Goal: Task Accomplishment & Management: Use online tool/utility

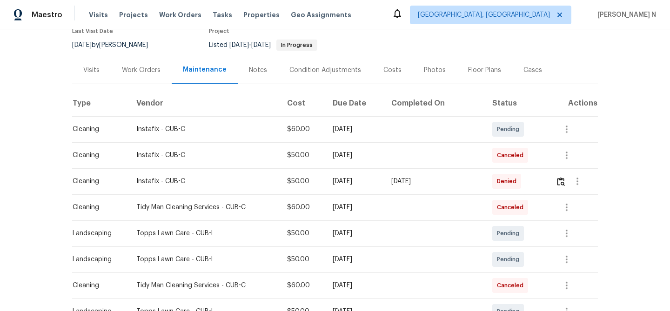
scroll to position [90, 0]
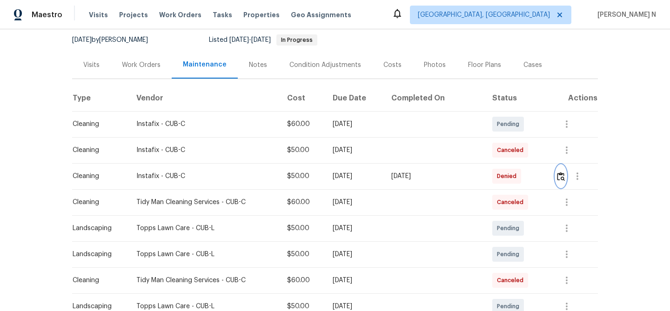
click at [560, 179] on img "button" at bounding box center [561, 176] width 8 height 9
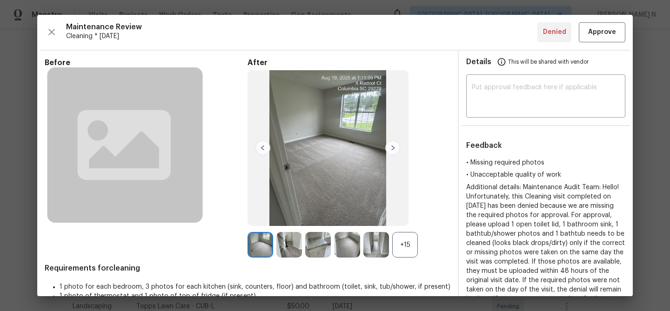
click at [404, 256] on div "+15" at bounding box center [405, 245] width 26 height 26
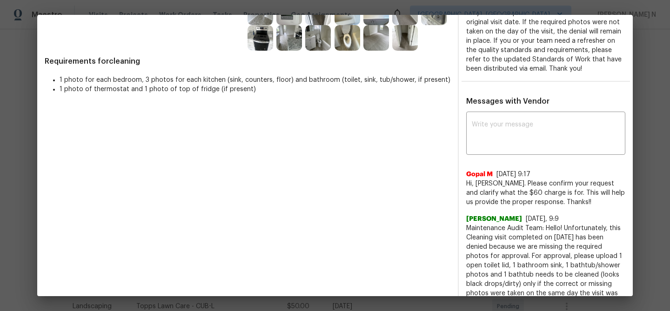
scroll to position [257, 0]
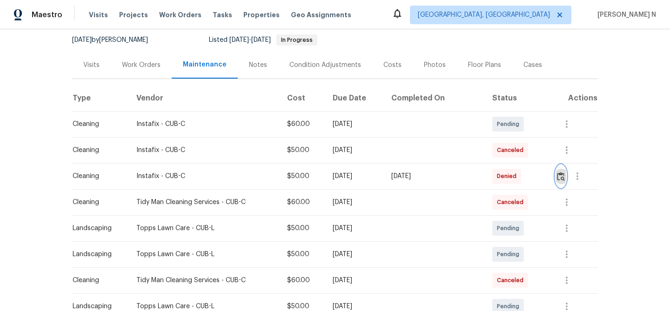
click at [560, 177] on img "button" at bounding box center [561, 176] width 8 height 9
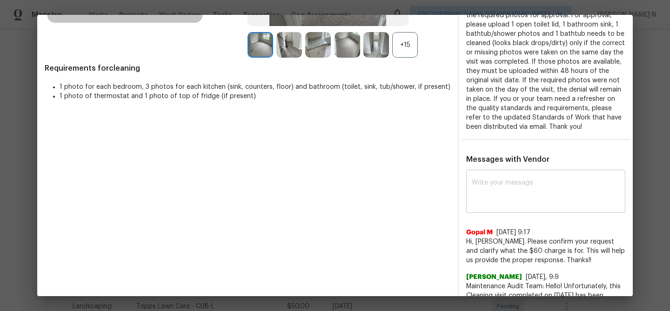
click at [528, 206] on textarea at bounding box center [546, 193] width 148 height 26
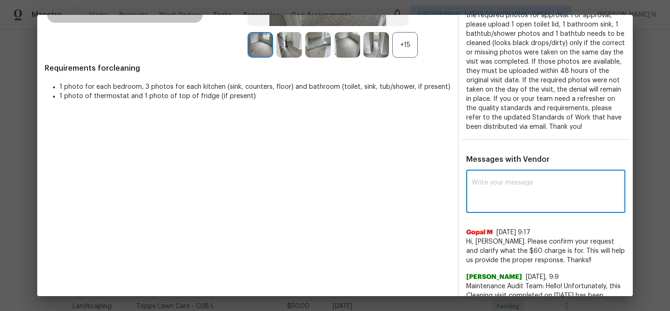
paste textarea "Maintenance Audit Team: Hello! Thank you for the feedback after further review …"
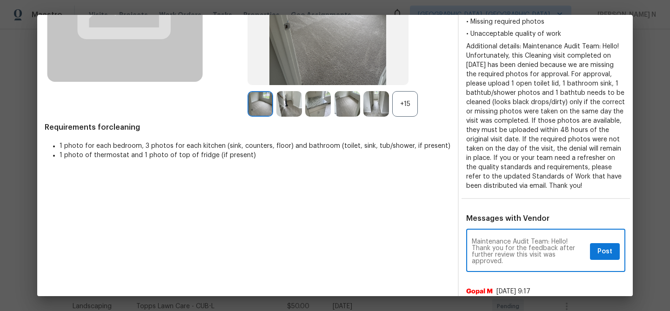
scroll to position [189, 0]
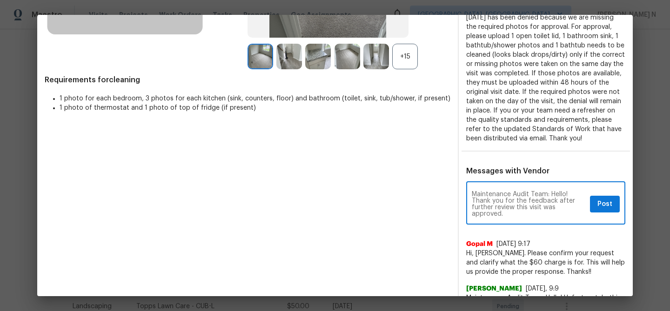
type textarea "Maintenance Audit Team: Hello! Thank you for the feedback after further review …"
click at [609, 210] on span "Post" at bounding box center [605, 205] width 15 height 12
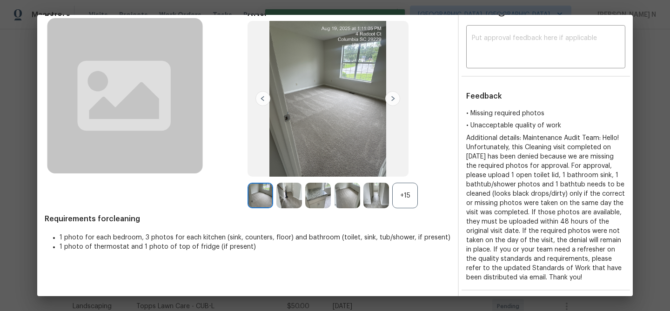
scroll to position [0, 0]
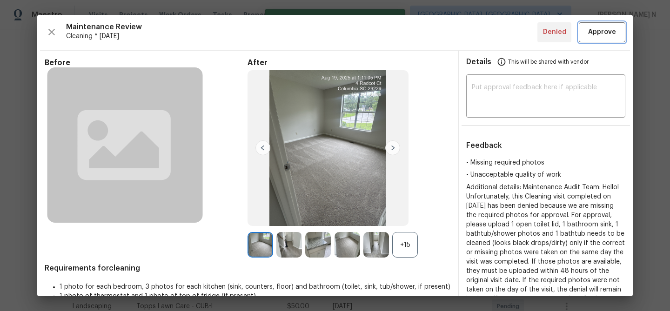
click at [601, 39] on button "Approve" at bounding box center [602, 32] width 47 height 20
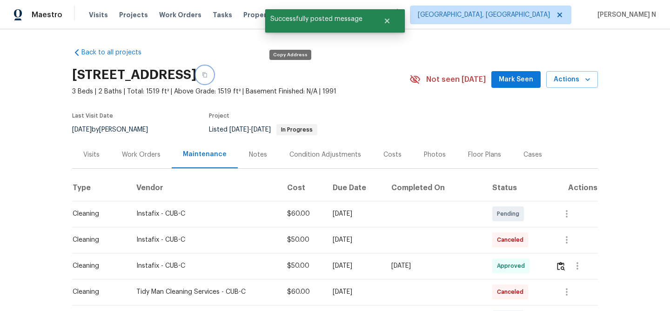
click at [207, 77] on icon "button" at bounding box center [205, 75] width 5 height 5
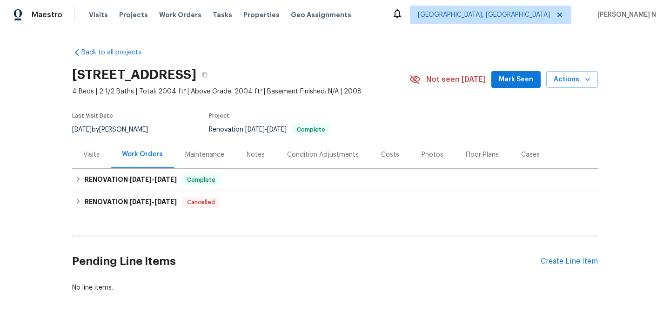
click at [212, 150] on div "Maintenance" at bounding box center [204, 154] width 39 height 9
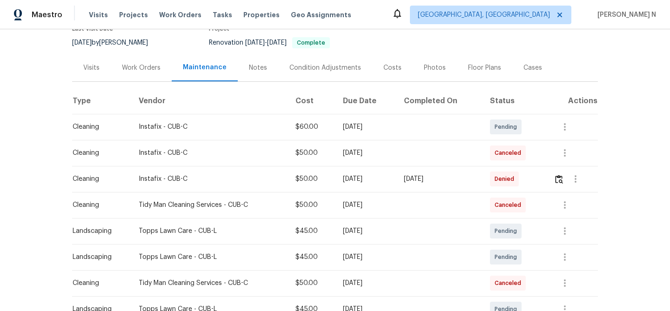
scroll to position [97, 0]
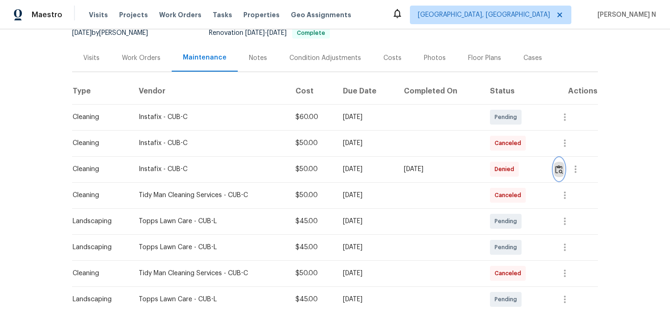
click at [563, 172] on img "button" at bounding box center [559, 169] width 8 height 9
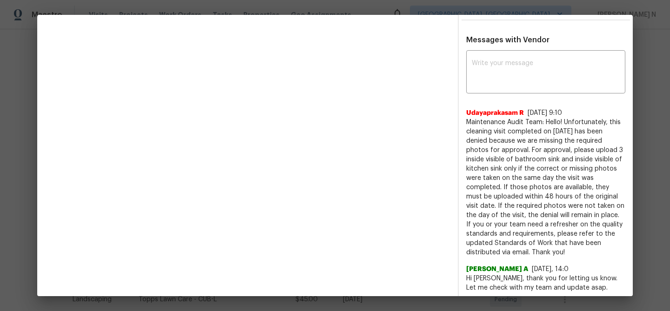
scroll to position [259, 0]
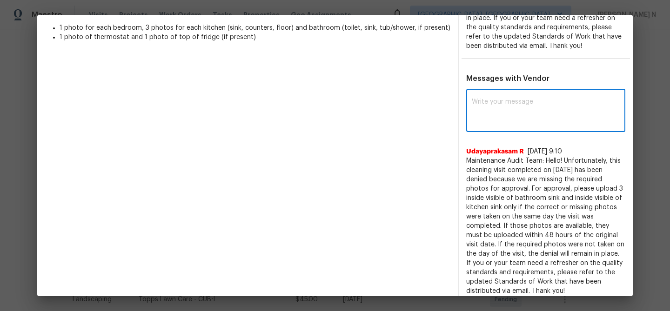
click at [489, 125] on textarea at bounding box center [546, 112] width 148 height 26
paste textarea "400 Grand National Ln, Elgin, SC 29045"
type textarea "400 Grand National Ln, Elgin, SC 29045"
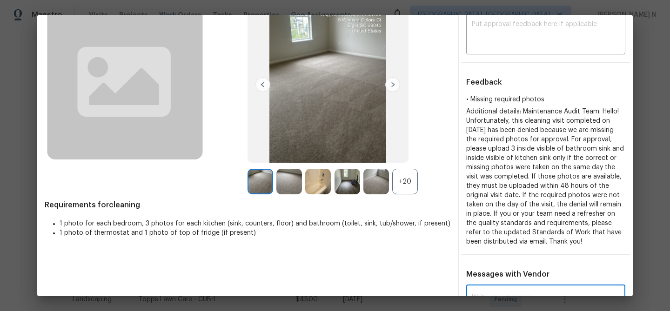
scroll to position [61, 0]
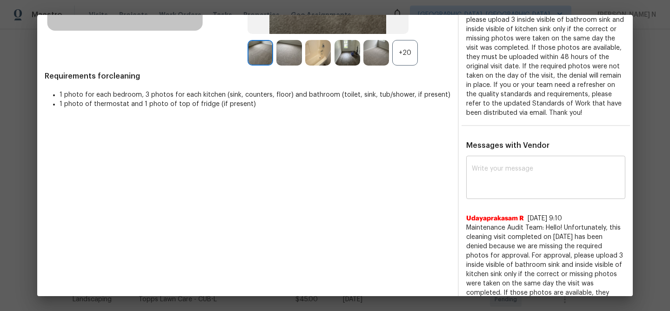
click at [508, 199] on div "x ​" at bounding box center [546, 178] width 159 height 41
paste textarea "Maintenance Audit Team: Hello! Thank you for the feedback after further review …"
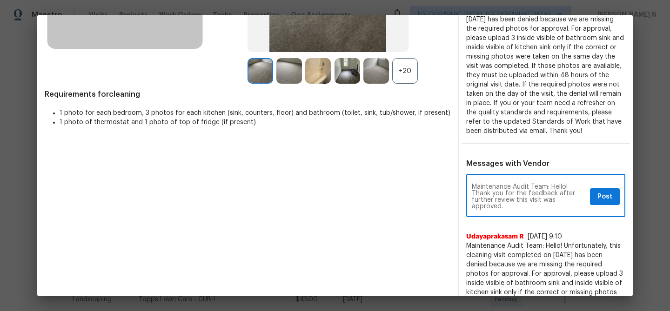
scroll to position [188, 0]
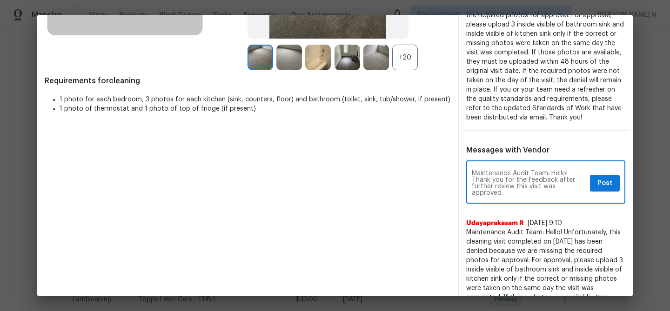
type textarea "Maintenance Audit Team: Hello! Thank you for the feedback after further review …"
click at [600, 189] on span "Post" at bounding box center [605, 184] width 15 height 12
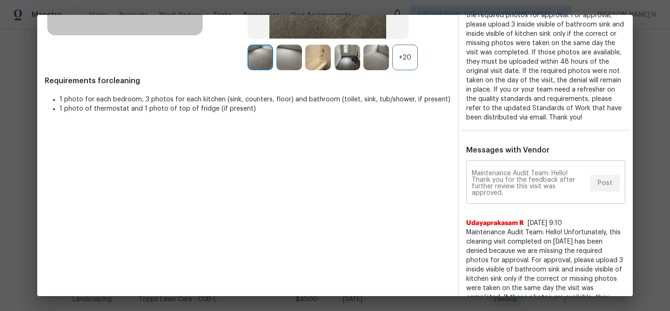
scroll to position [0, 0]
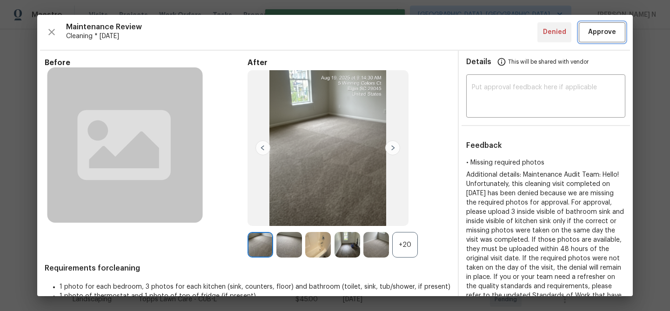
click at [589, 27] on span "Approve" at bounding box center [603, 33] width 32 height 12
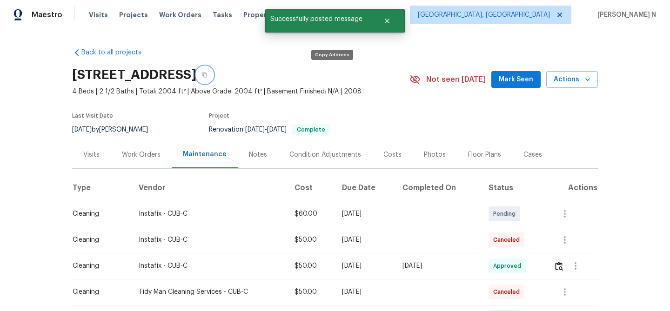
click at [213, 79] on button "button" at bounding box center [204, 75] width 17 height 17
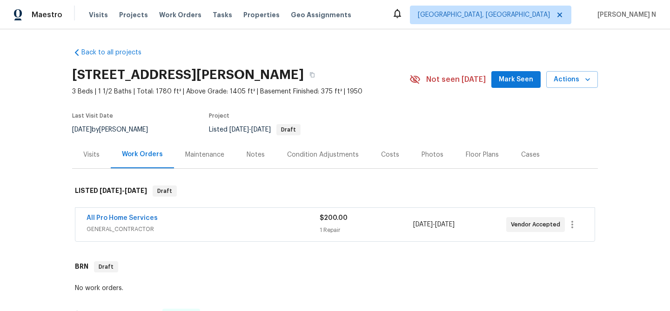
click at [217, 156] on div "Maintenance" at bounding box center [204, 154] width 39 height 9
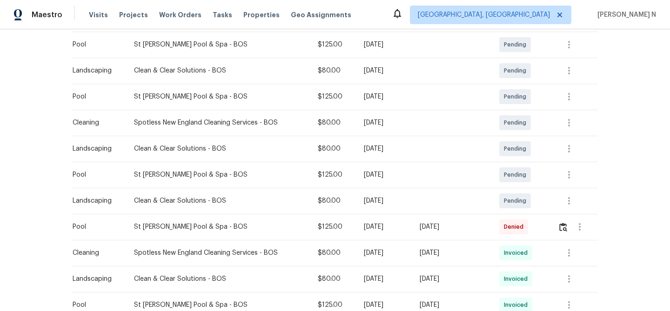
scroll to position [231, 0]
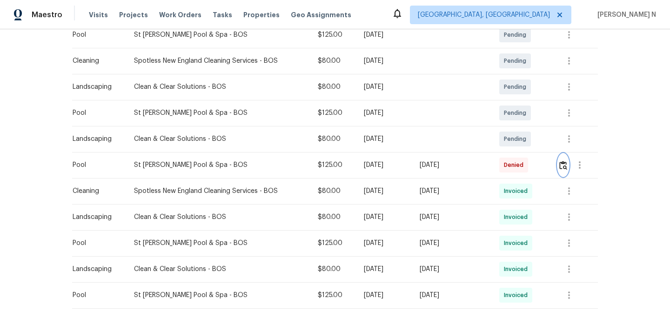
click at [568, 168] on img "button" at bounding box center [564, 165] width 8 height 9
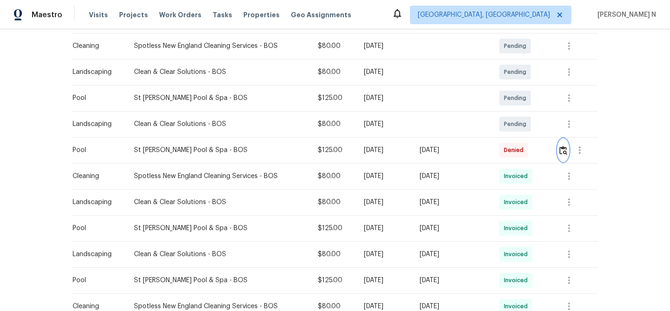
scroll to position [250, 0]
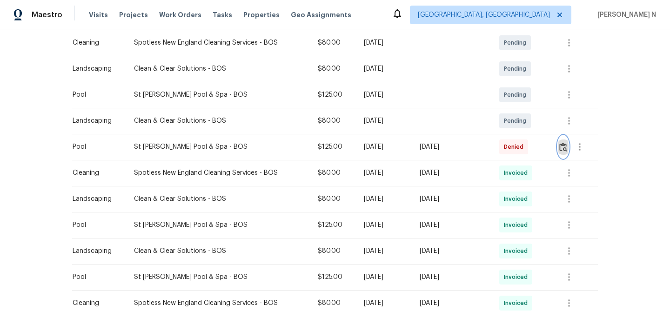
click at [566, 147] on img "button" at bounding box center [564, 147] width 8 height 9
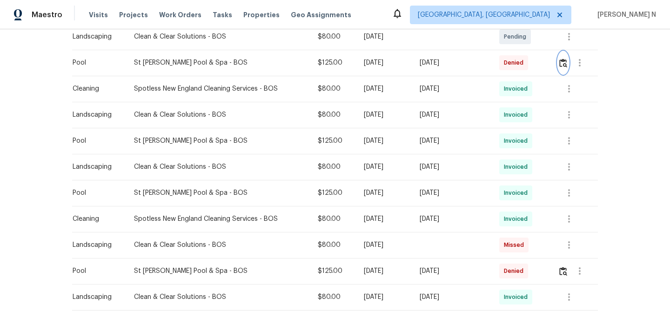
scroll to position [376, 0]
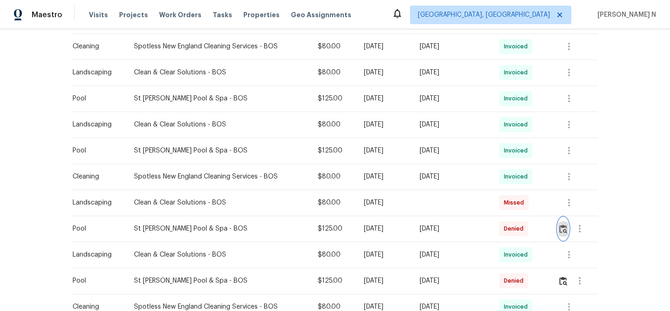
click at [564, 222] on button "button" at bounding box center [563, 229] width 11 height 22
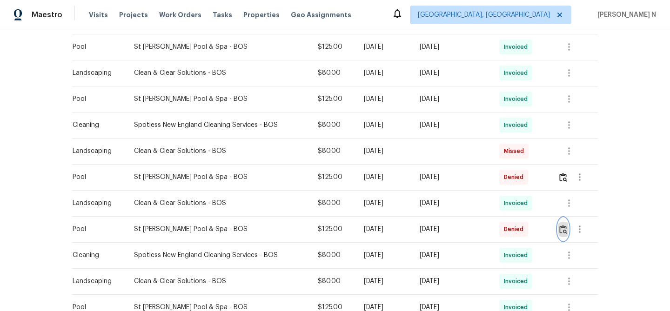
click at [568, 228] on img "button" at bounding box center [564, 229] width 8 height 9
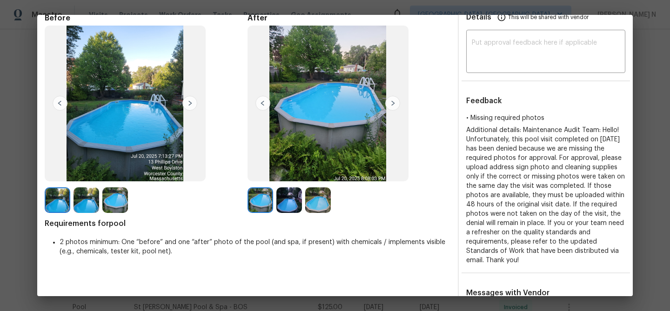
scroll to position [0, 0]
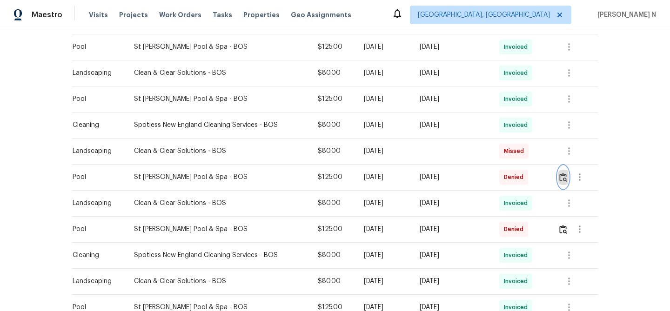
click at [564, 182] on img "button" at bounding box center [564, 177] width 8 height 9
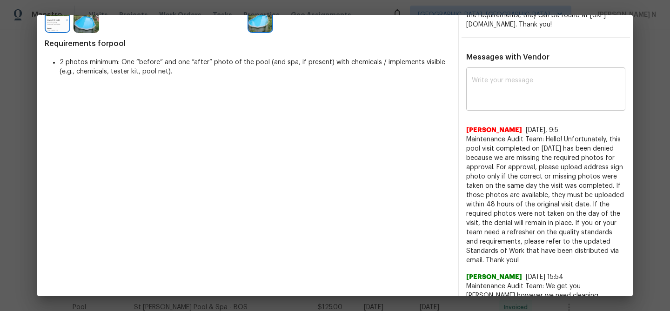
scroll to position [223, 0]
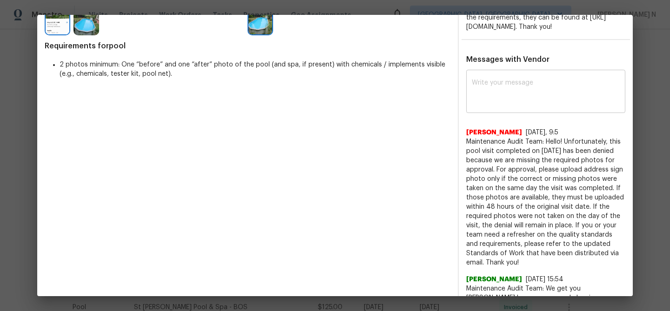
click at [531, 106] on textarea at bounding box center [546, 93] width 148 height 26
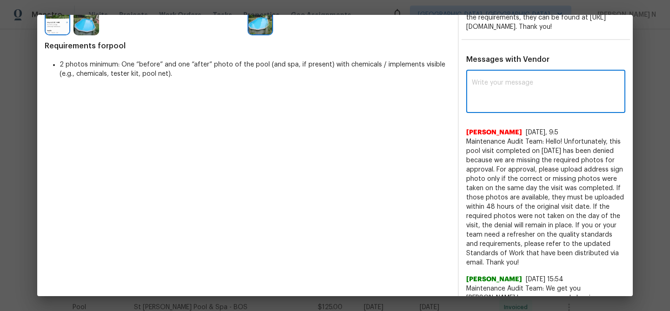
paste textarea "Maintenance Audit Team: Hello! Thank you for the feedback after further review …"
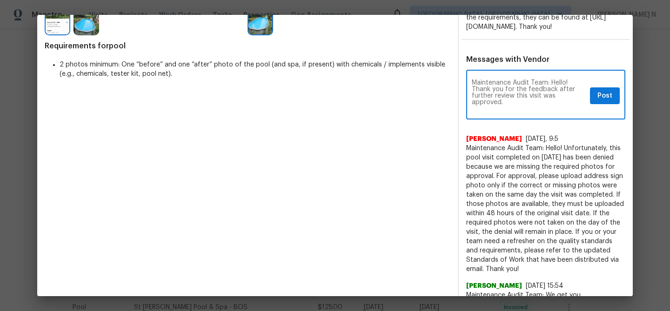
scroll to position [0, 0]
type textarea "Maintenance Audit Team: Hello! Thank you for the feedback after further review …"
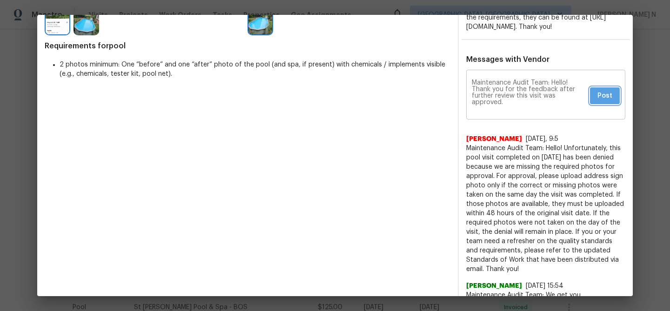
click at [605, 101] on span "Post" at bounding box center [605, 96] width 15 height 12
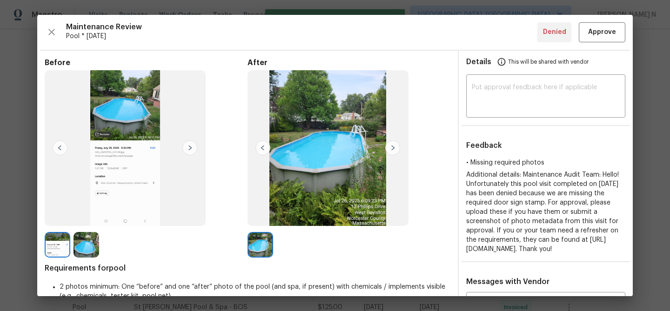
click at [609, 42] on div "Maintenance Review Pool * Fri, Jul 25 Denied Approve Before After Requirements …" at bounding box center [335, 156] width 596 height 282
click at [608, 39] on button "Approve" at bounding box center [602, 32] width 47 height 20
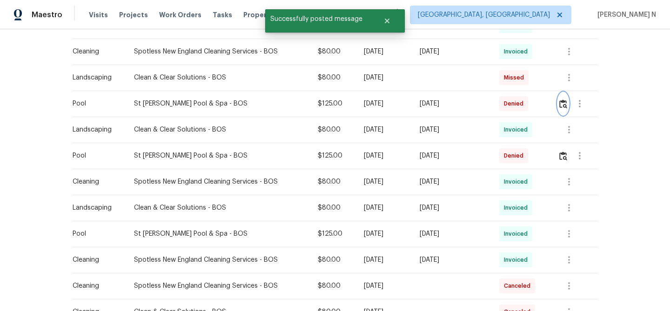
scroll to position [535, 0]
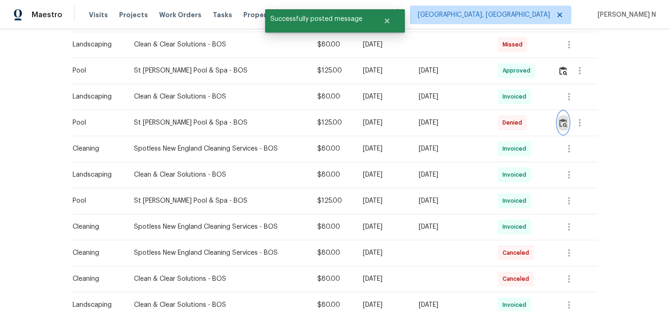
click at [564, 124] on img "button" at bounding box center [564, 123] width 8 height 9
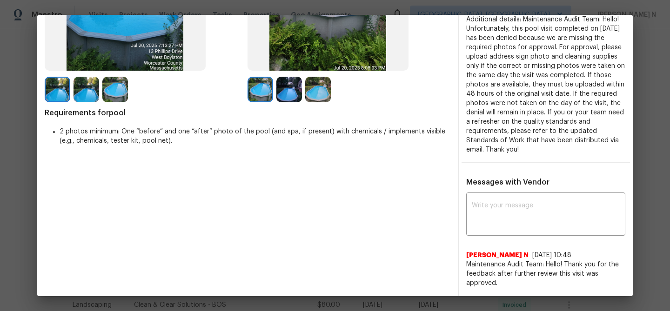
scroll to position [0, 0]
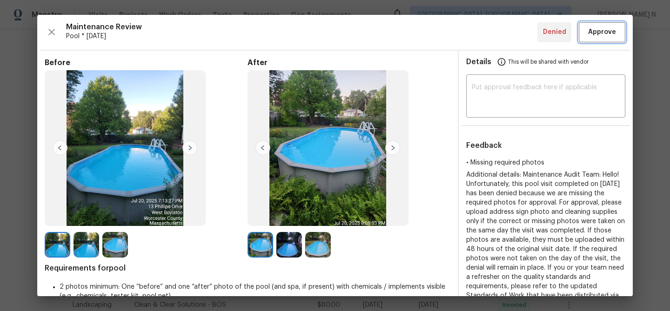
click at [596, 35] on span "Approve" at bounding box center [603, 33] width 28 height 12
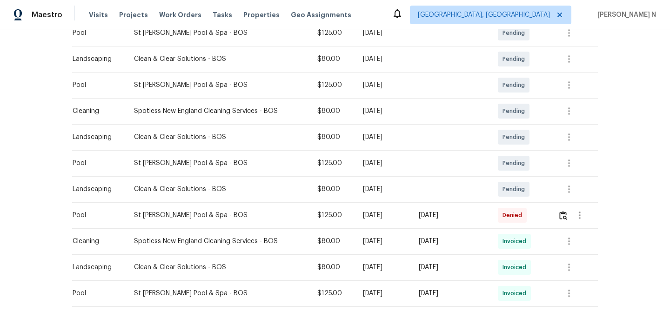
scroll to position [177, 0]
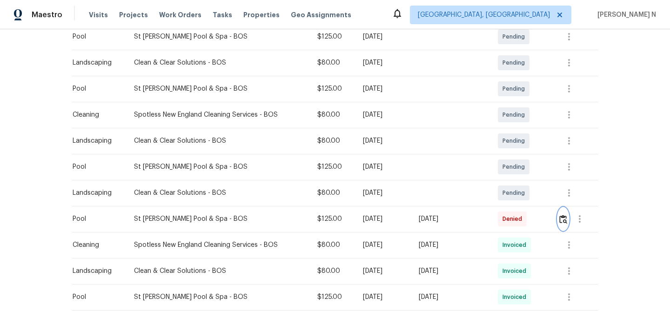
click at [565, 220] on img "button" at bounding box center [564, 219] width 8 height 9
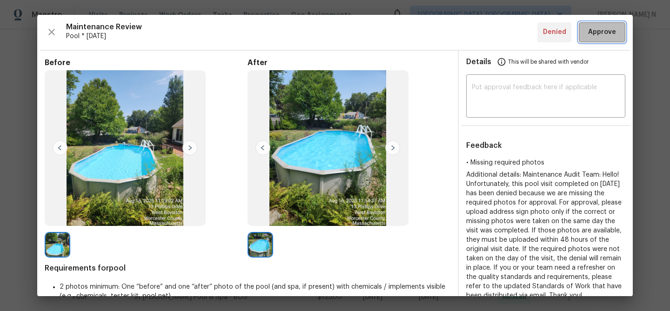
click at [601, 36] on span "Approve" at bounding box center [603, 33] width 28 height 12
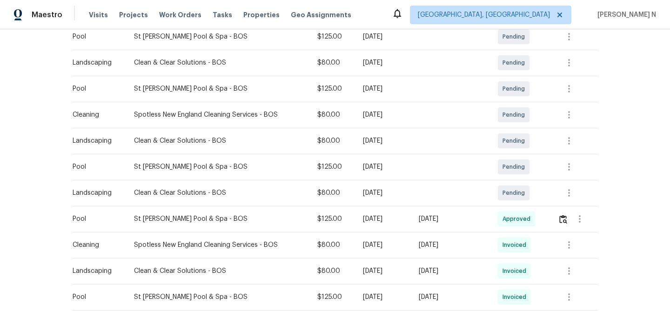
click at [462, 228] on td "[DATE]" at bounding box center [451, 219] width 79 height 26
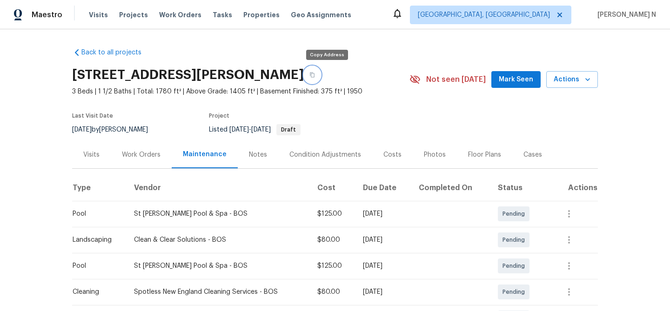
click at [321, 79] on button "button" at bounding box center [312, 75] width 17 height 17
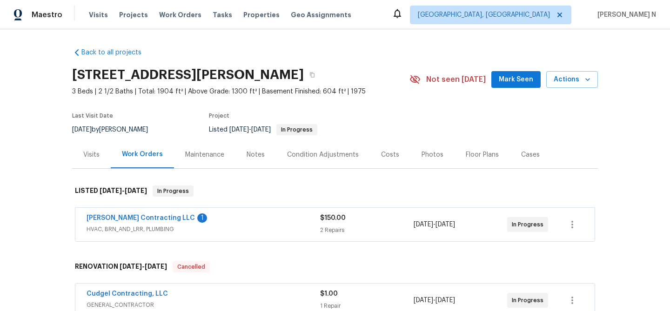
click at [219, 159] on div "Maintenance" at bounding box center [204, 154] width 39 height 9
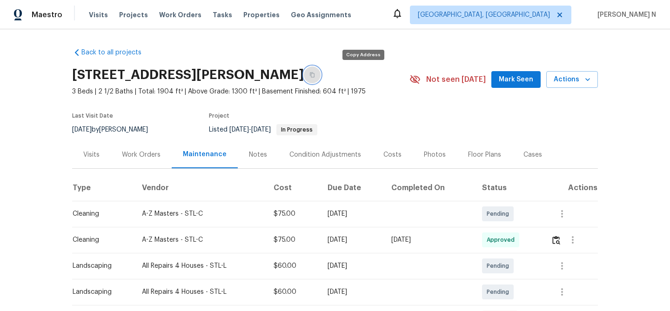
click at [321, 81] on button "button" at bounding box center [312, 75] width 17 height 17
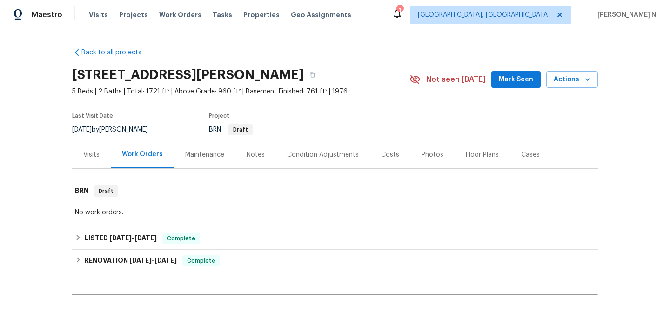
click at [203, 157] on div "Maintenance" at bounding box center [204, 154] width 39 height 9
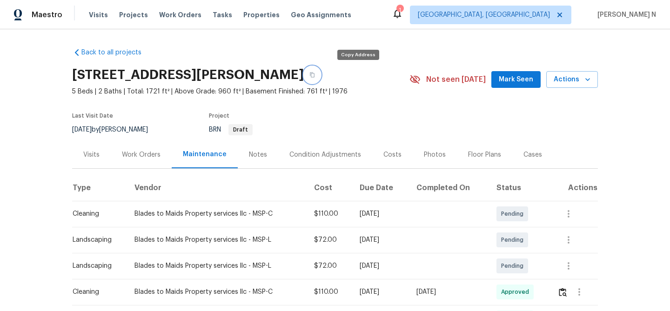
click at [315, 74] on icon "button" at bounding box center [312, 75] width 5 height 5
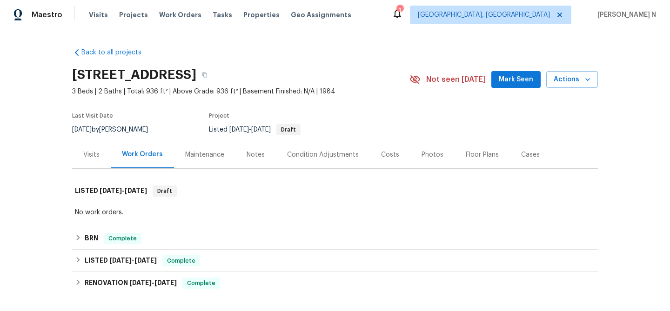
click at [192, 158] on div "Maintenance" at bounding box center [204, 154] width 39 height 9
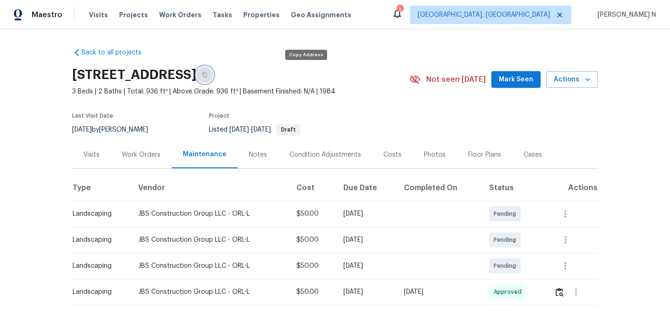
click at [213, 76] on button "button" at bounding box center [204, 75] width 17 height 17
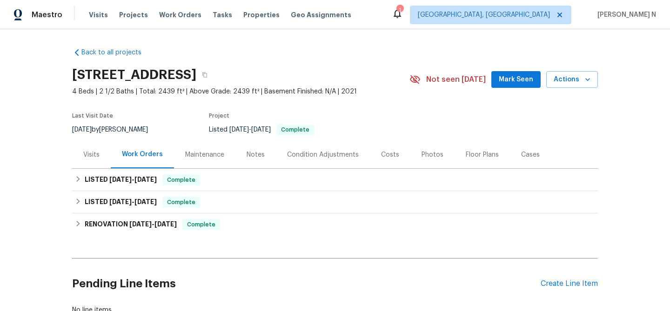
click at [204, 150] on div "Maintenance" at bounding box center [204, 154] width 39 height 9
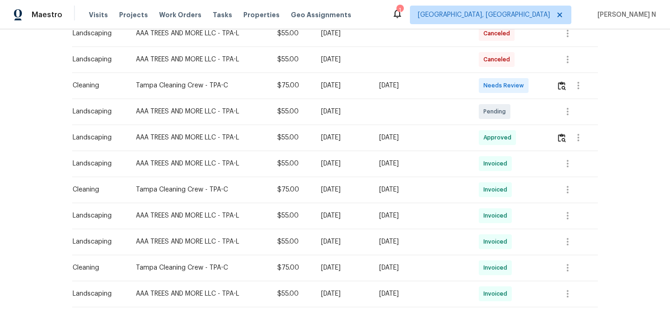
scroll to position [256, 0]
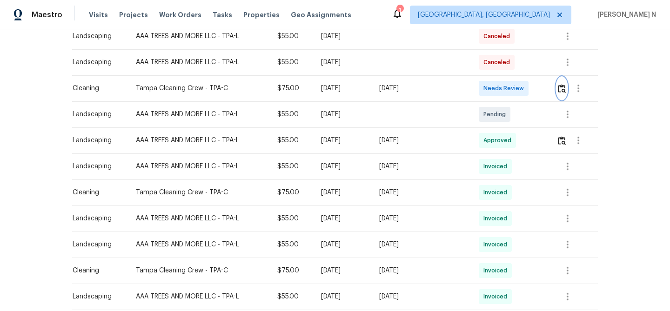
click at [560, 90] on img "button" at bounding box center [562, 88] width 8 height 9
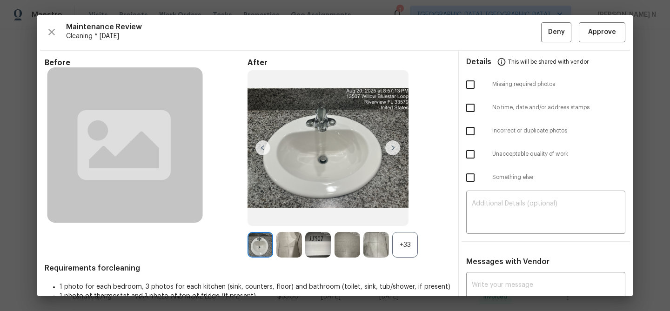
click at [408, 255] on div "+33" at bounding box center [405, 245] width 26 height 26
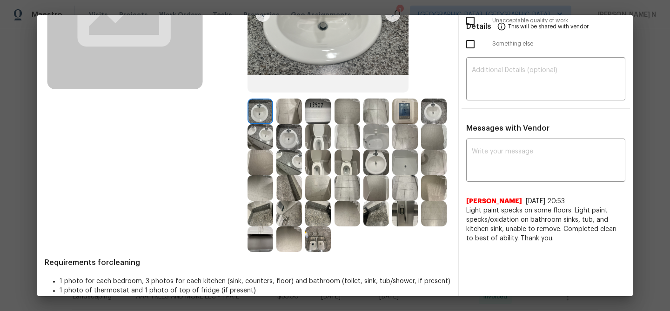
scroll to position [146, 0]
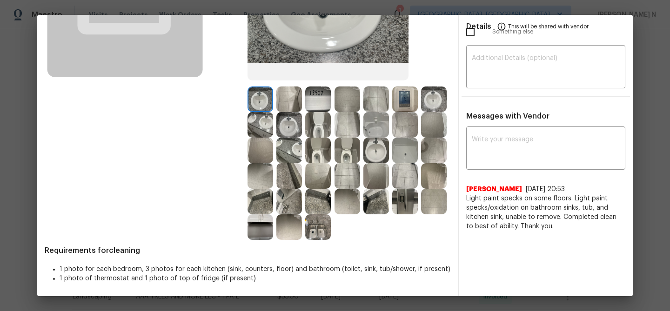
click at [260, 102] on img at bounding box center [261, 100] width 26 height 26
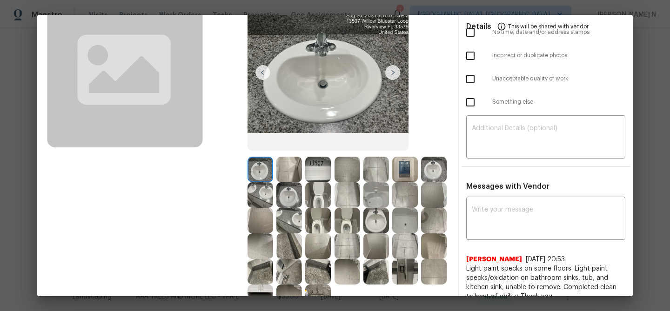
scroll to position [71, 0]
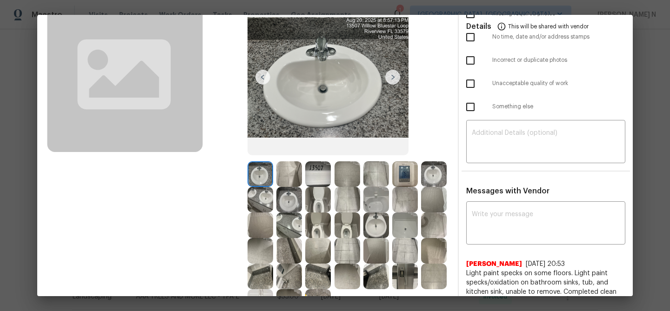
click at [441, 182] on img at bounding box center [434, 175] width 26 height 26
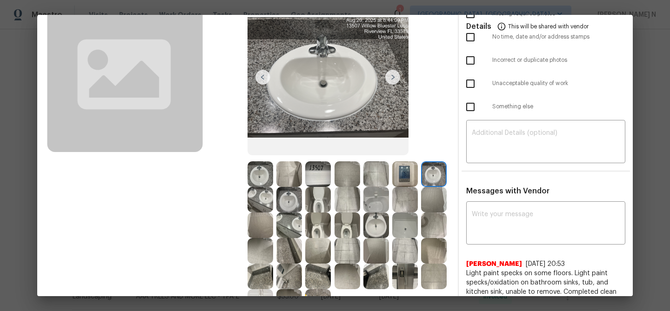
click at [290, 201] on img at bounding box center [290, 200] width 26 height 26
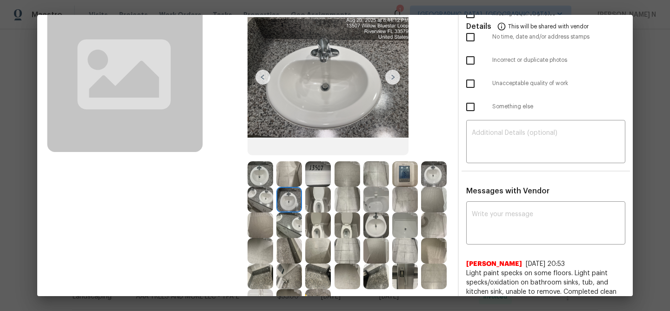
click at [437, 174] on img at bounding box center [434, 175] width 26 height 26
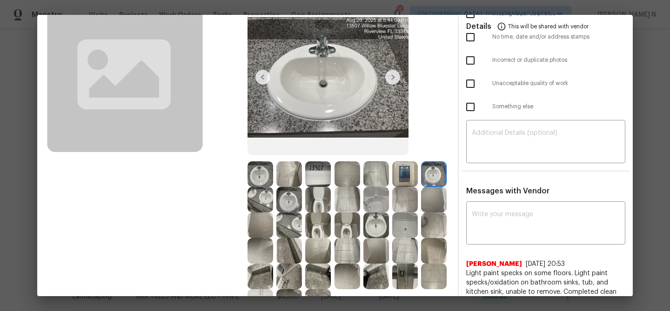
click at [292, 198] on img at bounding box center [290, 200] width 26 height 26
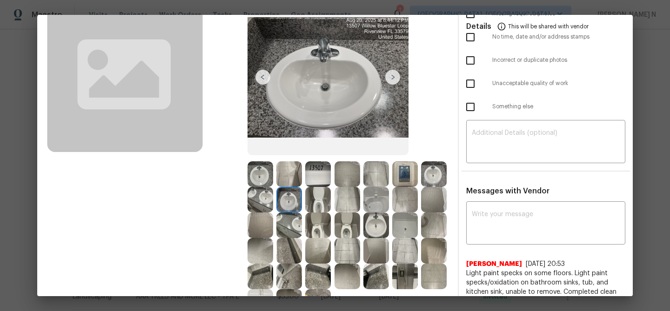
click at [258, 176] on img at bounding box center [261, 175] width 26 height 26
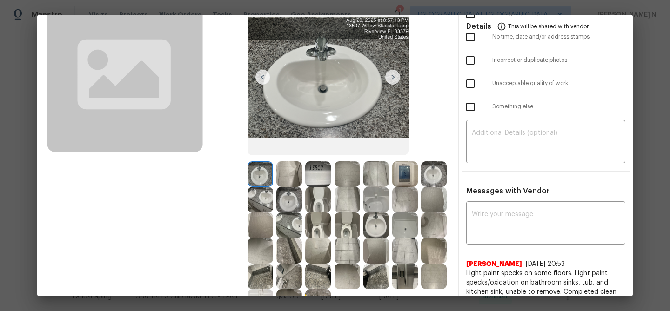
click at [290, 197] on img at bounding box center [290, 200] width 26 height 26
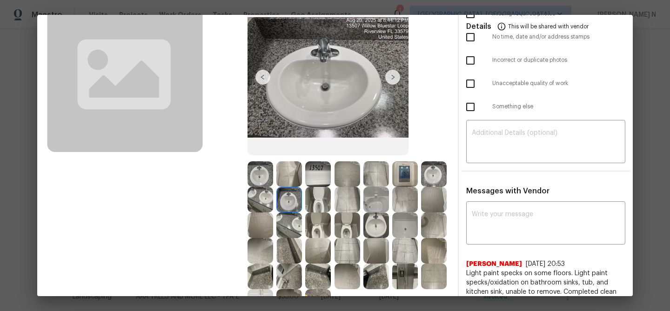
click at [257, 198] on img at bounding box center [261, 200] width 26 height 26
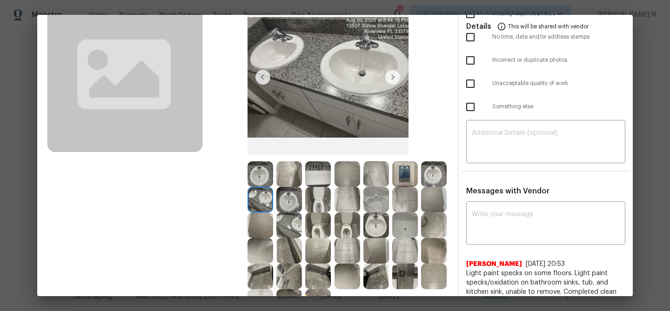
click at [384, 223] on img at bounding box center [377, 226] width 26 height 26
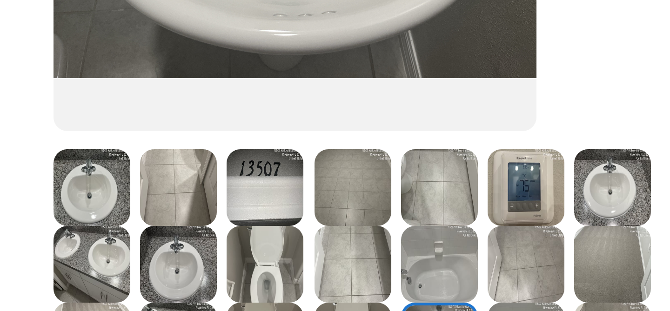
scroll to position [146, 0]
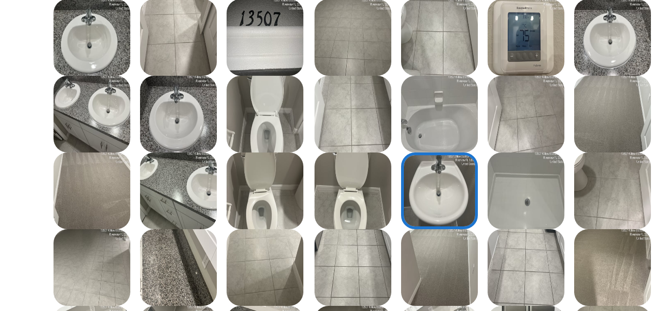
click at [379, 130] on img at bounding box center [377, 125] width 26 height 26
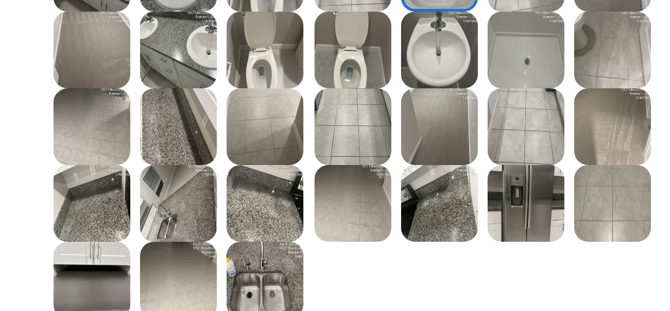
scroll to position [142, 0]
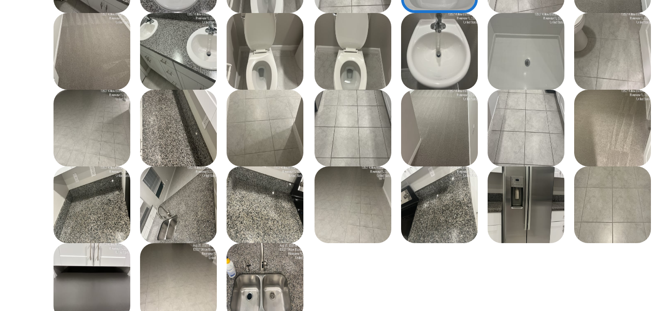
click at [325, 221] on img at bounding box center [318, 231] width 26 height 26
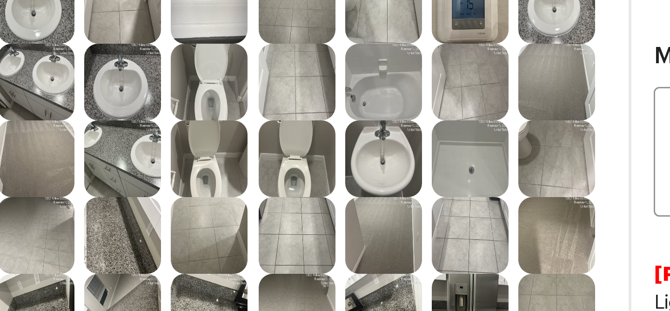
scroll to position [146, 0]
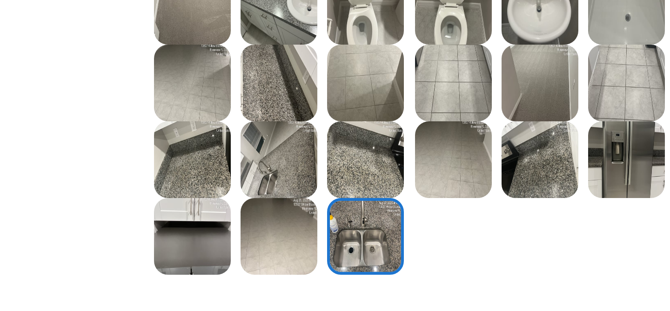
click at [292, 229] on img at bounding box center [290, 228] width 26 height 26
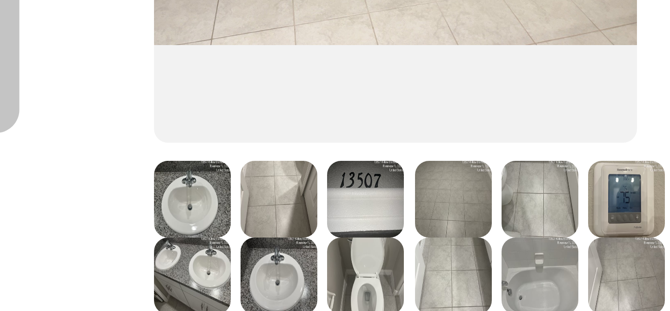
scroll to position [114, 0]
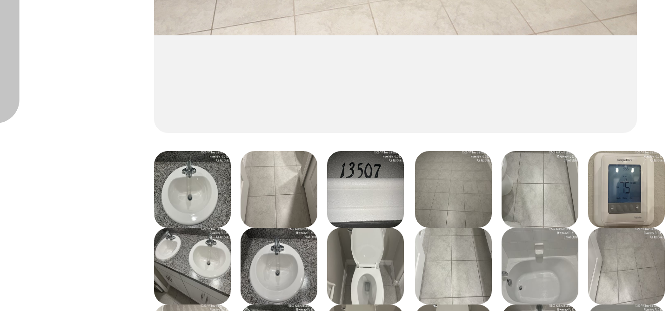
click at [293, 132] on img at bounding box center [290, 131] width 26 height 26
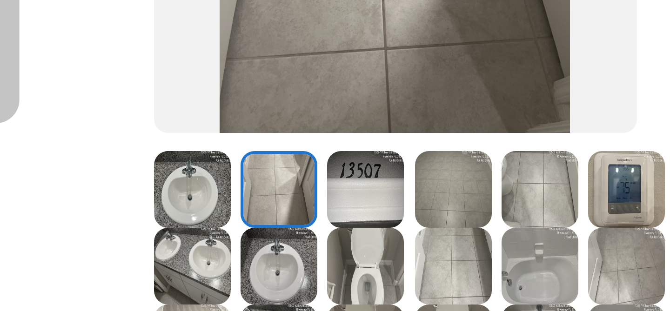
scroll to position [117, 0]
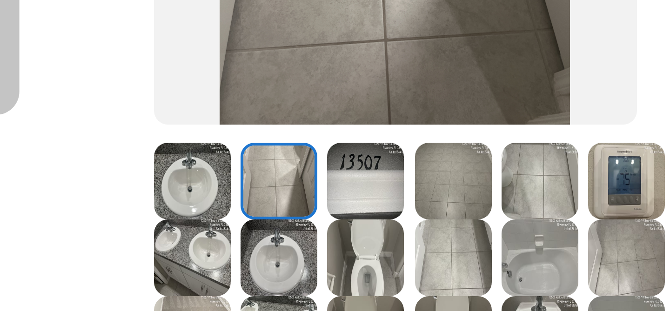
click at [269, 127] on img at bounding box center [261, 128] width 26 height 26
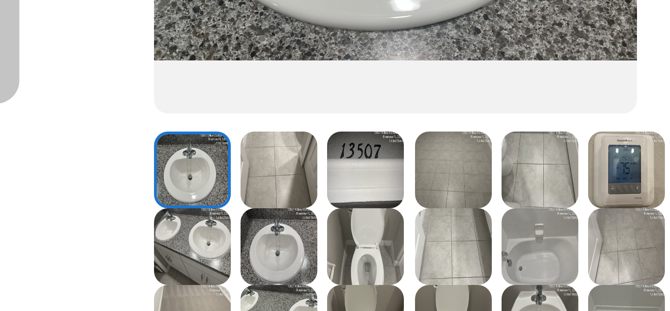
scroll to position [125, 0]
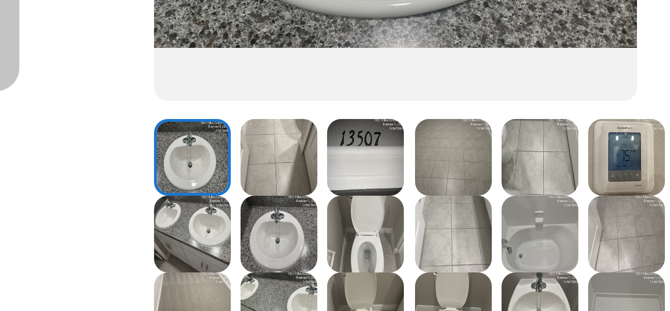
click at [264, 139] on img at bounding box center [261, 146] width 26 height 26
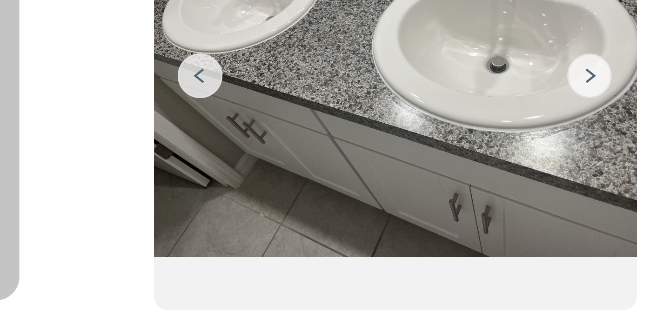
scroll to position [51, 0]
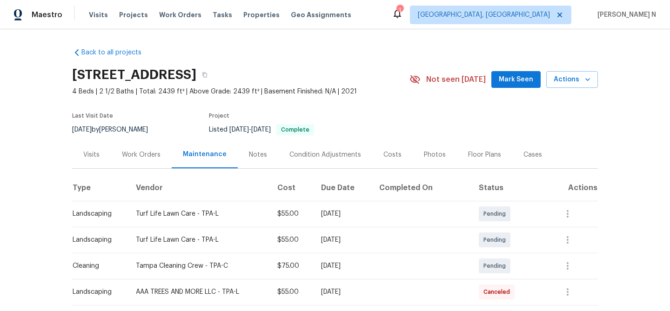
click at [459, 77] on span "Not seen [DATE]" at bounding box center [456, 79] width 60 height 9
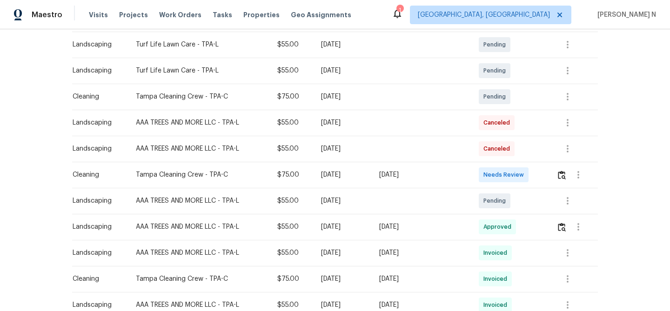
scroll to position [109, 0]
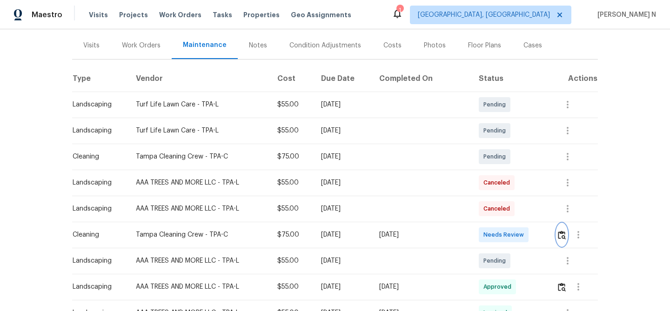
click at [564, 234] on img "button" at bounding box center [562, 235] width 8 height 9
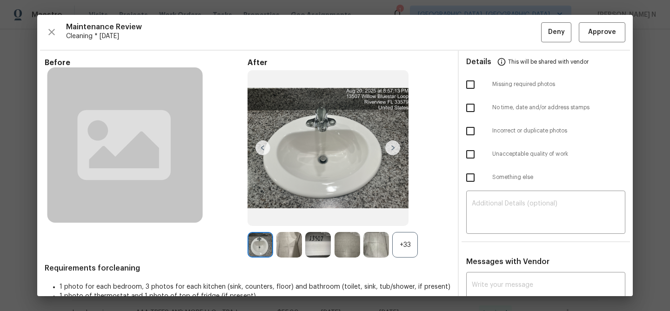
click at [401, 239] on div "+33" at bounding box center [405, 245] width 26 height 26
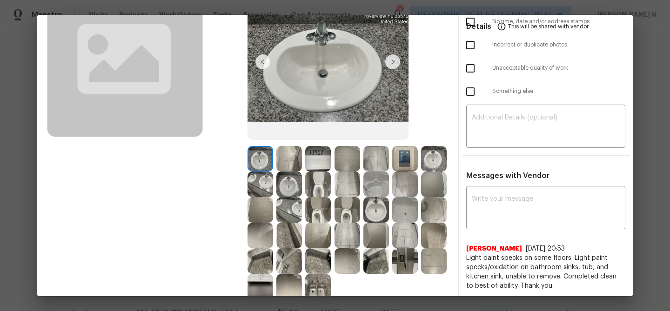
scroll to position [112, 0]
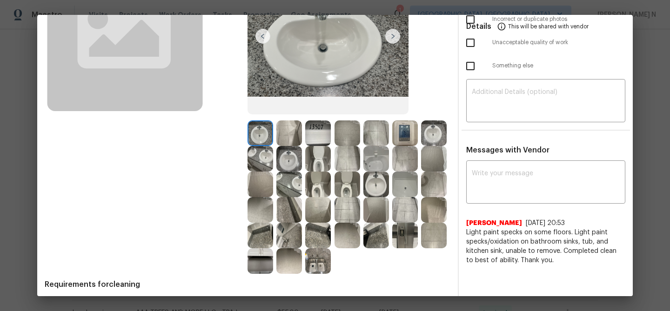
click at [300, 259] on img at bounding box center [290, 262] width 26 height 26
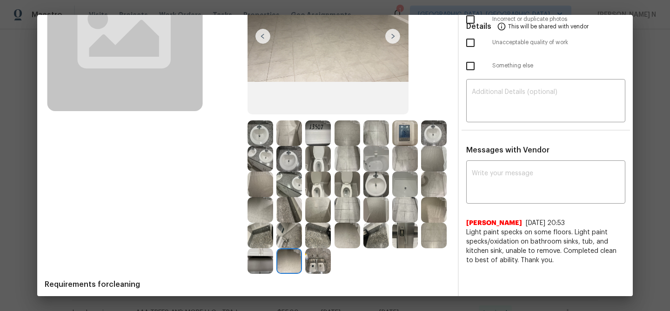
click at [318, 260] on img at bounding box center [318, 262] width 26 height 26
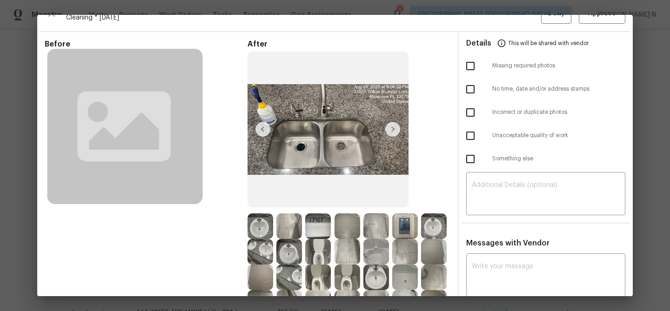
scroll to position [0, 0]
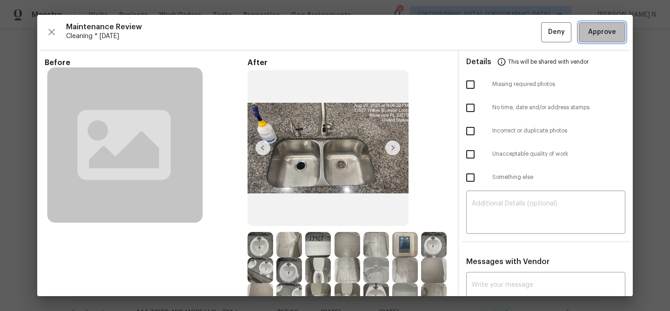
click at [603, 29] on span "Approve" at bounding box center [603, 33] width 28 height 12
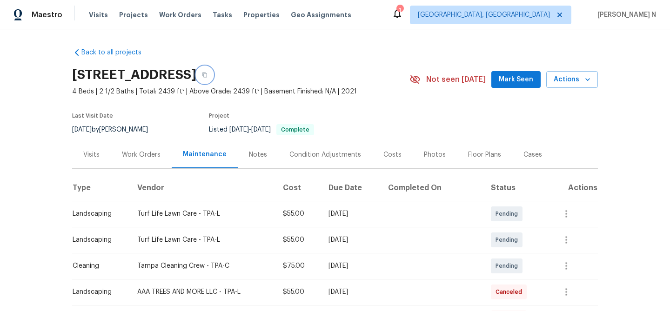
click at [207, 77] on icon "button" at bounding box center [205, 75] width 5 height 5
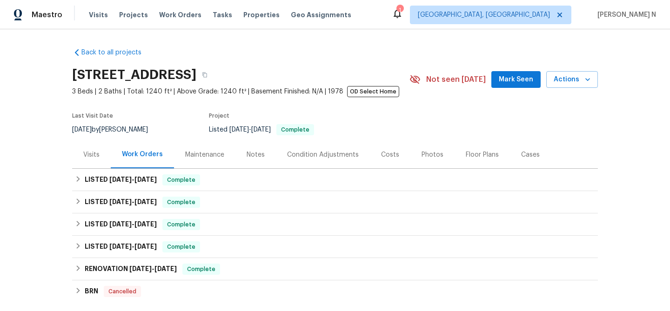
click at [221, 159] on div "Maintenance" at bounding box center [204, 154] width 39 height 9
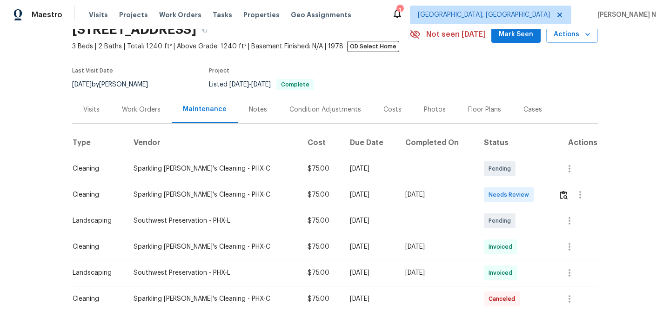
scroll to position [48, 0]
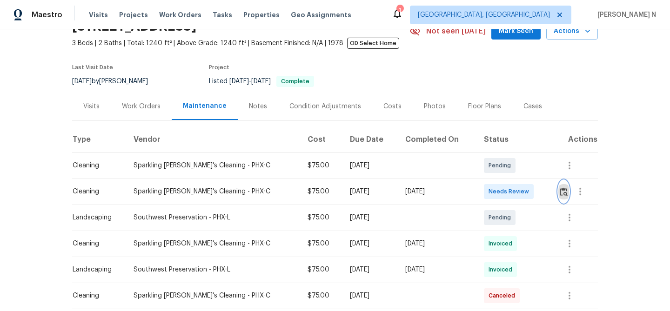
click at [562, 195] on img "button" at bounding box center [564, 192] width 8 height 9
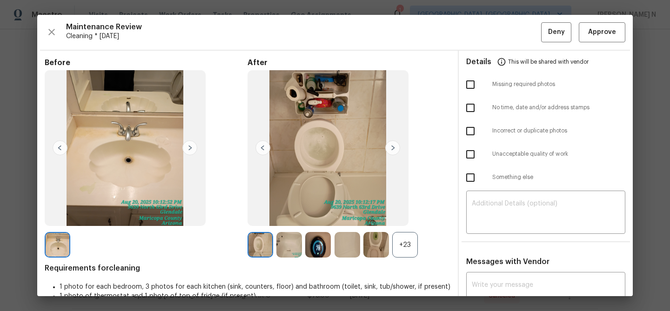
click at [411, 245] on div "+23" at bounding box center [405, 245] width 26 height 26
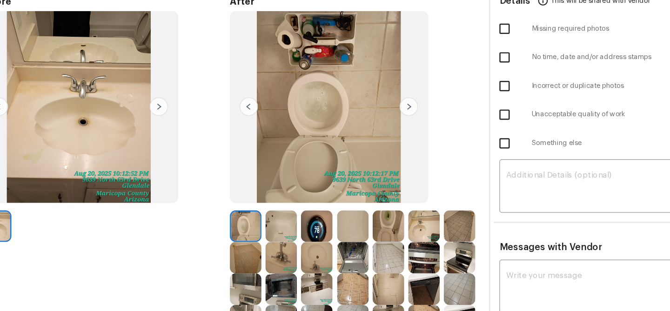
scroll to position [26, 0]
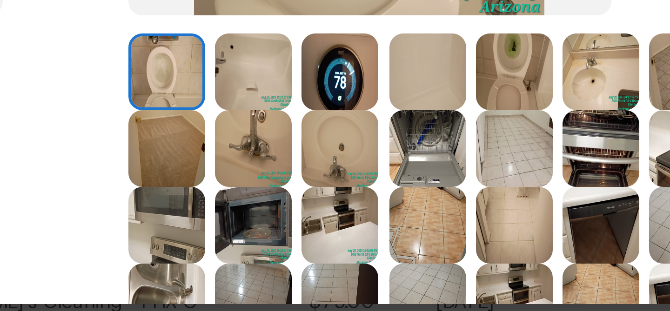
click at [317, 243] on img at bounding box center [318, 245] width 26 height 26
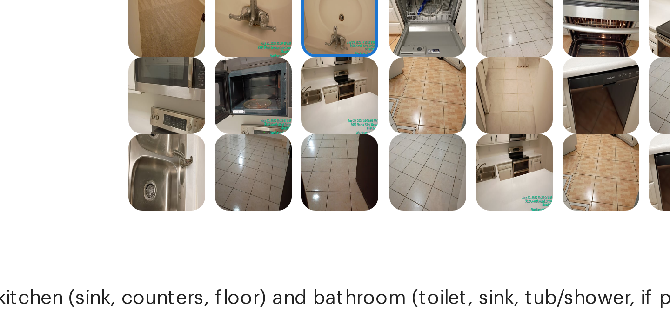
scroll to position [121, 0]
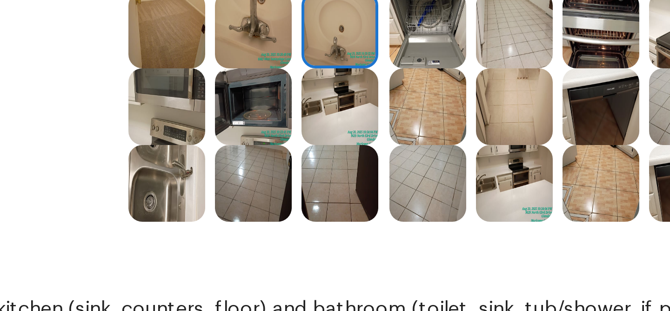
click at [270, 201] on img at bounding box center [261, 201] width 26 height 26
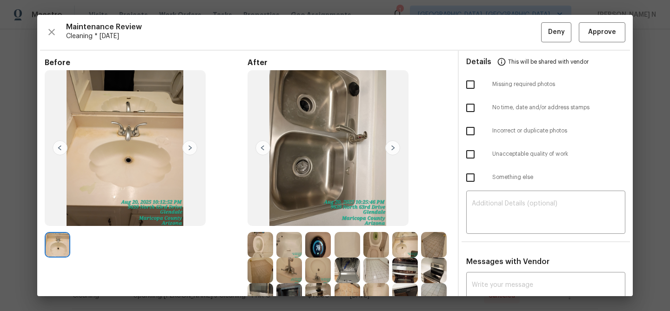
scroll to position [80, 0]
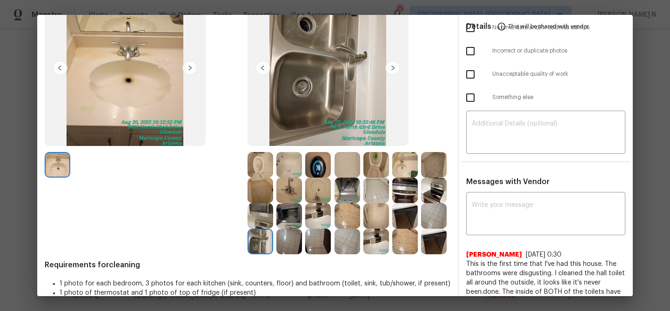
click at [377, 246] on img at bounding box center [377, 242] width 26 height 26
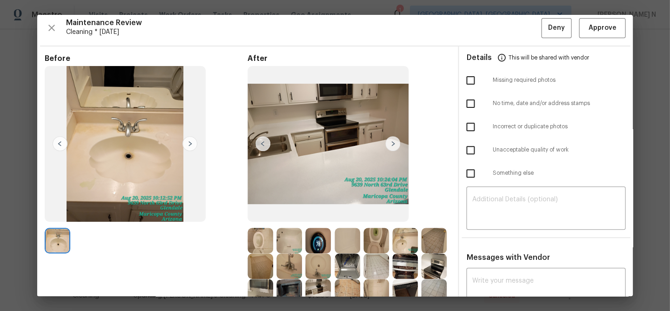
scroll to position [0, 0]
click at [322, 233] on img at bounding box center [318, 241] width 26 height 26
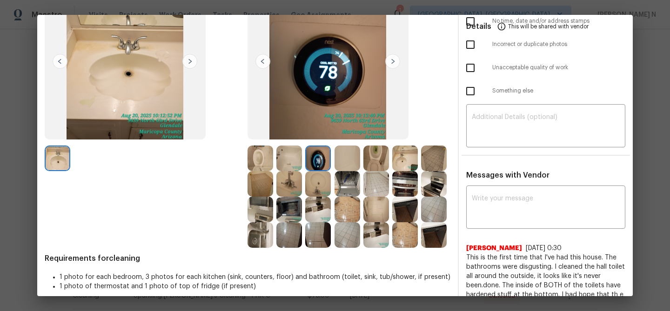
scroll to position [123, 0]
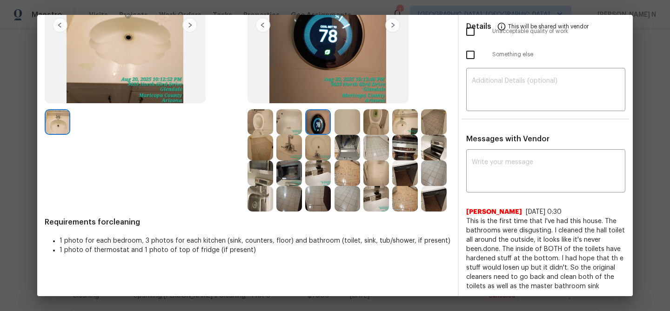
click at [431, 144] on img at bounding box center [434, 148] width 26 height 26
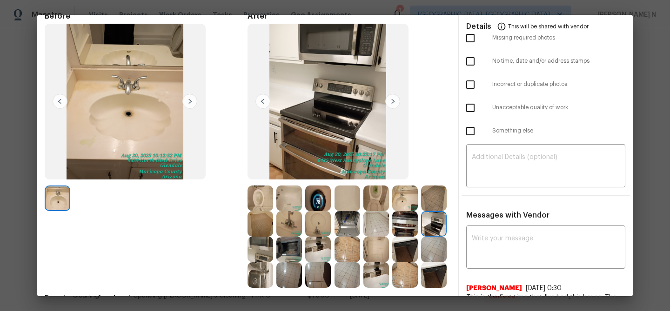
scroll to position [81, 0]
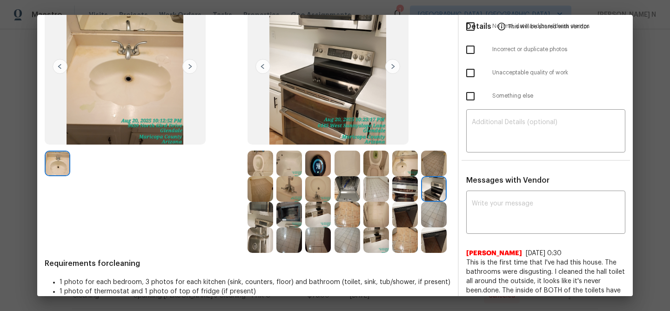
click at [380, 164] on img at bounding box center [377, 164] width 26 height 26
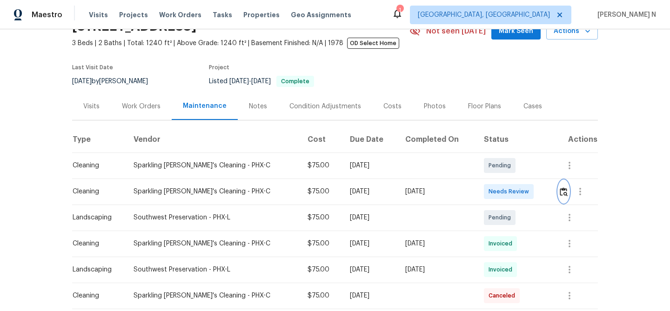
scroll to position [0, 0]
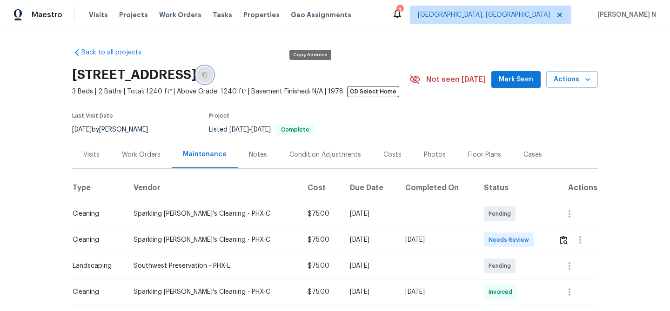
click at [208, 72] on icon "button" at bounding box center [205, 75] width 6 height 6
click at [208, 74] on icon "button" at bounding box center [205, 75] width 6 height 6
click at [561, 236] on img "button" at bounding box center [564, 240] width 8 height 9
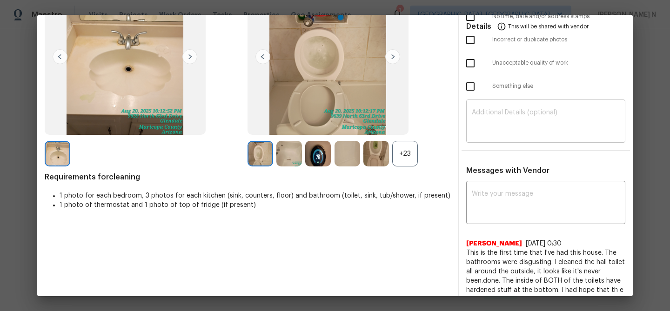
scroll to position [125, 0]
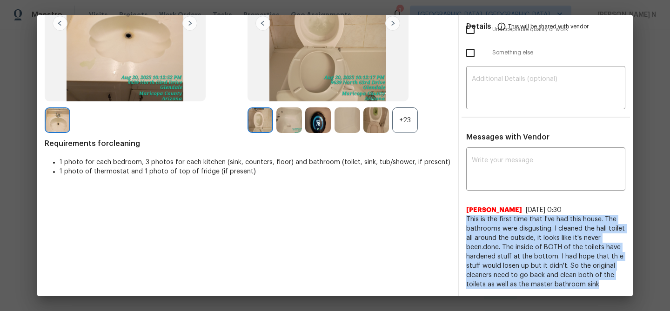
drag, startPoint x: 467, startPoint y: 218, endPoint x: 596, endPoint y: 279, distance: 142.4
click at [596, 280] on span "This is the first time that I've had this house. The bathrooms were disgusting.…" at bounding box center [546, 252] width 159 height 74
copy span "This is the first time that I've had this house. The bathrooms were disgusting.…"
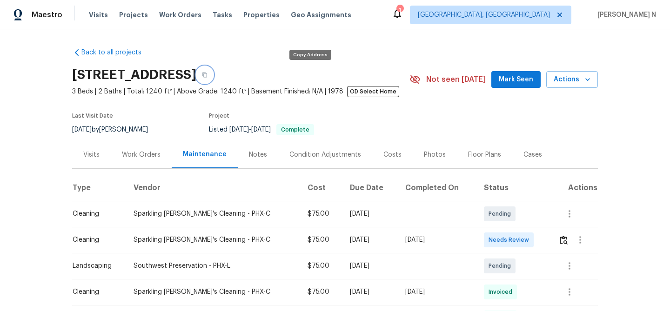
click at [208, 77] on icon "button" at bounding box center [205, 75] width 6 height 6
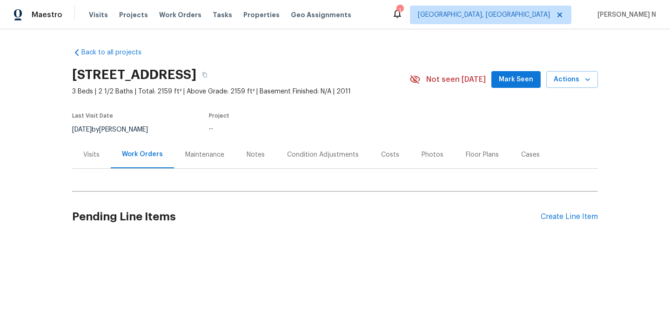
click at [209, 161] on div "Maintenance" at bounding box center [204, 154] width 61 height 27
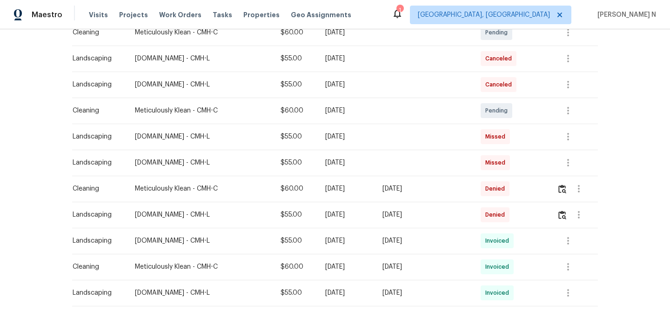
scroll to position [261, 0]
click at [563, 216] on img "button" at bounding box center [563, 214] width 8 height 9
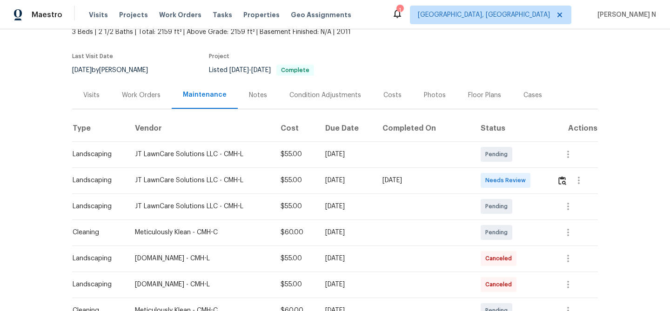
scroll to position [54, 0]
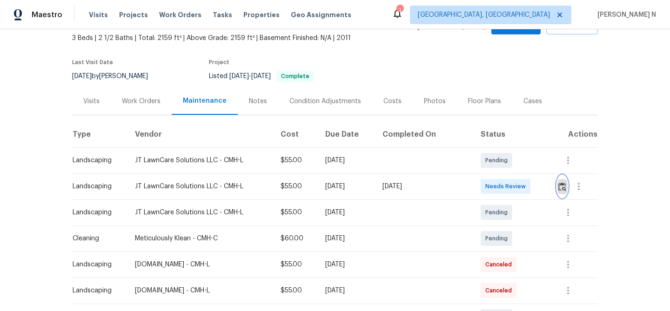
click at [561, 187] on img "button" at bounding box center [563, 187] width 8 height 9
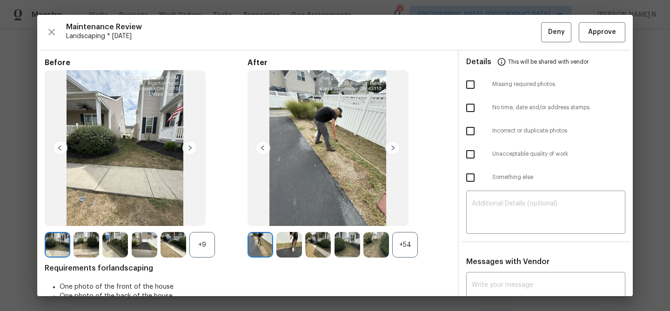
click at [409, 250] on div "+54" at bounding box center [405, 245] width 26 height 26
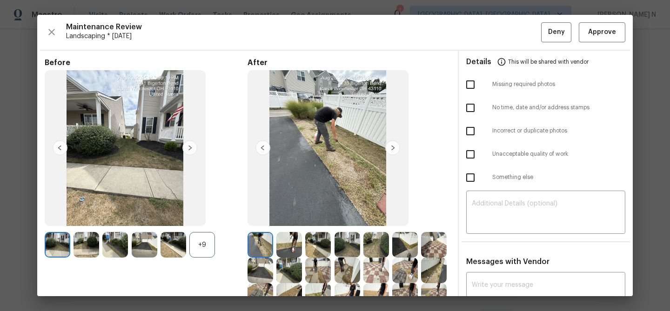
click at [206, 249] on div "+9" at bounding box center [202, 245] width 26 height 26
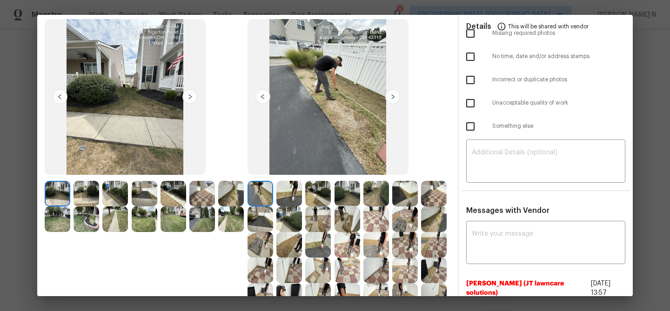
scroll to position [30, 0]
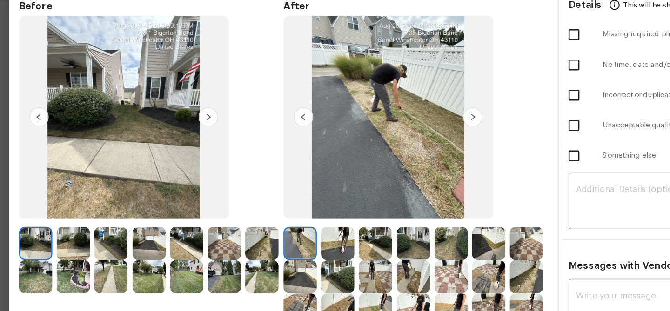
click at [88, 211] on img at bounding box center [87, 216] width 26 height 26
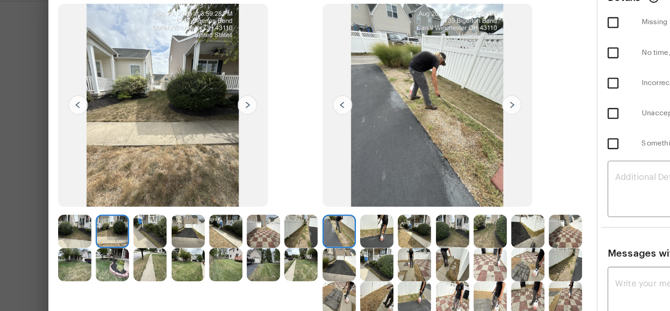
scroll to position [68, 0]
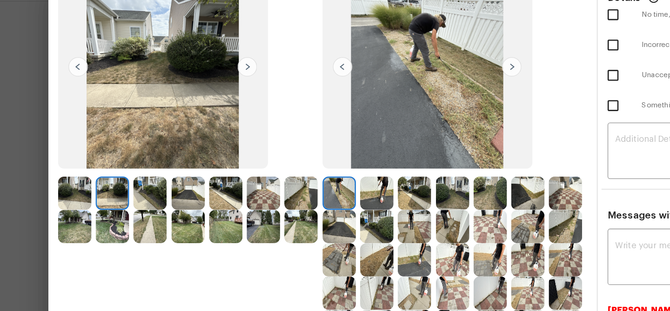
click at [299, 205] on img at bounding box center [290, 202] width 26 height 26
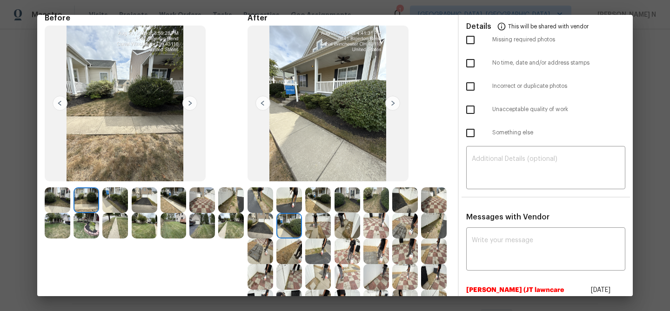
scroll to position [99, 0]
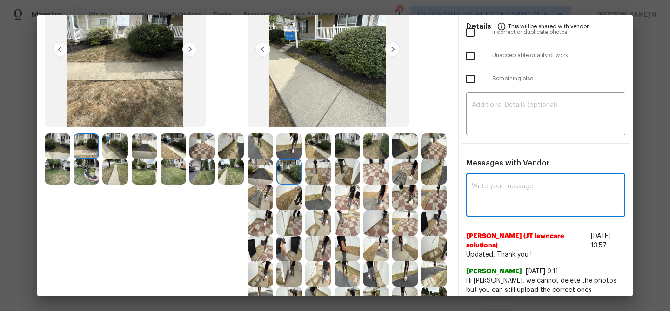
click at [509, 203] on textarea at bounding box center [546, 196] width 148 height 26
paste textarea "Maintenance Audit Team: Hello! Thank you for the feedback after further review …"
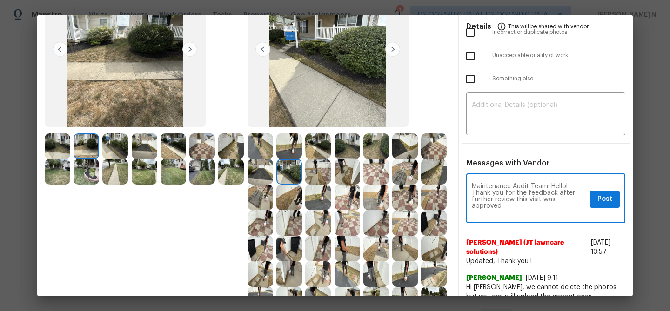
scroll to position [0, 0]
type textarea "Maintenance Audit Team: Hello! Thank you for the feedback after further review …"
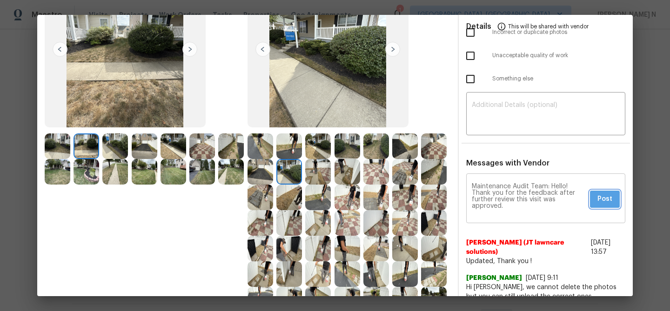
click at [603, 204] on span "Post" at bounding box center [605, 200] width 15 height 12
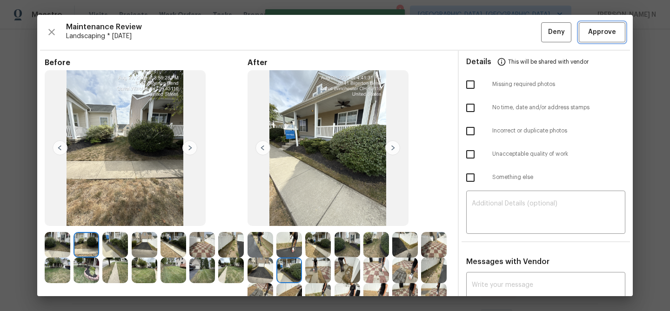
click at [590, 32] on span "Approve" at bounding box center [603, 33] width 28 height 12
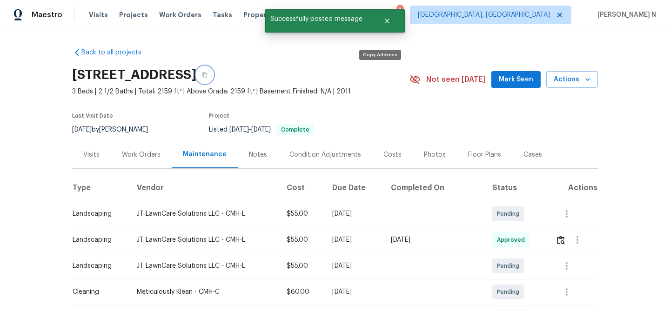
click at [213, 81] on button "button" at bounding box center [204, 75] width 17 height 17
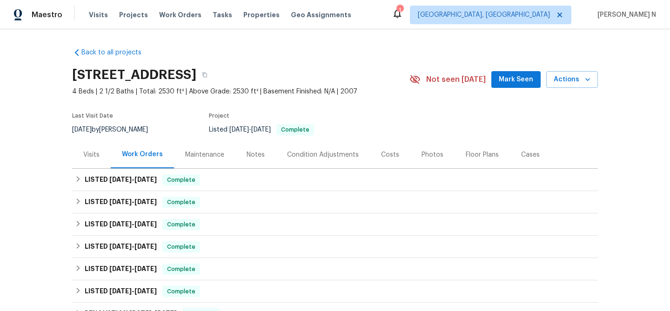
click at [206, 153] on div "Maintenance" at bounding box center [204, 154] width 39 height 9
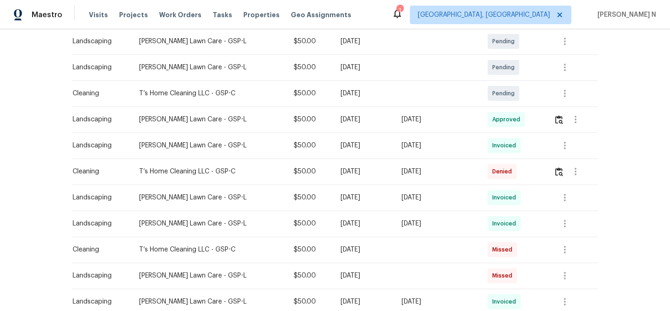
scroll to position [230, 0]
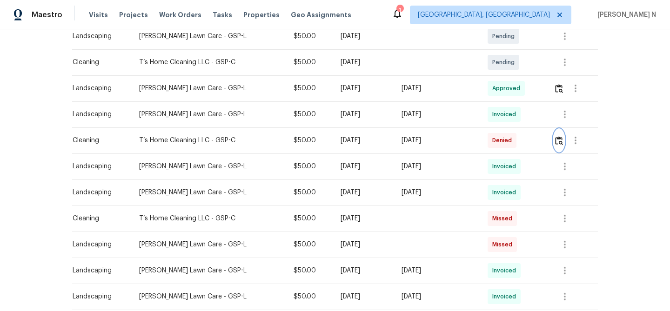
click at [561, 145] on button "button" at bounding box center [559, 140] width 11 height 22
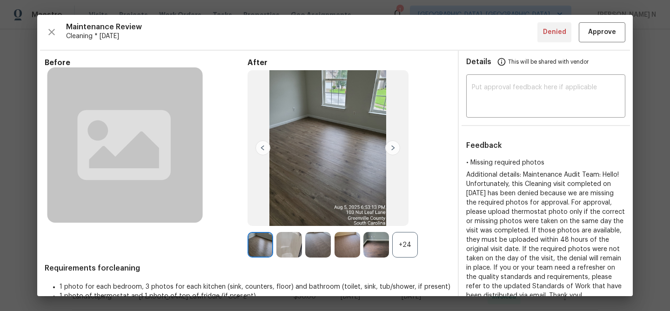
click at [402, 241] on div "+24" at bounding box center [405, 245] width 26 height 26
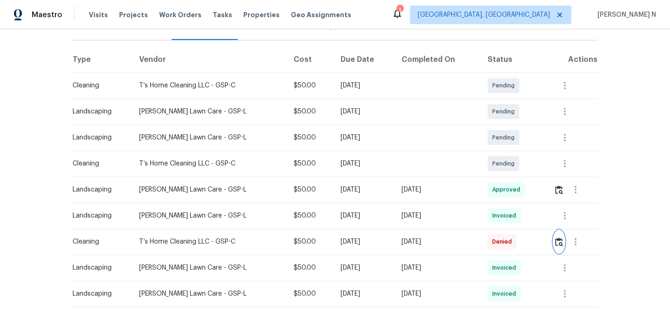
scroll to position [123, 0]
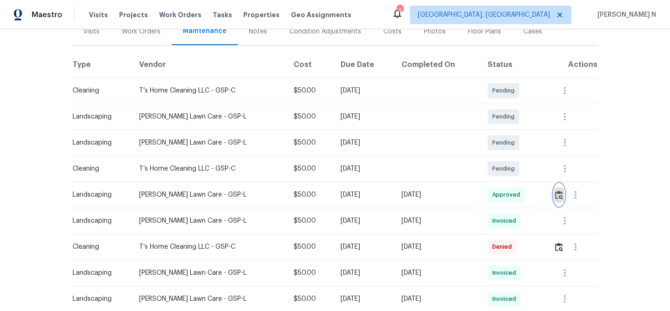
click at [565, 195] on button "button" at bounding box center [559, 195] width 11 height 22
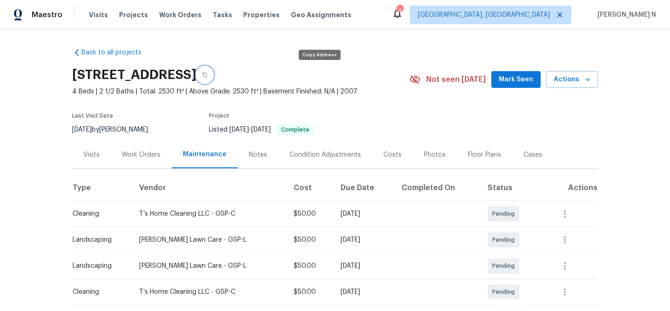
click at [213, 77] on button "button" at bounding box center [204, 75] width 17 height 17
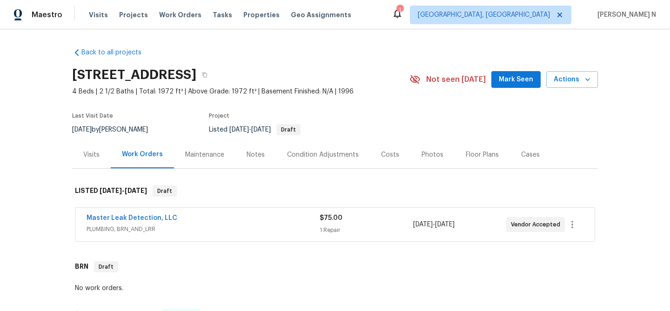
click at [209, 155] on div "Maintenance" at bounding box center [204, 154] width 39 height 9
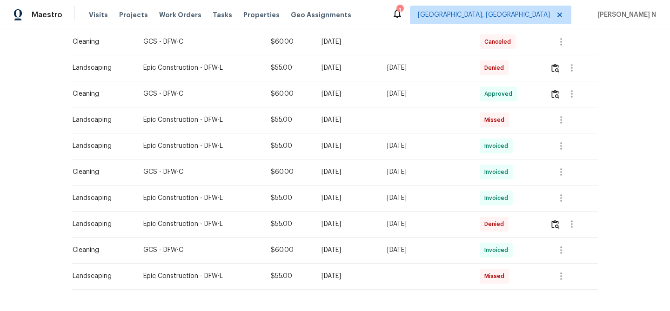
scroll to position [311, 0]
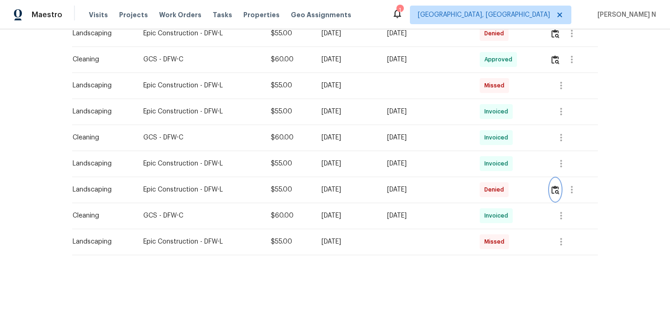
click at [554, 188] on button "button" at bounding box center [555, 190] width 11 height 22
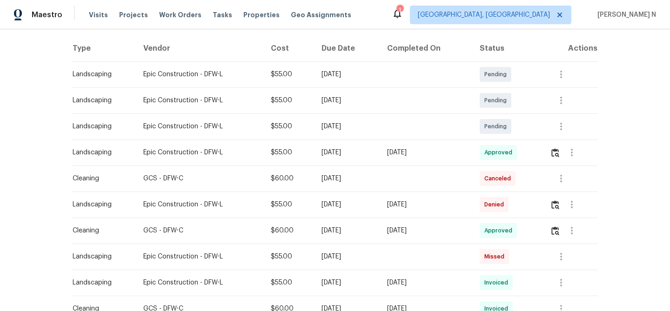
scroll to position [136, 0]
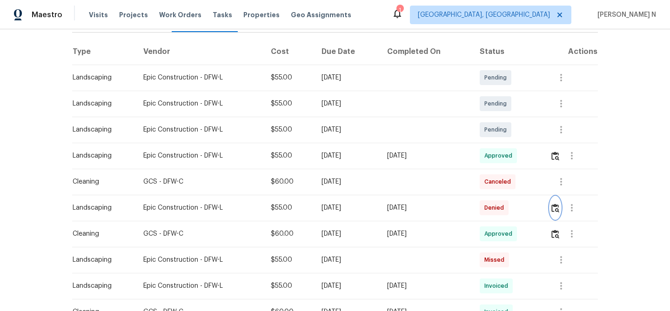
click at [557, 203] on button "button" at bounding box center [555, 208] width 11 height 22
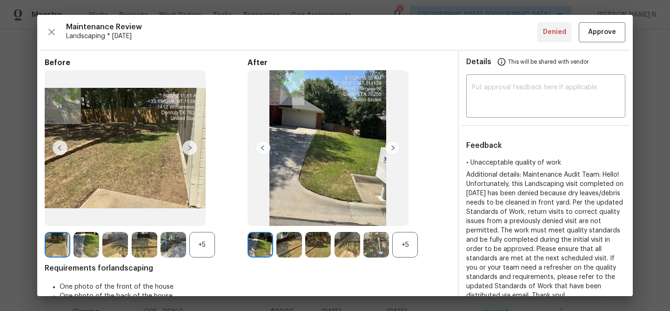
click at [395, 250] on div "+5" at bounding box center [405, 245] width 26 height 26
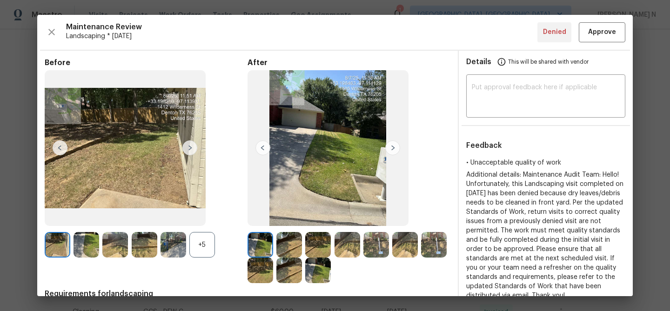
click at [202, 246] on div "+5" at bounding box center [202, 245] width 26 height 26
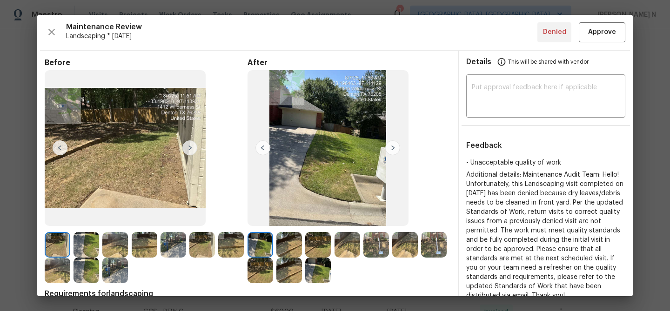
click at [288, 246] on img at bounding box center [290, 245] width 26 height 26
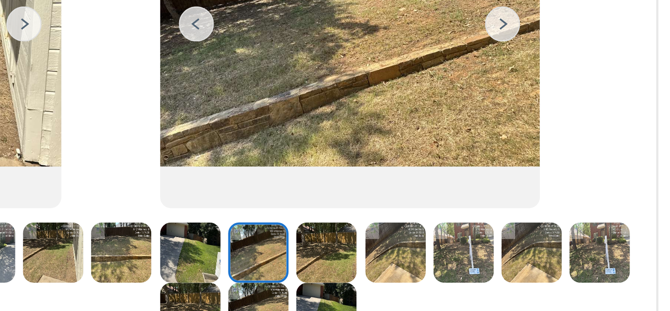
scroll to position [51, 0]
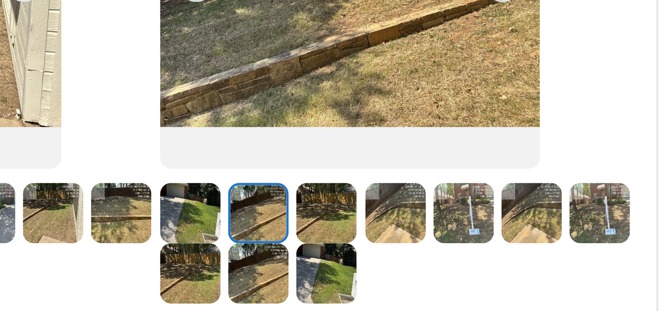
click at [318, 196] on img at bounding box center [318, 195] width 26 height 26
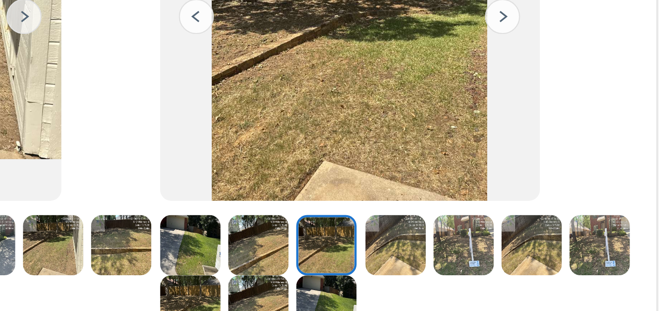
scroll to position [53, 0]
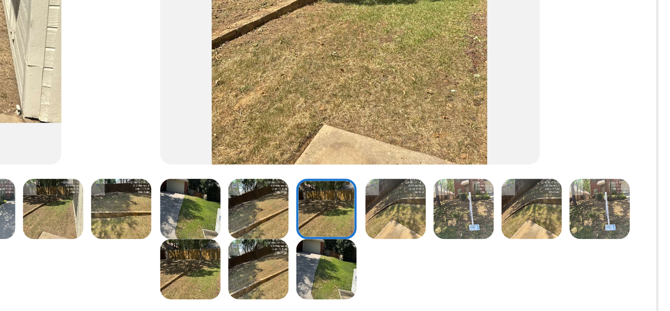
click at [353, 196] on img at bounding box center [348, 193] width 26 height 26
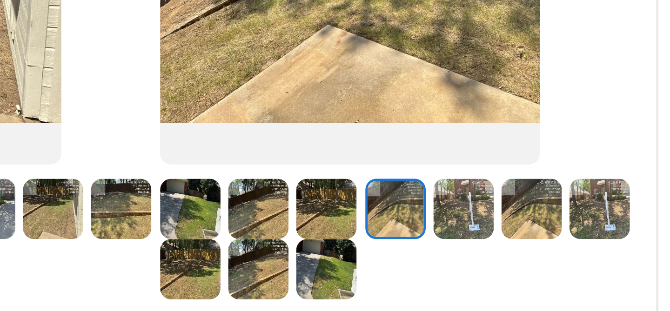
click at [366, 196] on img at bounding box center [377, 193] width 26 height 26
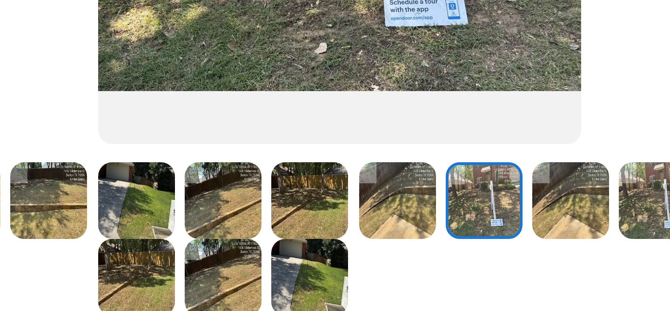
scroll to position [63, 0]
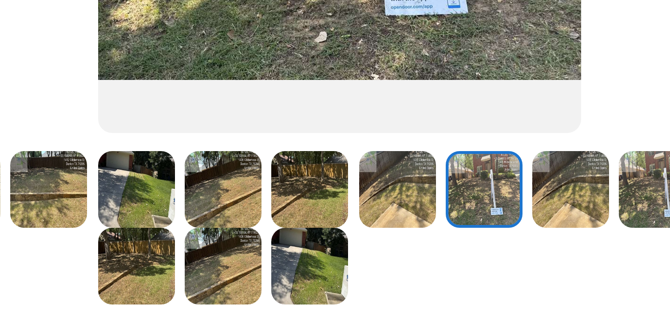
click at [400, 190] on img at bounding box center [405, 182] width 26 height 26
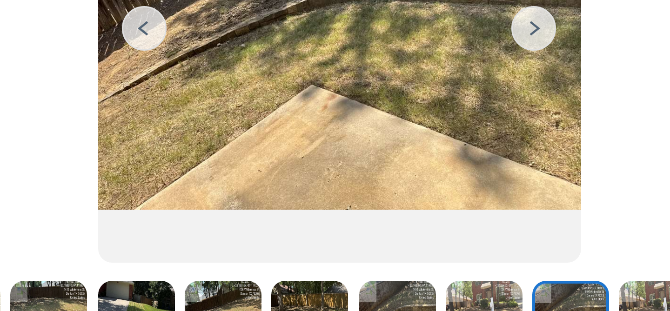
scroll to position [61, 0]
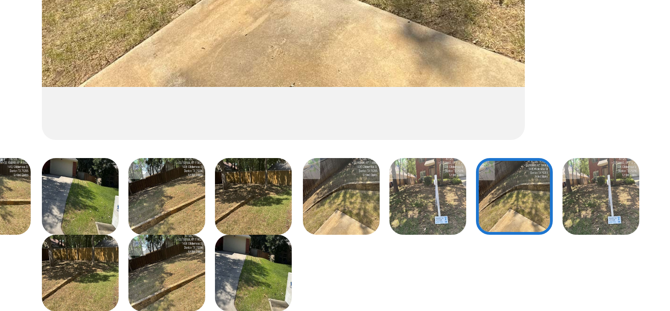
click at [438, 186] on img at bounding box center [434, 184] width 26 height 26
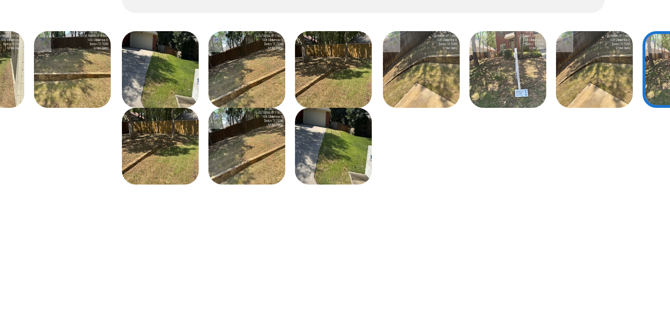
scroll to position [96, 0]
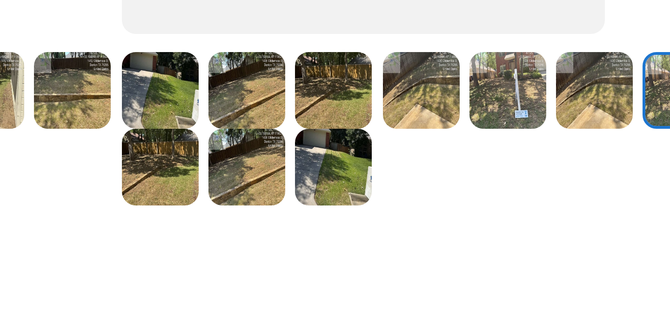
click at [263, 173] on img at bounding box center [261, 175] width 26 height 26
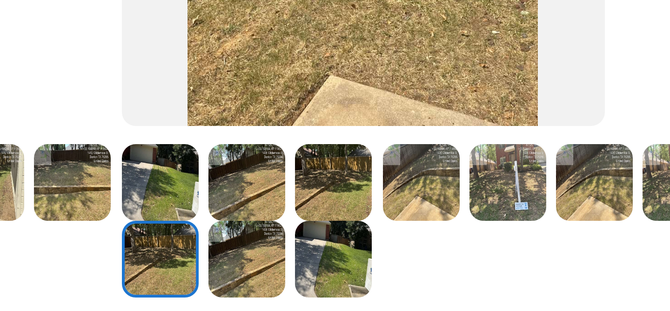
scroll to position [73, 0]
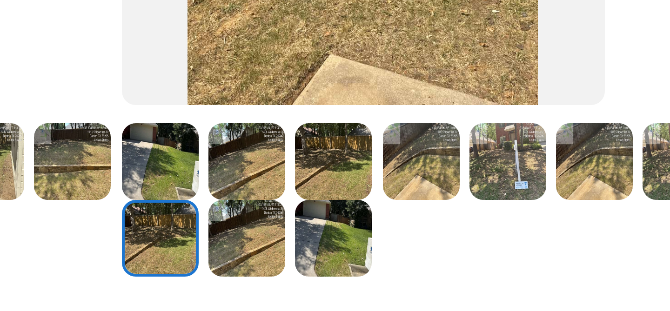
click at [292, 196] on img at bounding box center [290, 198] width 26 height 26
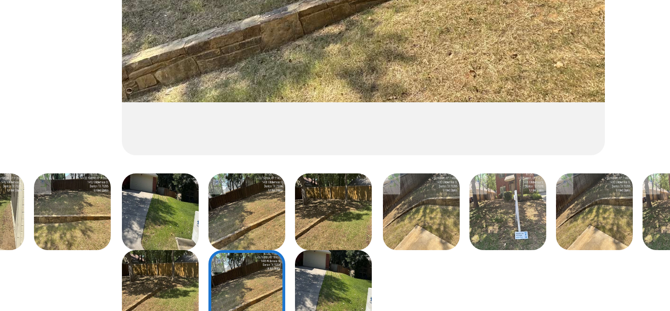
scroll to position [59, 0]
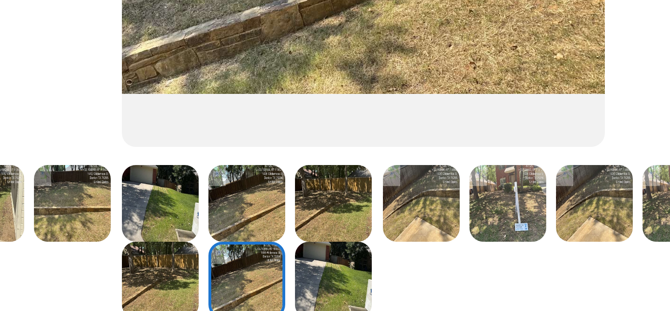
click at [317, 213] on img at bounding box center [318, 212] width 26 height 26
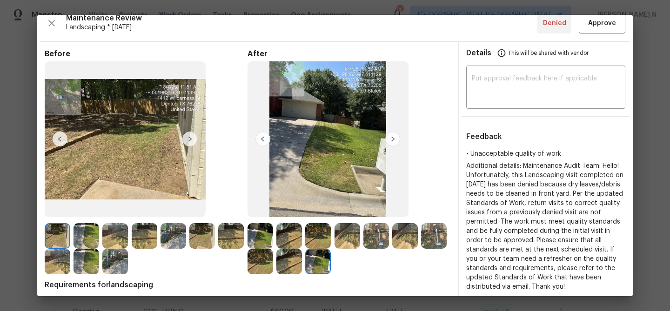
scroll to position [0, 0]
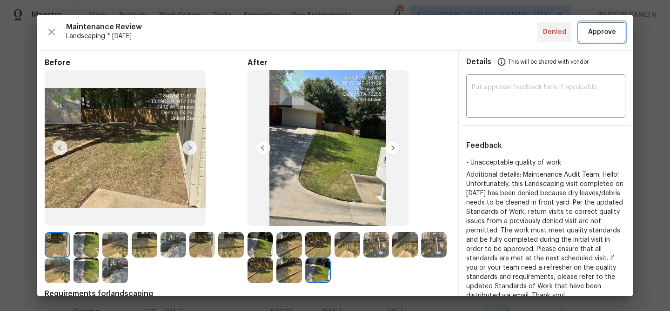
click at [598, 41] on button "Approve" at bounding box center [602, 32] width 47 height 20
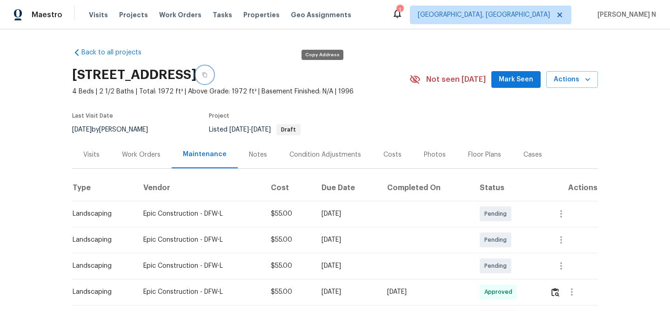
click at [213, 78] on button "button" at bounding box center [204, 75] width 17 height 17
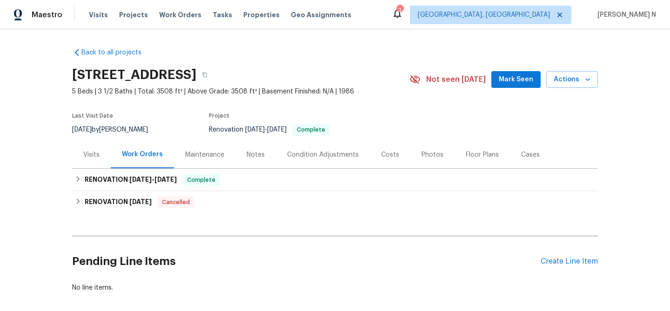
click at [202, 149] on div "Maintenance" at bounding box center [204, 154] width 61 height 27
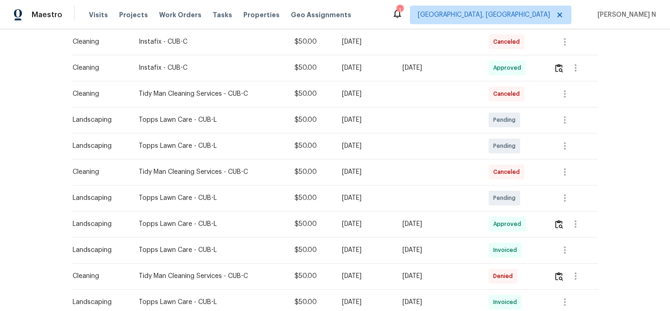
scroll to position [199, 0]
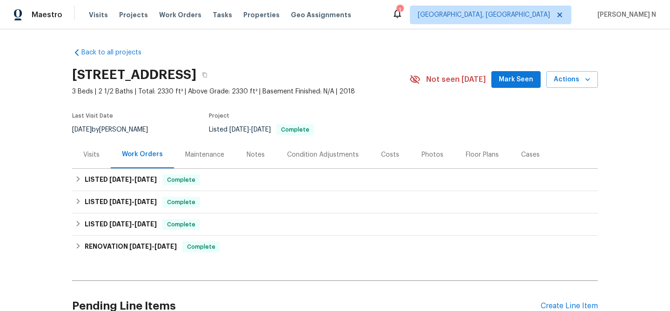
click at [210, 147] on div "Maintenance" at bounding box center [204, 154] width 61 height 27
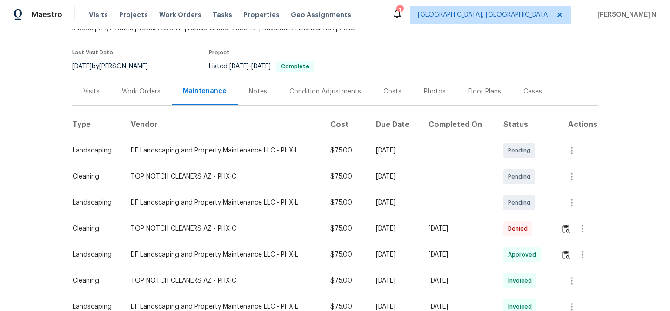
scroll to position [74, 0]
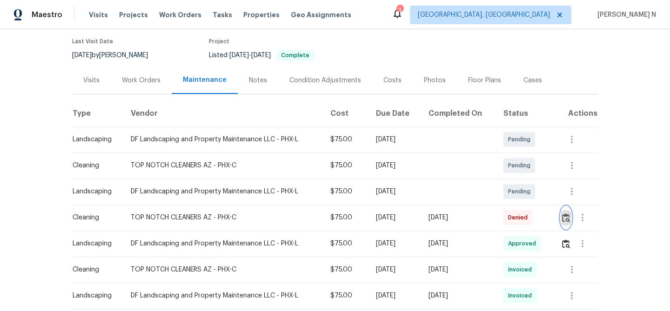
click at [563, 220] on button "button" at bounding box center [566, 218] width 11 height 22
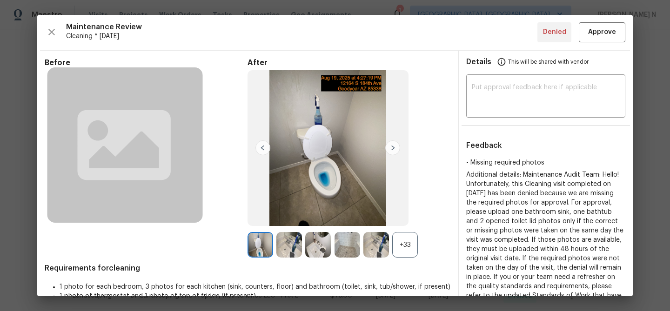
click at [402, 253] on div "+33" at bounding box center [405, 245] width 26 height 26
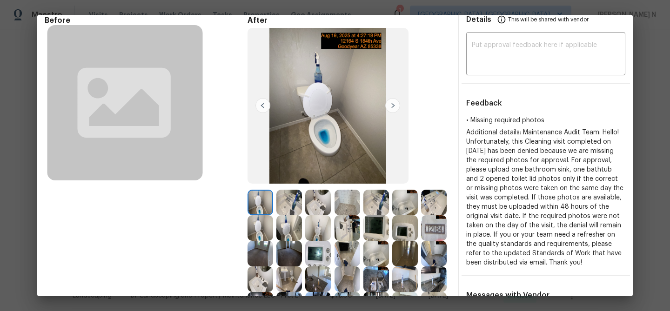
scroll to position [80, 0]
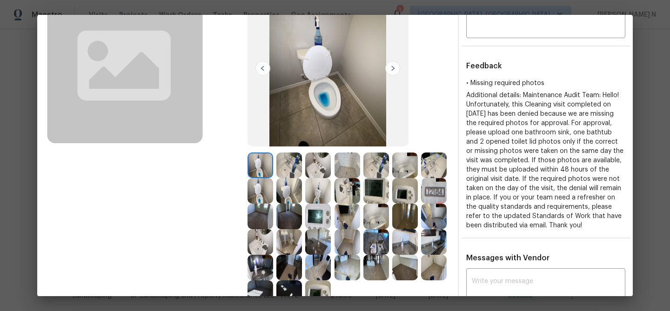
click at [346, 168] on img at bounding box center [348, 166] width 26 height 26
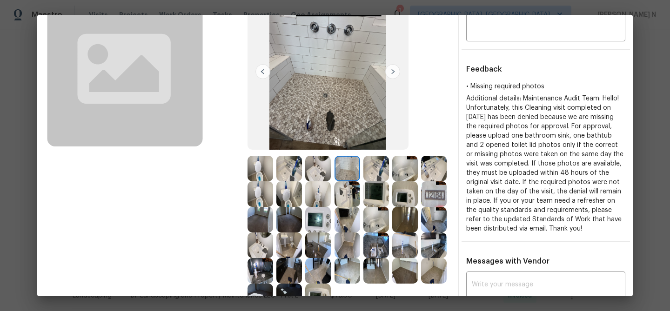
scroll to position [78, 0]
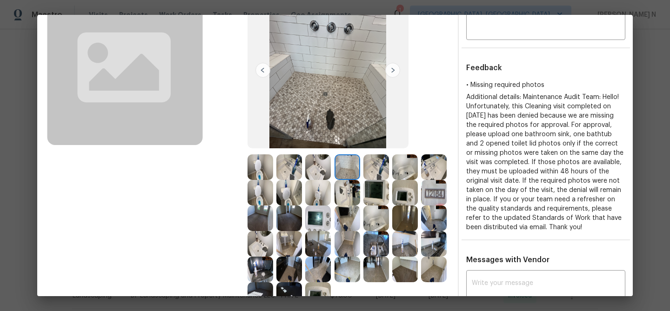
click at [377, 217] on img at bounding box center [377, 219] width 26 height 26
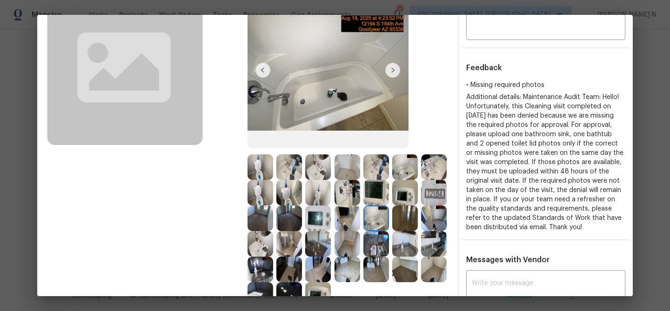
click at [367, 237] on img at bounding box center [377, 244] width 26 height 26
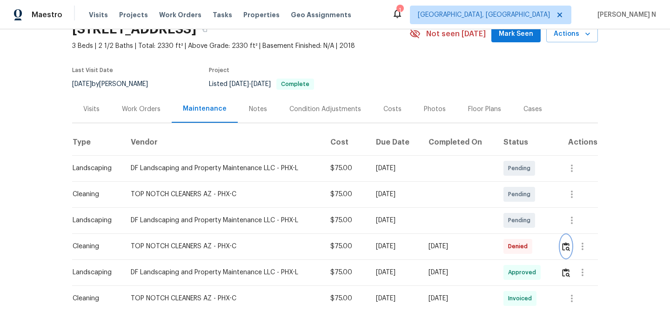
scroll to position [56, 0]
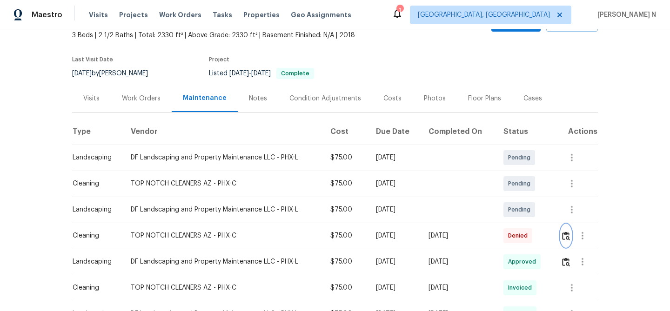
click at [569, 233] on img "button" at bounding box center [566, 236] width 8 height 9
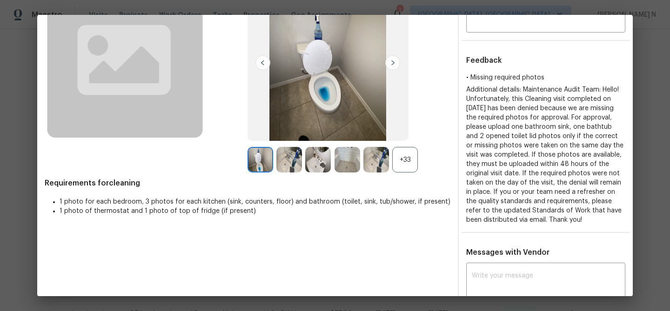
scroll to position [134, 0]
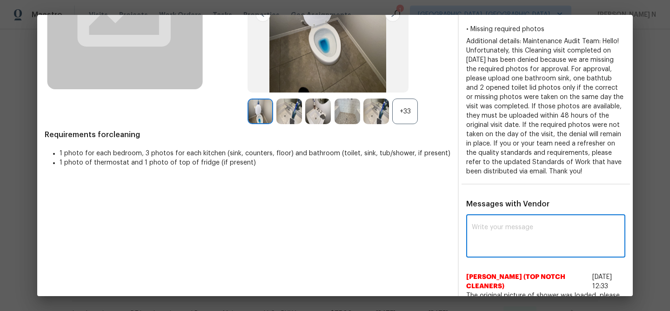
click at [514, 241] on textarea at bounding box center [546, 237] width 148 height 26
paste textarea "Maintenance Audit Team: Hello! Thank you for uploading the photo, after further…"
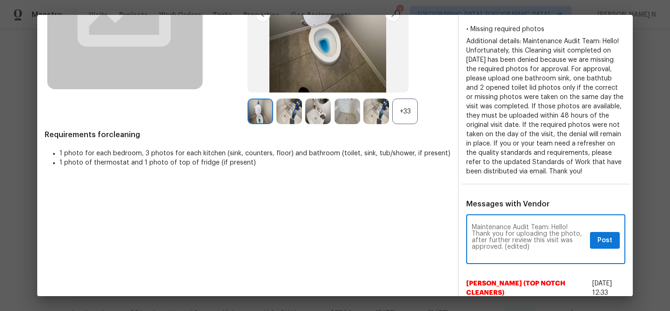
scroll to position [0, 0]
drag, startPoint x: 505, startPoint y: 255, endPoint x: 561, endPoint y: 255, distance: 55.4
click at [561, 255] on textarea "Maintenance Audit Team: Hello! Thank you for uploading the photo, after further…" at bounding box center [529, 240] width 115 height 33
type textarea "Maintenance Audit Team: Hello! Thank you for uploading the photo, after further…"
click at [605, 250] on button "Post" at bounding box center [605, 240] width 30 height 17
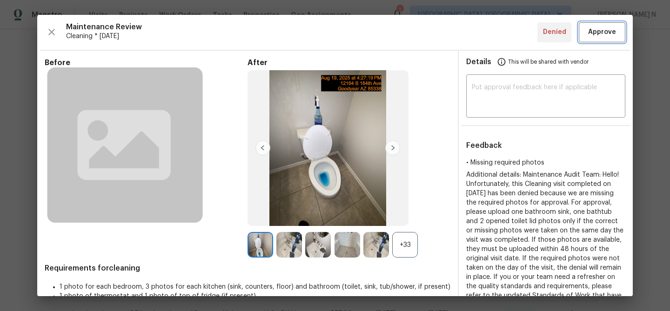
click at [604, 32] on span "Approve" at bounding box center [603, 33] width 28 height 12
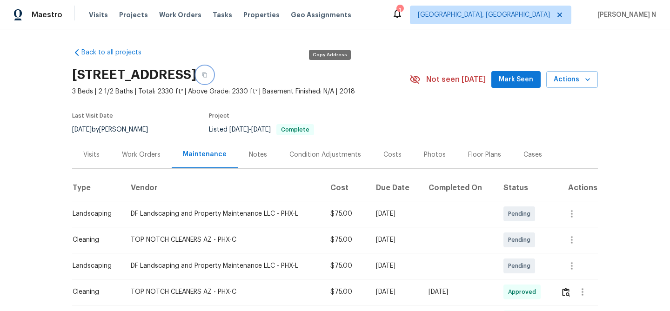
click at [213, 74] on button "button" at bounding box center [204, 75] width 17 height 17
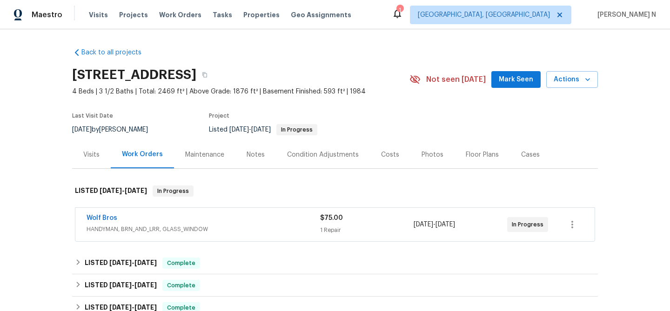
click at [200, 162] on div "Maintenance" at bounding box center [204, 154] width 61 height 27
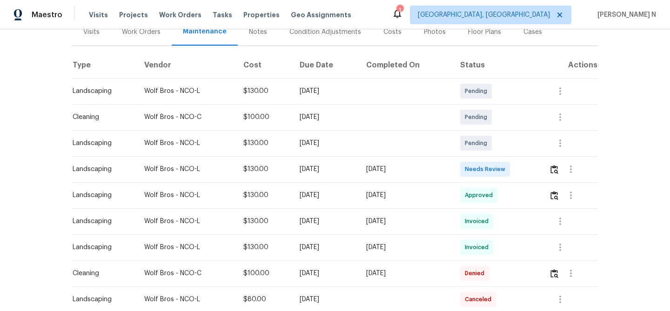
scroll to position [179, 0]
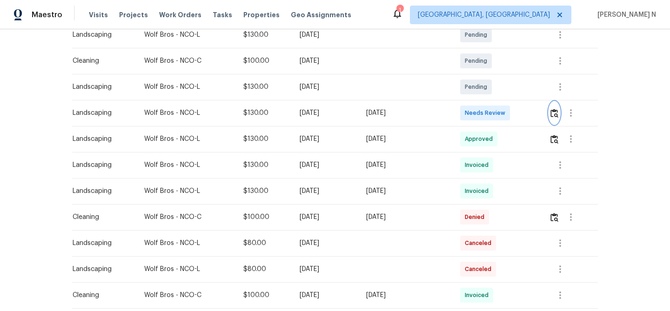
click at [557, 116] on img "button" at bounding box center [555, 113] width 8 height 9
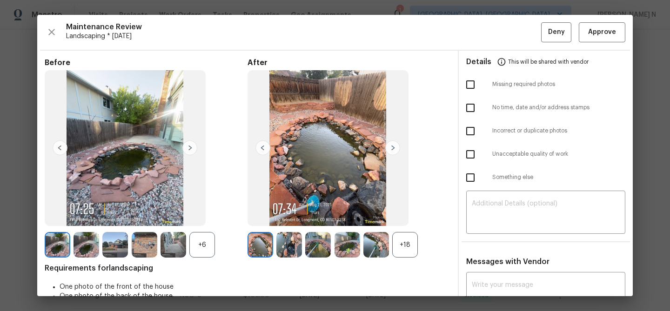
click at [409, 245] on div "+18" at bounding box center [405, 245] width 26 height 26
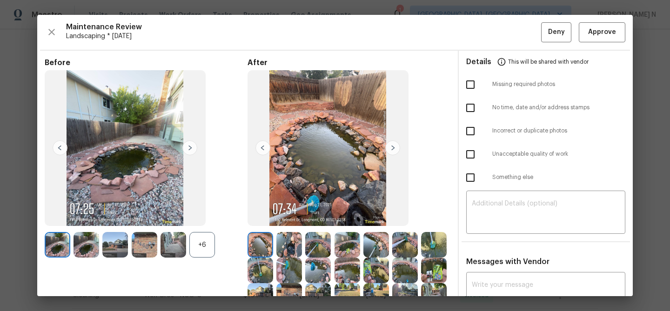
click at [209, 248] on div "+6" at bounding box center [202, 245] width 26 height 26
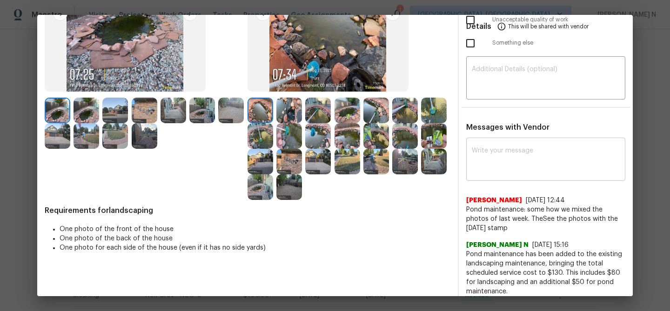
scroll to position [73, 0]
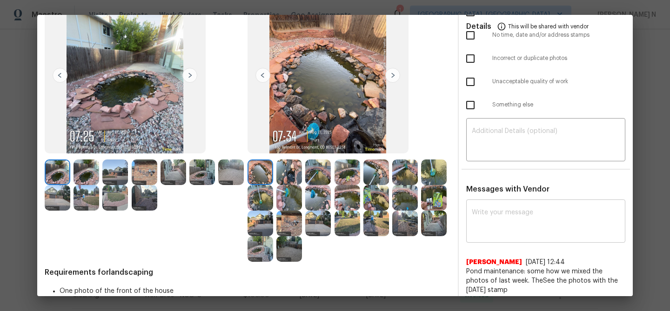
click at [497, 203] on div "x ​" at bounding box center [546, 222] width 159 height 41
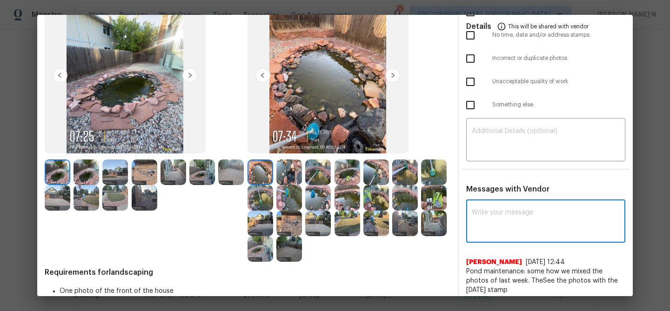
paste textarea "Maintenance Audit Team: Hello! Thank you for the feedback after further review …"
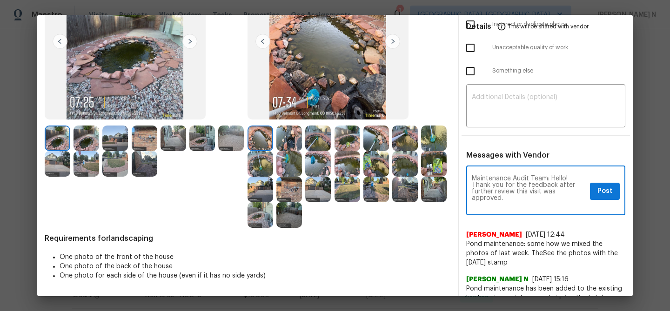
scroll to position [0, 0]
type textarea "Maintenance Audit Team: Hello! Thank you for the feedback after further review …"
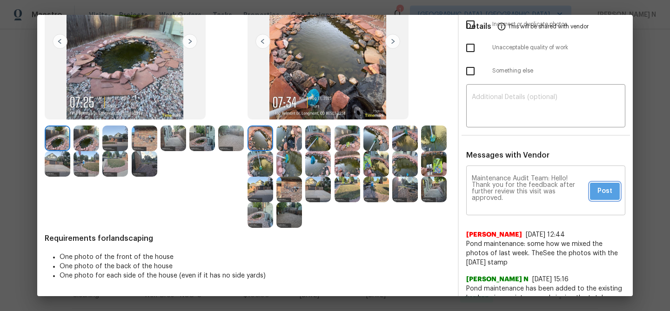
click at [595, 193] on button "Post" at bounding box center [605, 191] width 30 height 17
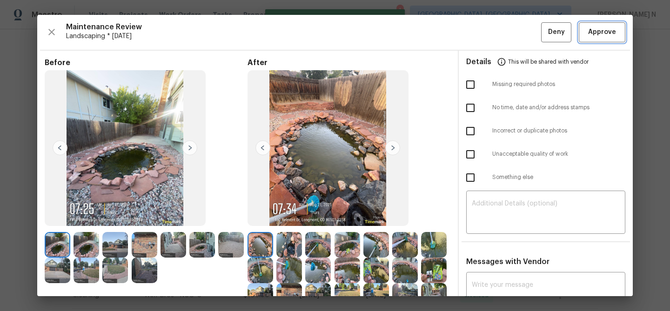
click at [598, 38] on button "Approve" at bounding box center [602, 32] width 47 height 20
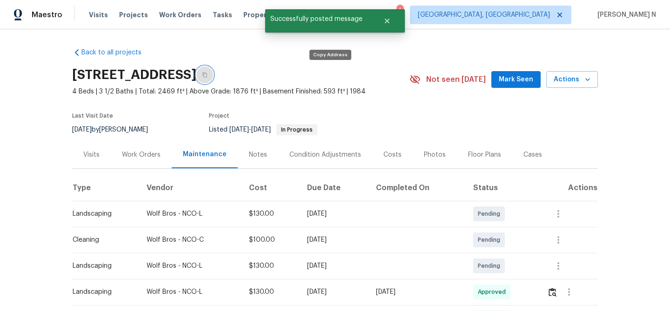
click at [213, 80] on button "button" at bounding box center [204, 75] width 17 height 17
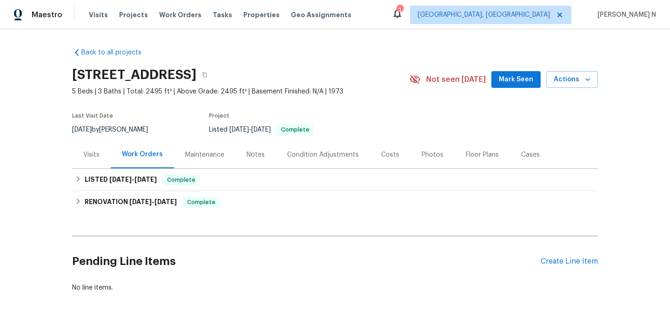
click at [211, 159] on div "Maintenance" at bounding box center [204, 154] width 39 height 9
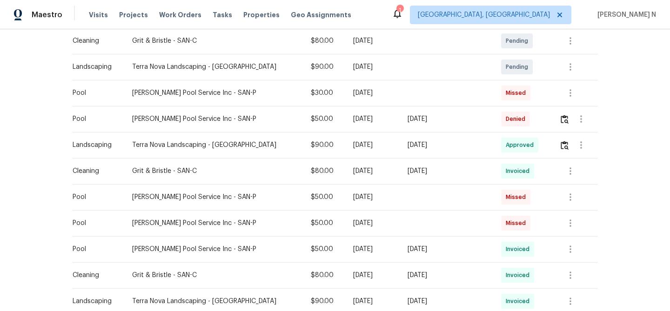
scroll to position [237, 0]
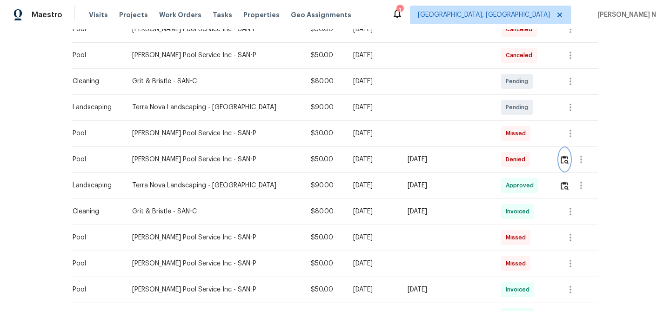
click at [562, 160] on img "button" at bounding box center [565, 160] width 8 height 9
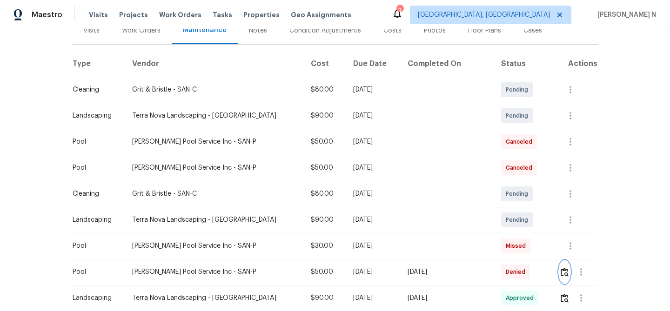
scroll to position [0, 0]
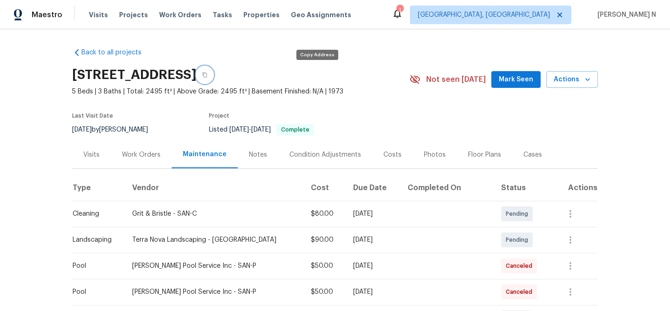
click at [213, 78] on button "button" at bounding box center [204, 75] width 17 height 17
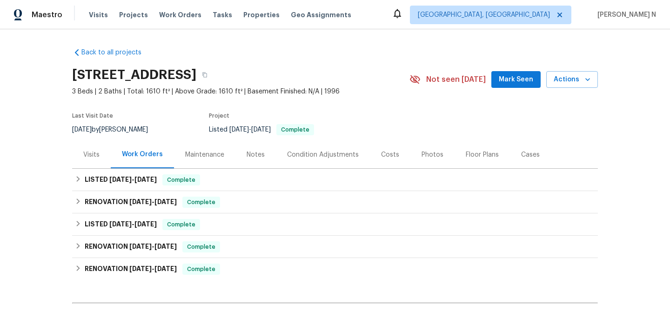
click at [218, 160] on div "Maintenance" at bounding box center [204, 154] width 61 height 27
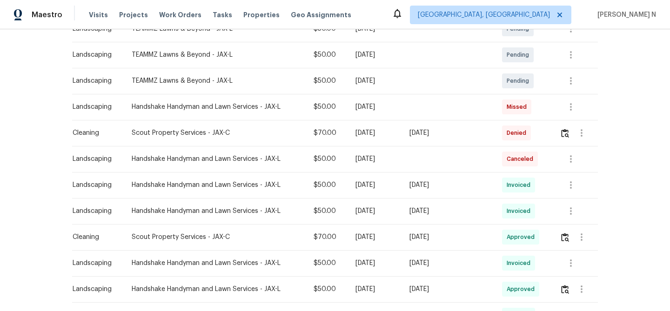
scroll to position [201, 0]
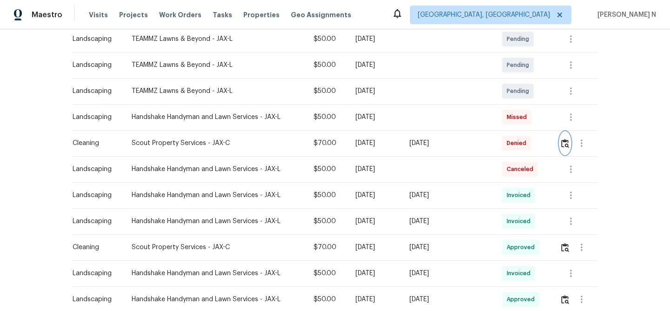
click at [565, 149] on button "button" at bounding box center [565, 143] width 11 height 22
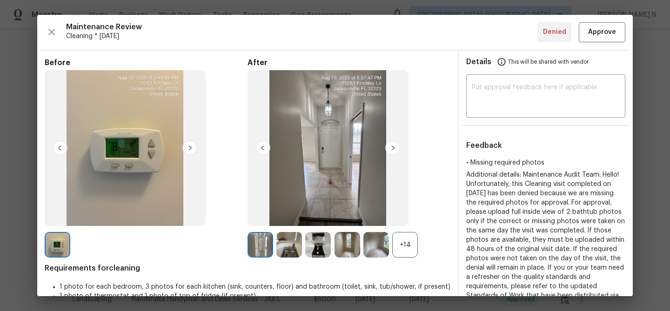
click at [410, 241] on div "+14" at bounding box center [405, 245] width 26 height 26
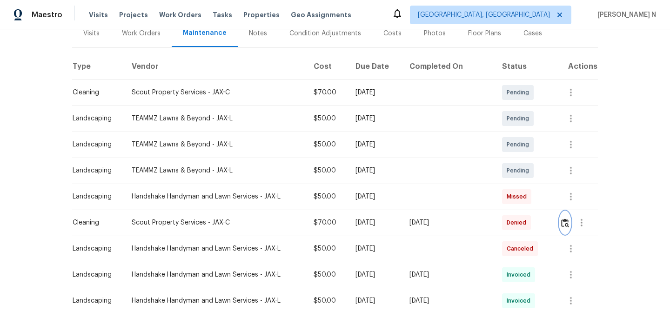
scroll to position [132, 0]
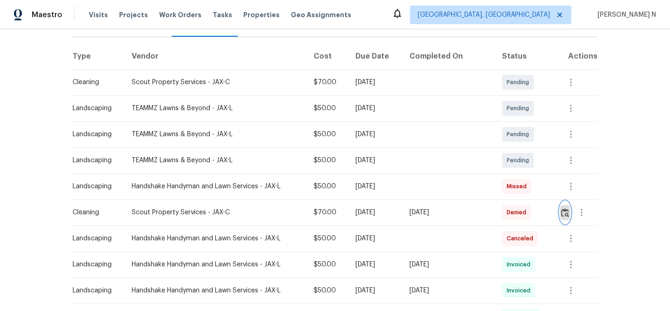
click at [567, 215] on img "button" at bounding box center [566, 213] width 8 height 9
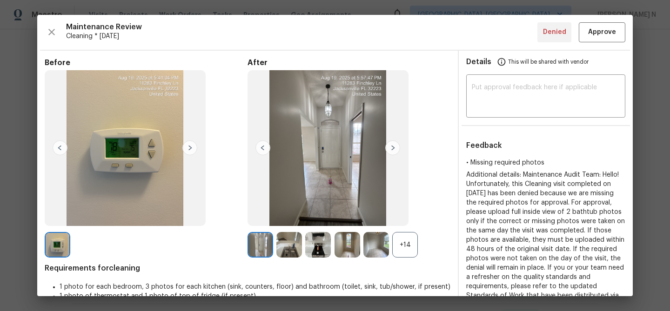
click at [410, 255] on div "+14" at bounding box center [405, 245] width 26 height 26
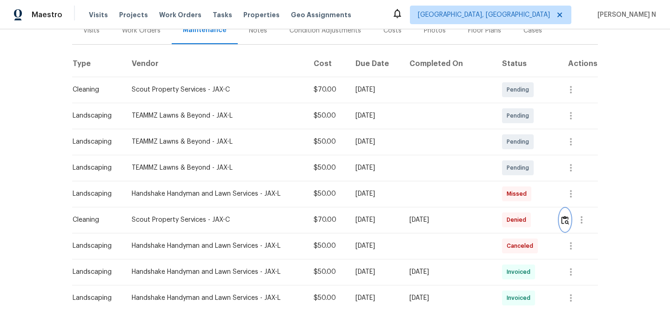
scroll to position [134, 0]
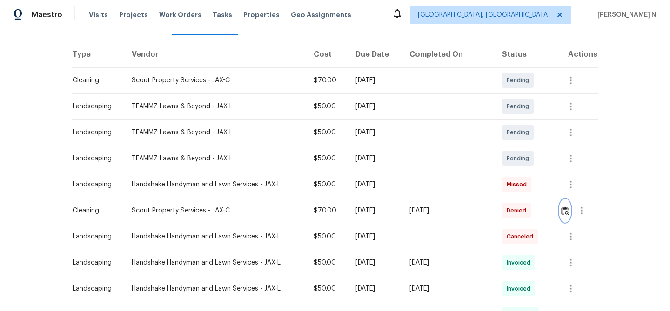
click at [570, 216] on button "button" at bounding box center [565, 211] width 11 height 22
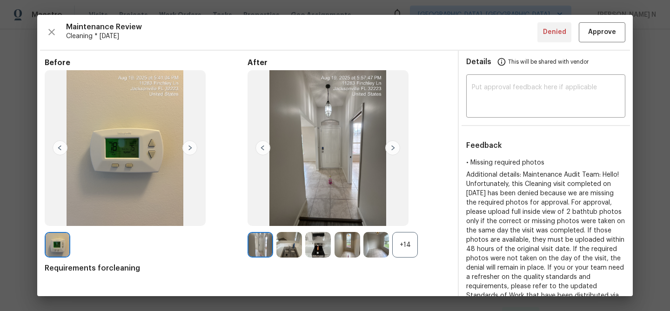
click at [399, 248] on div "+14" at bounding box center [405, 245] width 26 height 26
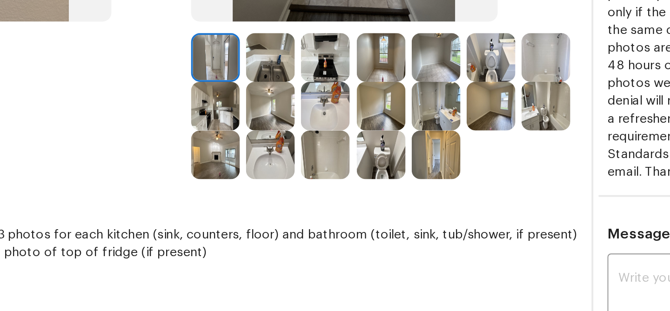
scroll to position [78, 0]
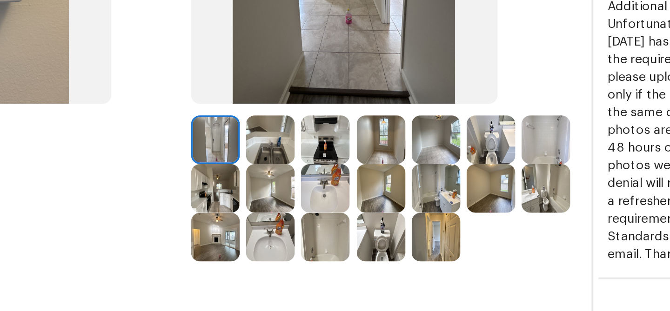
click at [318, 218] on img at bounding box center [318, 218] width 26 height 26
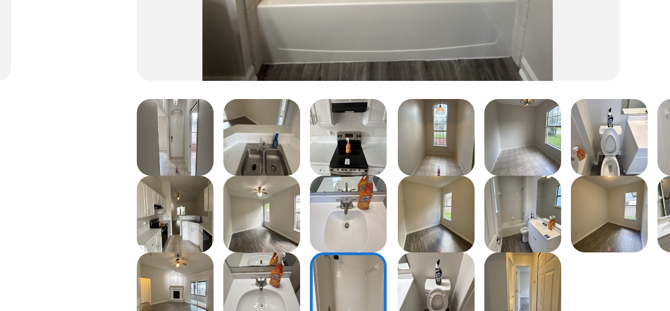
scroll to position [100, 0]
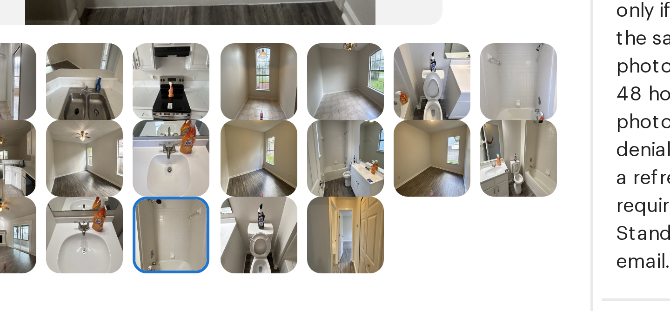
click at [431, 151] on img at bounding box center [434, 146] width 26 height 26
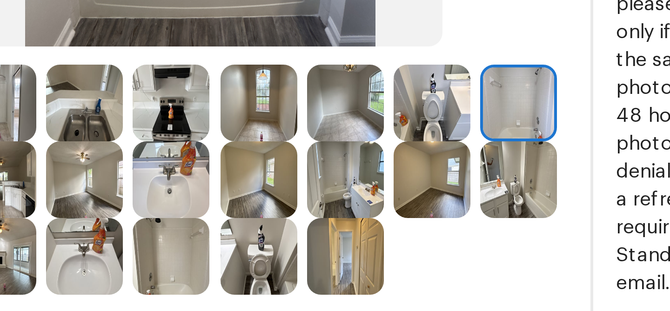
scroll to position [157, 0]
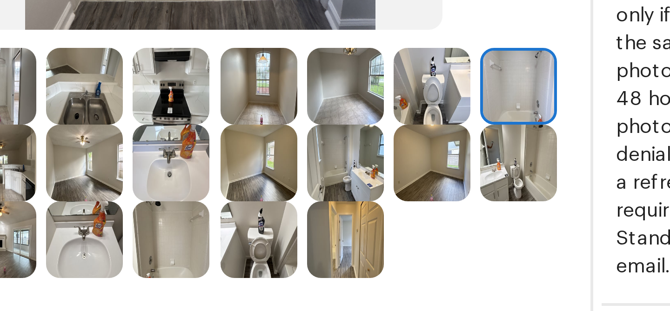
click at [433, 119] on img at bounding box center [434, 114] width 26 height 26
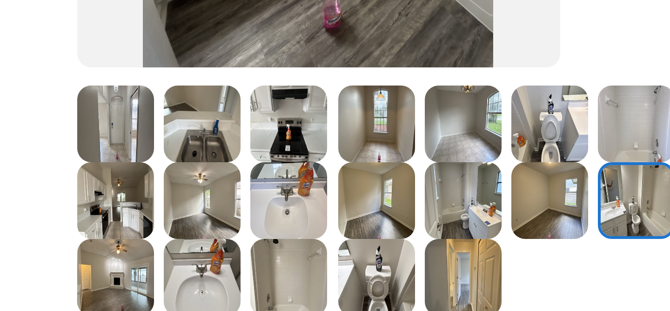
scroll to position [151, 0]
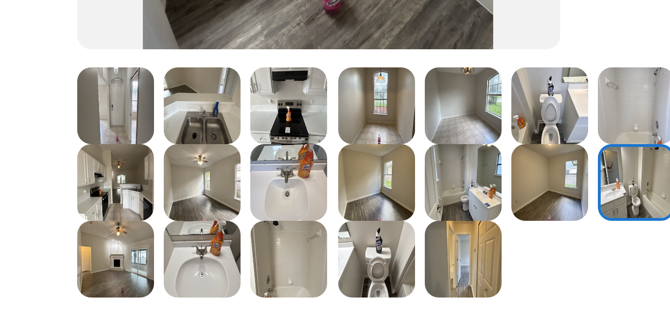
click at [319, 151] on img at bounding box center [318, 146] width 26 height 26
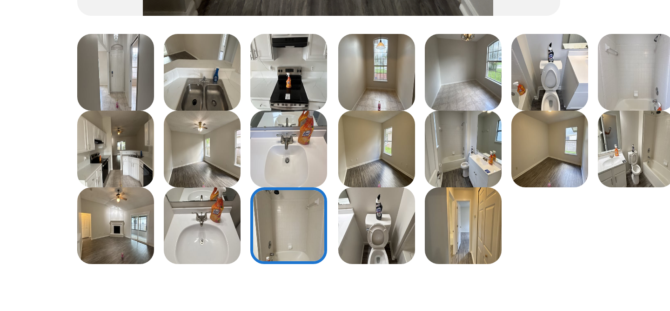
scroll to position [171, 0]
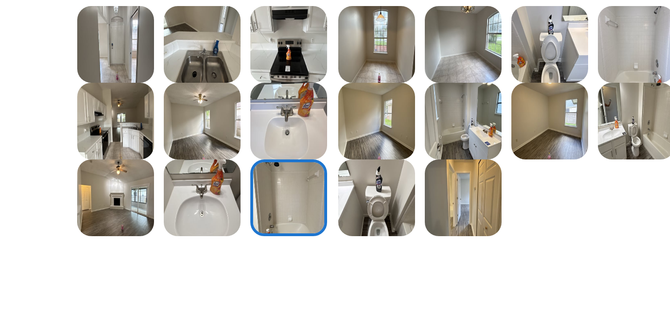
click at [435, 102] on img at bounding box center [434, 100] width 26 height 26
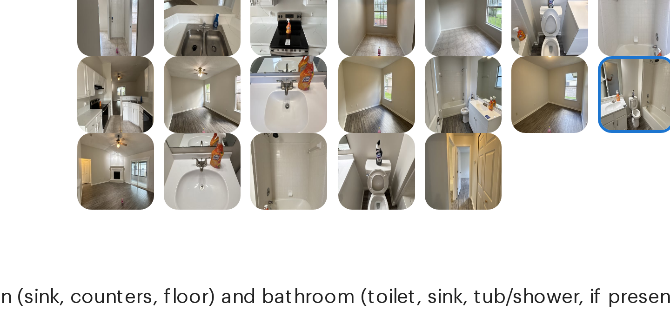
scroll to position [164, 0]
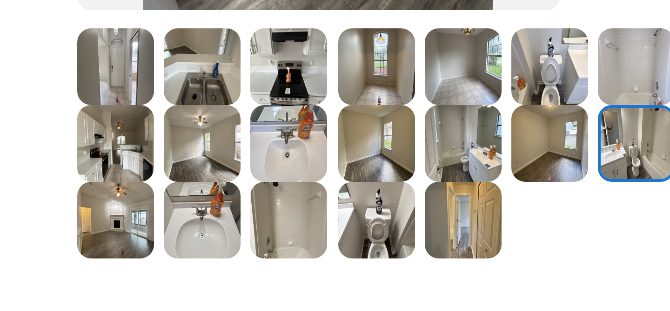
click at [433, 84] on img at bounding box center [434, 81] width 26 height 26
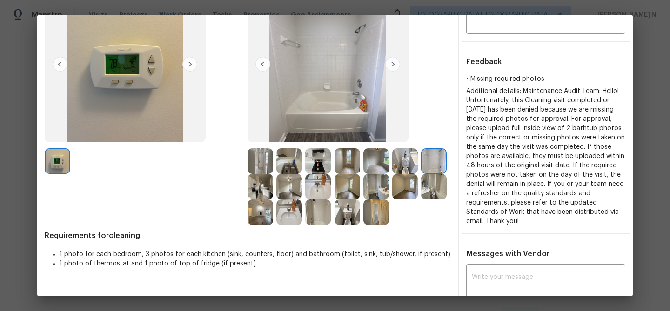
scroll to position [140, 0]
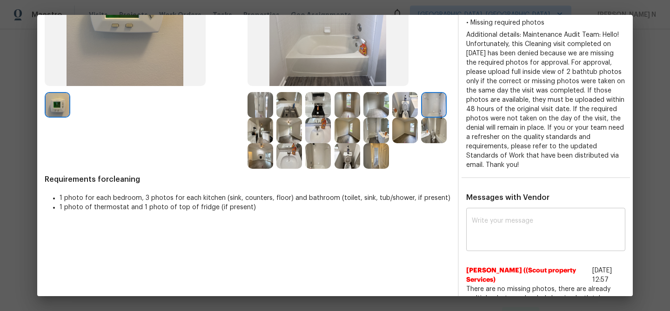
click at [526, 237] on textarea at bounding box center [546, 231] width 148 height 26
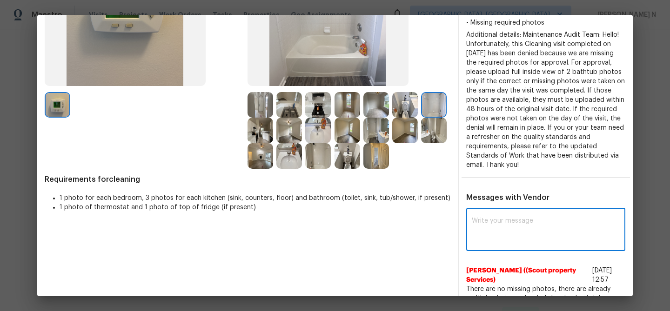
paste textarea "Maintenance Audit Team: Hello! Thank you for uploading the photo, after further…"
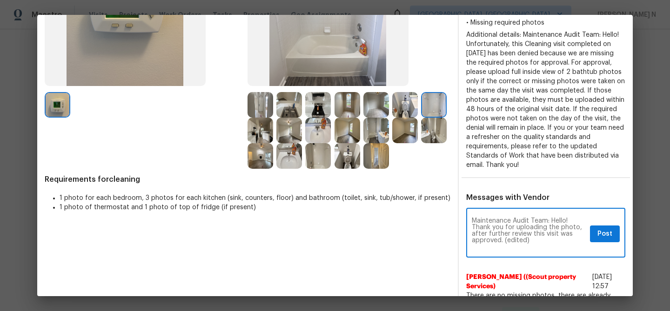
scroll to position [0, 0]
drag, startPoint x: 505, startPoint y: 241, endPoint x: 538, endPoint y: 241, distance: 33.5
click at [538, 241] on textarea "Maintenance Audit Team: Hello! Thank you for uploading the photo, after further…" at bounding box center [529, 234] width 115 height 33
type textarea "Maintenance Audit Team: Hello! Thank you for uploading the photo, after further…"
click at [599, 233] on span "Post" at bounding box center [605, 235] width 15 height 12
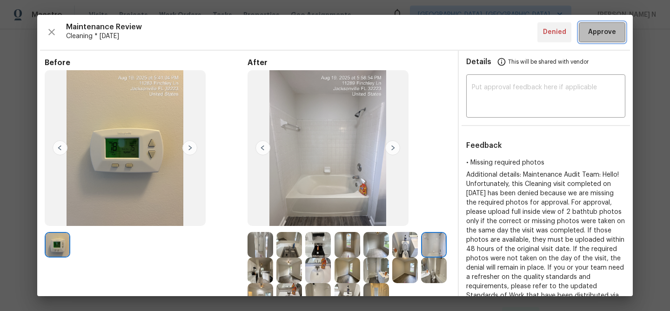
click at [595, 38] on button "Approve" at bounding box center [602, 32] width 47 height 20
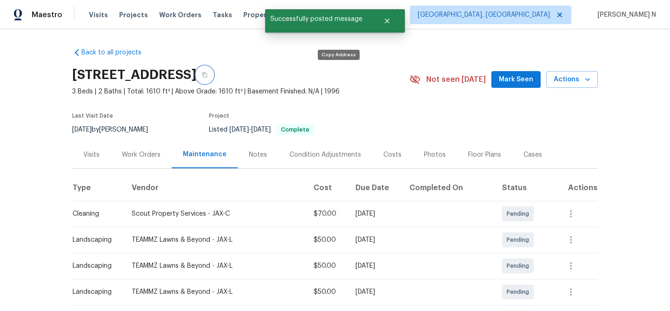
click at [213, 74] on button "button" at bounding box center [204, 75] width 17 height 17
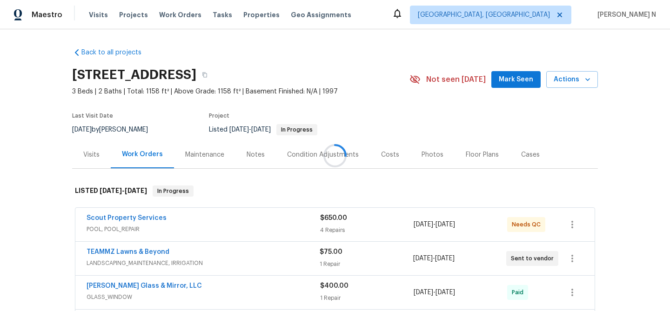
click at [192, 157] on div at bounding box center [335, 155] width 670 height 311
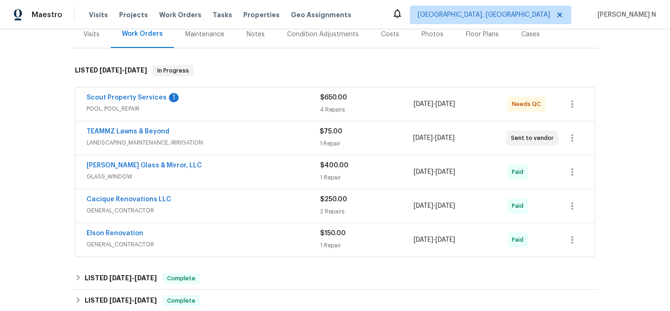
scroll to position [73, 0]
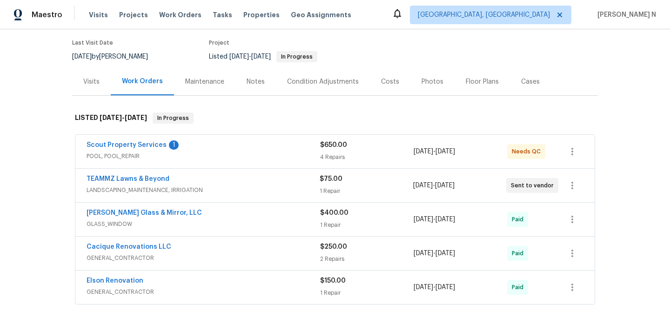
click at [216, 84] on div "Maintenance" at bounding box center [204, 81] width 39 height 9
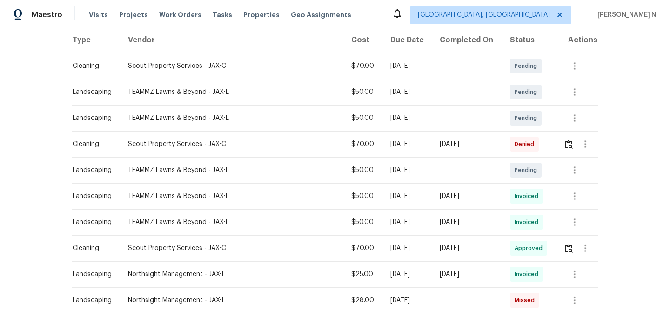
scroll to position [145, 0]
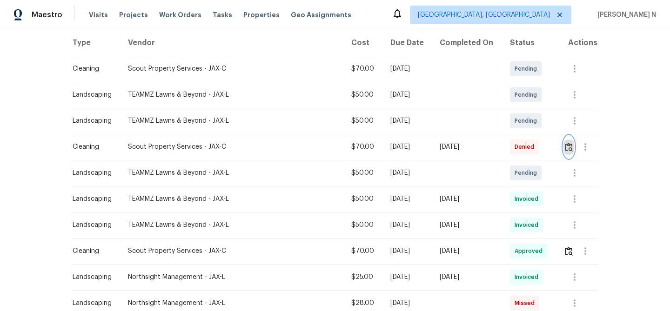
click at [569, 152] on button "button" at bounding box center [569, 147] width 11 height 22
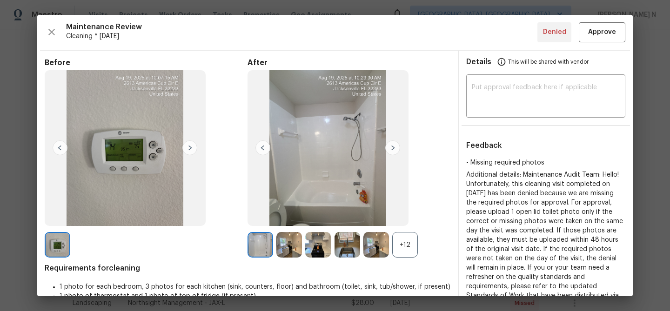
click at [409, 250] on div "+12" at bounding box center [405, 245] width 26 height 26
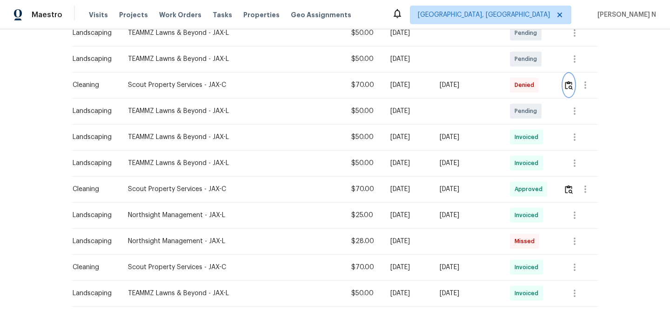
scroll to position [180, 0]
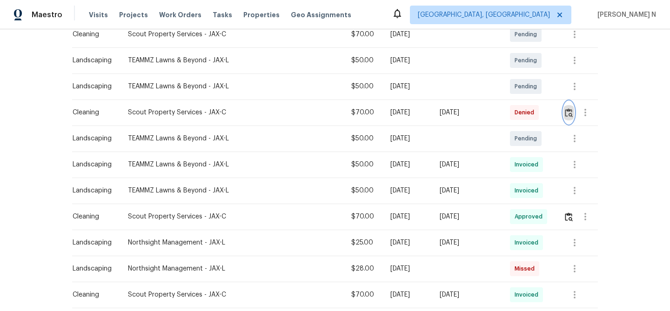
click at [568, 116] on img "button" at bounding box center [569, 112] width 8 height 9
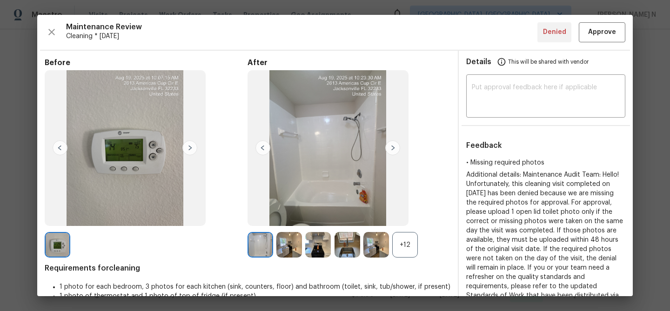
click at [413, 245] on div "+12" at bounding box center [405, 245] width 26 height 26
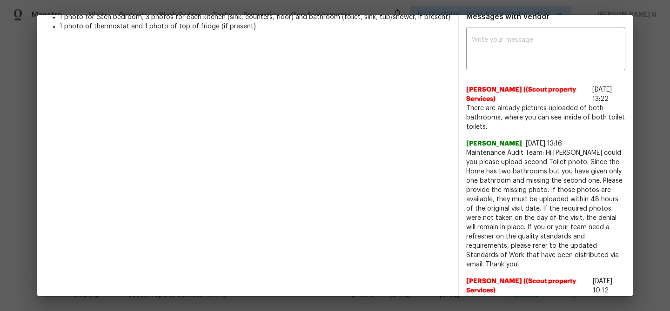
scroll to position [321, 0]
click at [484, 154] on span "Maintenance Audit Team: Hi [PERSON_NAME] could you please upload second Toilet …" at bounding box center [546, 209] width 159 height 121
drag, startPoint x: 484, startPoint y: 154, endPoint x: 535, endPoint y: 153, distance: 51.2
click at [535, 153] on span "Maintenance Audit Team: Hi [PERSON_NAME] could you please upload second Toilet …" at bounding box center [546, 209] width 159 height 121
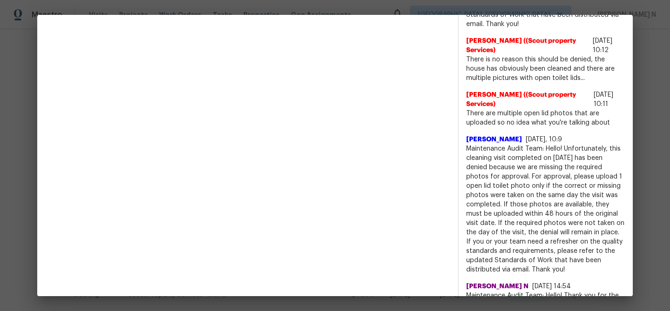
scroll to position [566, 0]
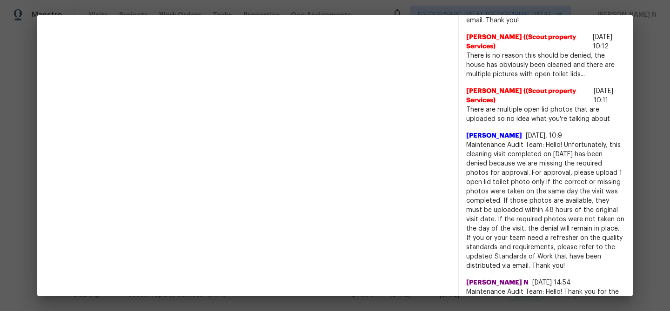
click at [489, 142] on span "Maintenance Audit Team: Hello! Unfortunately, this cleaning visit completed on …" at bounding box center [546, 206] width 159 height 130
drag, startPoint x: 489, startPoint y: 142, endPoint x: 552, endPoint y: 142, distance: 62.9
click at [552, 142] on span "Maintenance Audit Team: Hello! Unfortunately, this cleaning visit completed on …" at bounding box center [546, 206] width 159 height 130
copy span "Maintenance Audit Team: Hello!"
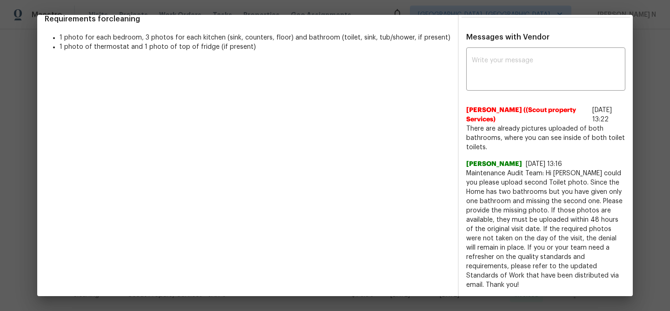
scroll to position [291, 0]
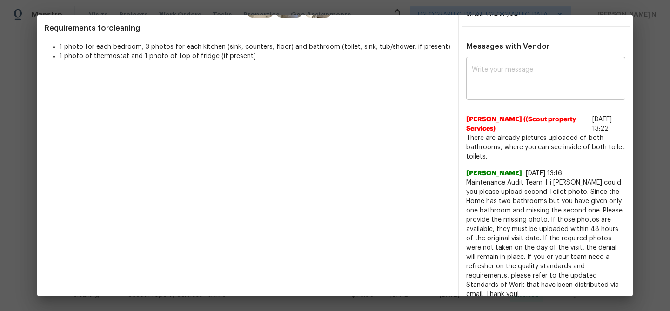
click at [487, 84] on textarea at bounding box center [546, 80] width 148 height 26
paste textarea "Maintenance Audit Team: Hello!"
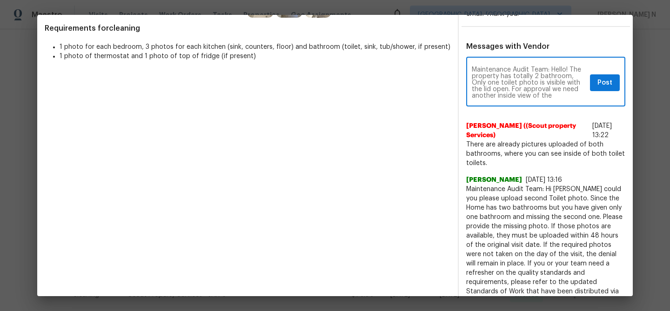
click at [584, 91] on textarea "Maintenance Audit Team: Hello! The property has totally 2 bathroom, Only one to…" at bounding box center [529, 83] width 115 height 33
drag, startPoint x: 527, startPoint y: 97, endPoint x: 540, endPoint y: 97, distance: 13.0
click at [540, 97] on textarea "Maintenance Audit Team: Hello! The property has totally 2 bathroom, Only one to…" at bounding box center [529, 83] width 115 height 33
drag, startPoint x: 528, startPoint y: 95, endPoint x: 541, endPoint y: 95, distance: 13.0
click at [487, 95] on textarea "Maintenance Audit Team: Hello! The property has totally 2 bathroom, Only one to…" at bounding box center [529, 83] width 115 height 33
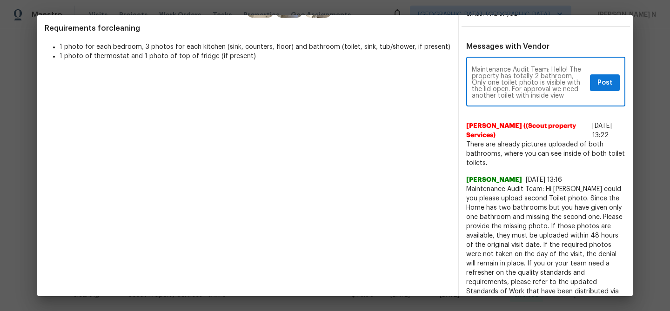
click at [551, 97] on textarea "Maintenance Audit Team: Hello! The property has totally 2 bathroom, Only one to…" at bounding box center [529, 83] width 115 height 33
type textarea "Maintenance Audit Team: Hello! The property has totally 2 bathroom, Only one to…"
click at [616, 89] on button "Post" at bounding box center [605, 82] width 30 height 17
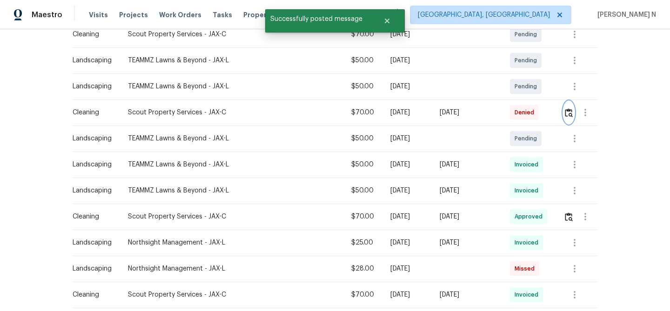
scroll to position [0, 0]
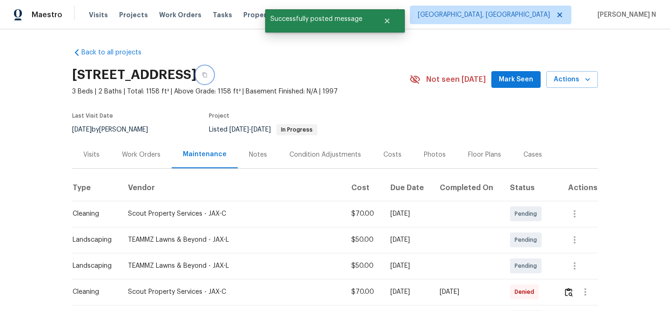
click at [213, 78] on button "button" at bounding box center [204, 75] width 17 height 17
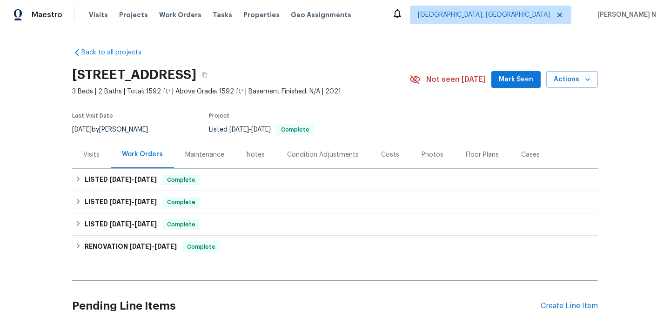
click at [201, 158] on div "Maintenance" at bounding box center [204, 154] width 39 height 9
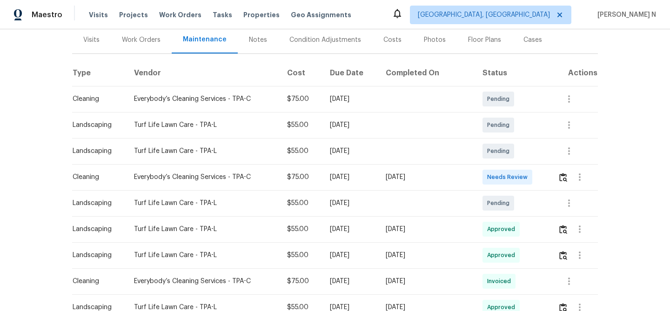
scroll to position [75, 0]
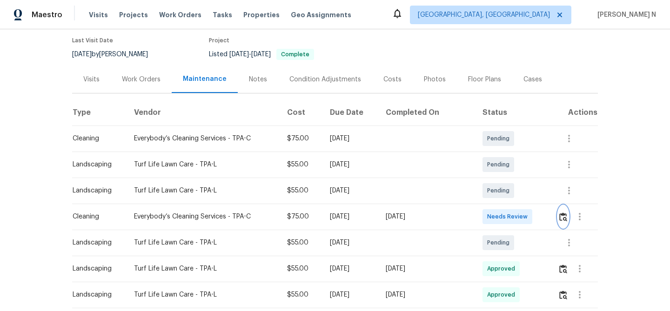
click at [564, 218] on img "button" at bounding box center [564, 217] width 8 height 9
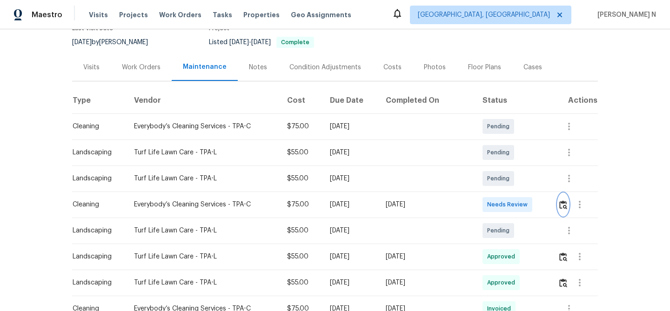
scroll to position [107, 0]
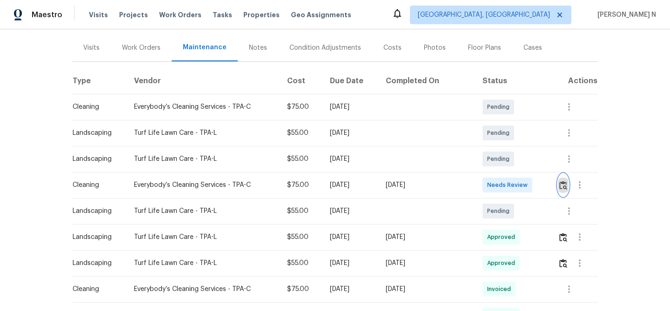
click at [565, 184] on img "button" at bounding box center [564, 185] width 8 height 9
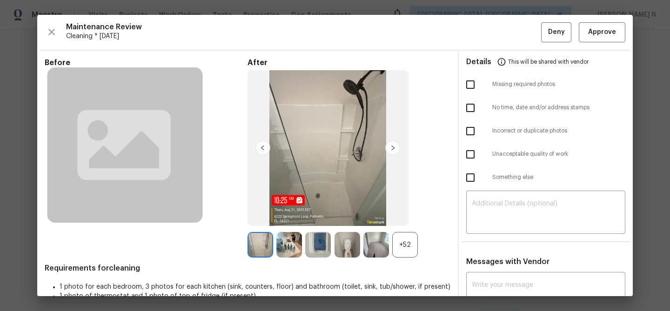
click at [408, 248] on div "+52" at bounding box center [405, 245] width 26 height 26
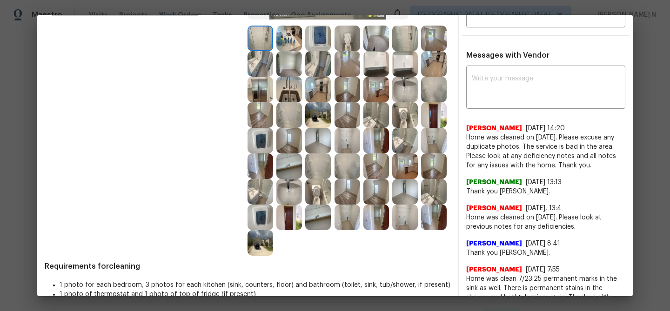
scroll to position [206, 0]
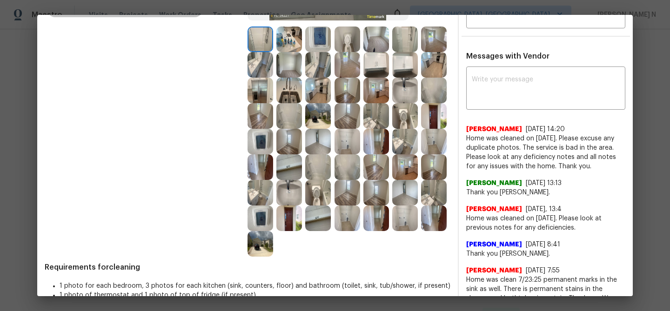
click at [352, 44] on img at bounding box center [348, 40] width 26 height 26
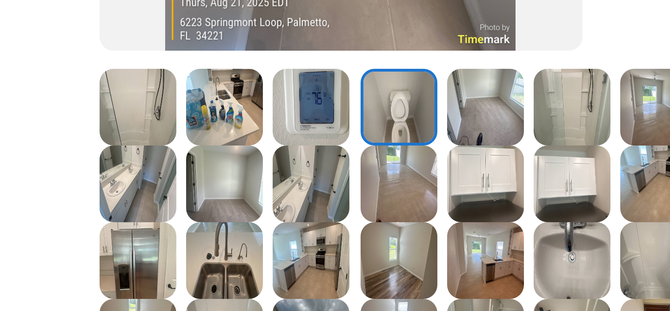
scroll to position [127, 0]
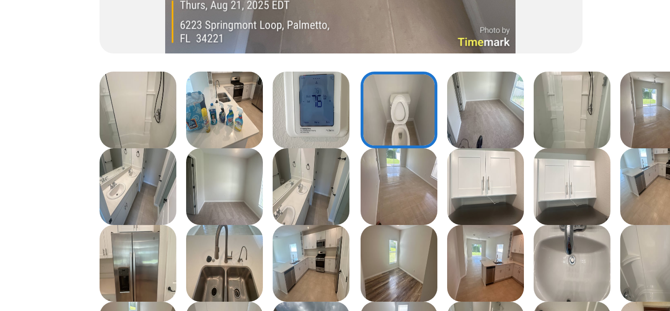
click at [298, 149] on img at bounding box center [290, 144] width 26 height 26
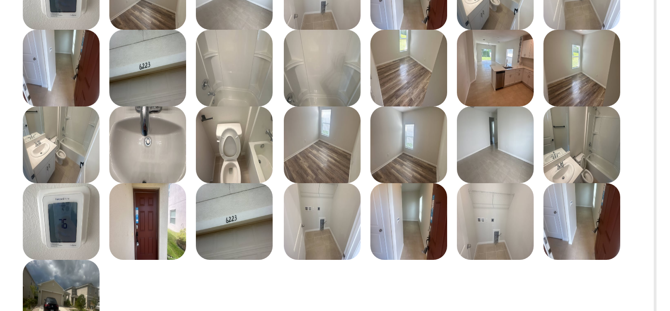
scroll to position [270, 0]
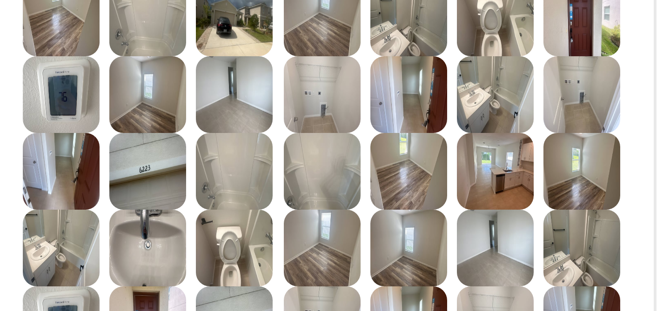
click at [376, 145] on img at bounding box center [377, 139] width 26 height 26
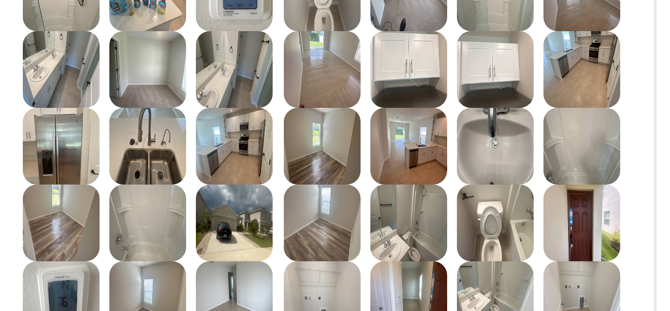
scroll to position [162, 0]
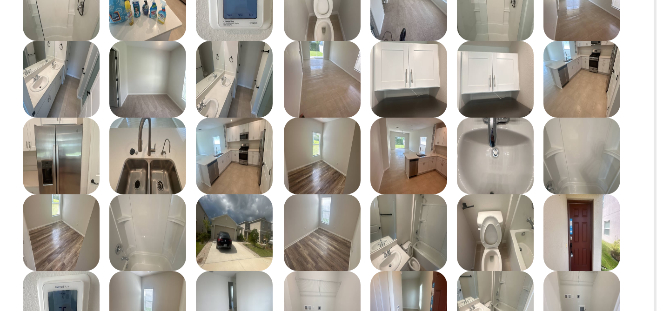
click at [284, 132] on img at bounding box center [290, 134] width 26 height 26
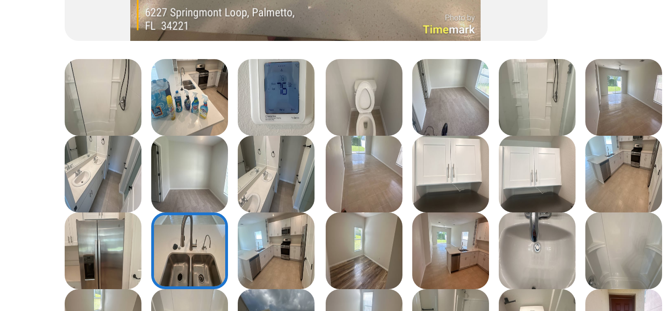
scroll to position [135, 0]
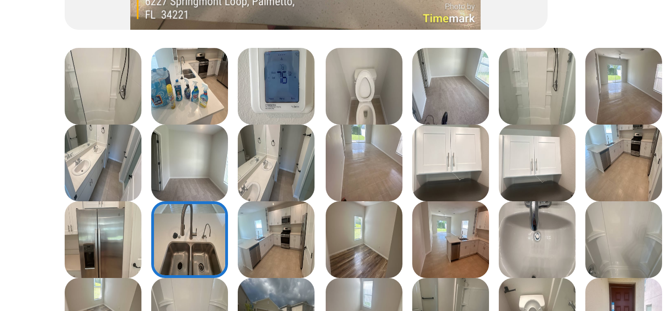
click at [372, 145] on img at bounding box center [377, 136] width 26 height 26
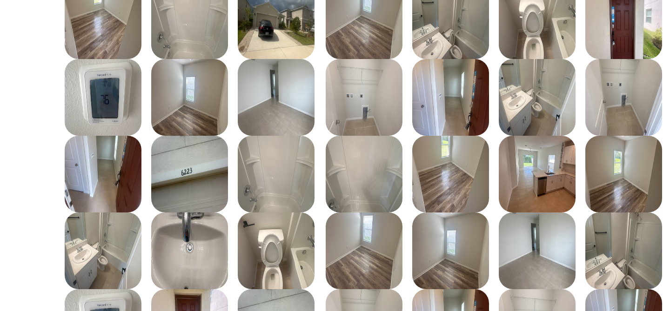
scroll to position [234, 0]
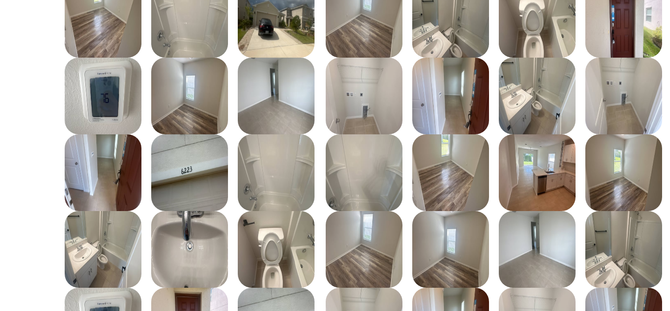
click at [319, 139] on img at bounding box center [318, 140] width 26 height 26
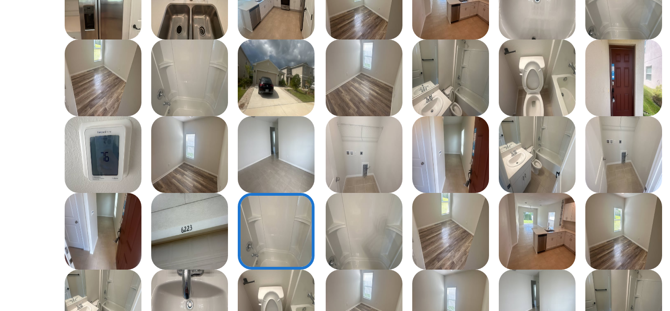
scroll to position [203, 0]
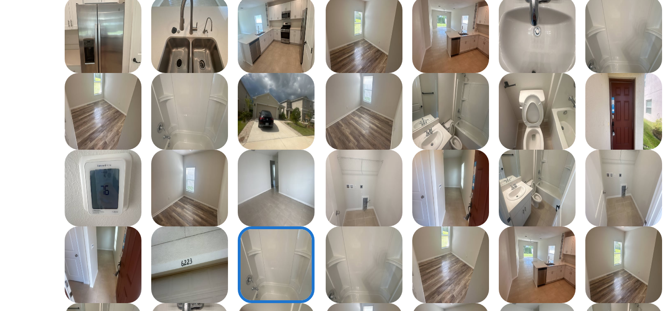
click at [413, 121] on img at bounding box center [405, 119] width 26 height 26
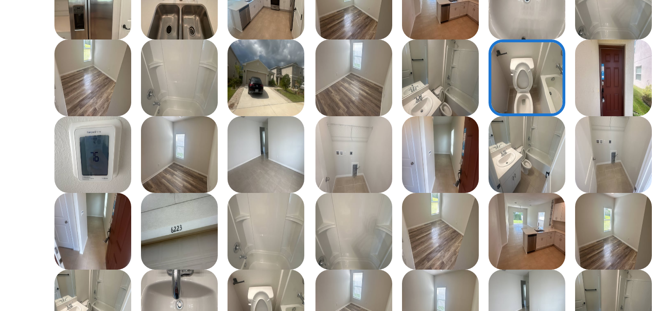
scroll to position [226, 0]
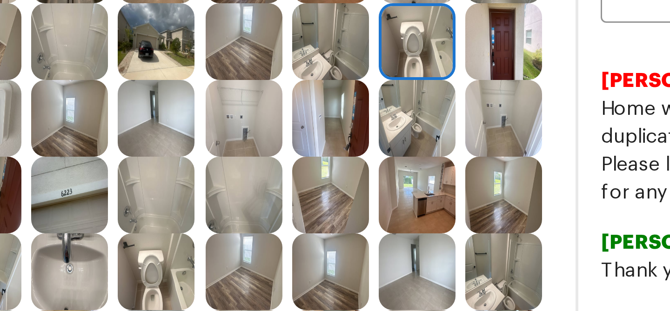
click at [441, 168] on img at bounding box center [434, 173] width 26 height 26
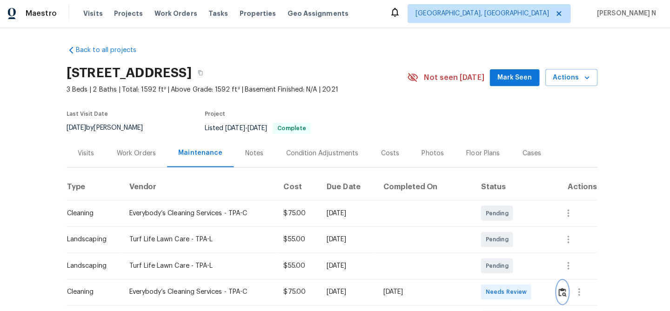
scroll to position [0, 0]
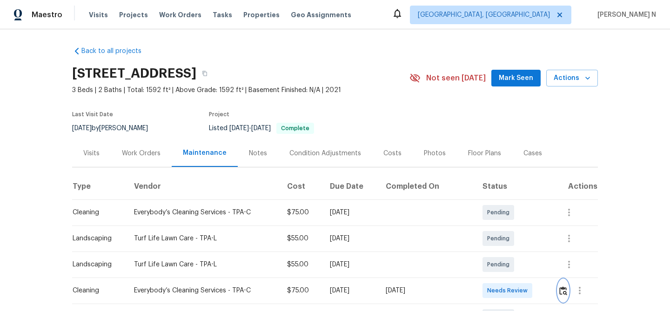
click at [564, 291] on img "button" at bounding box center [564, 291] width 8 height 9
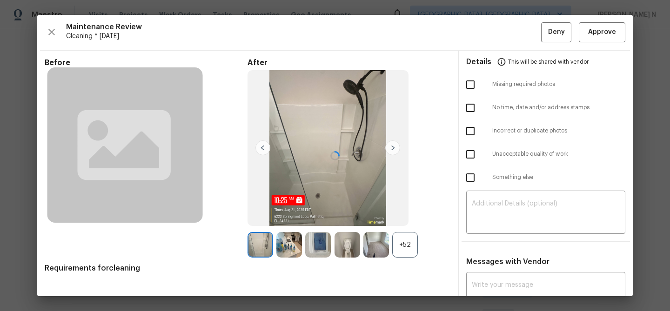
click at [406, 238] on div at bounding box center [335, 156] width 596 height 282
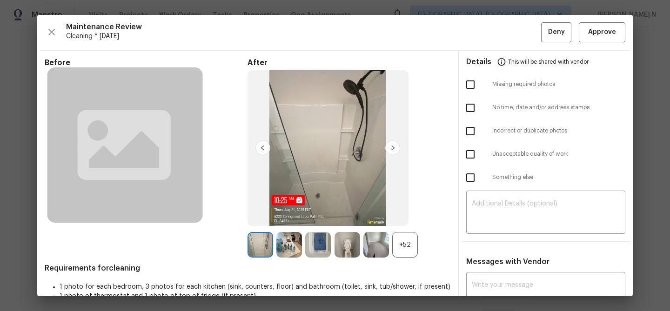
click at [406, 250] on div "+52" at bounding box center [405, 245] width 26 height 26
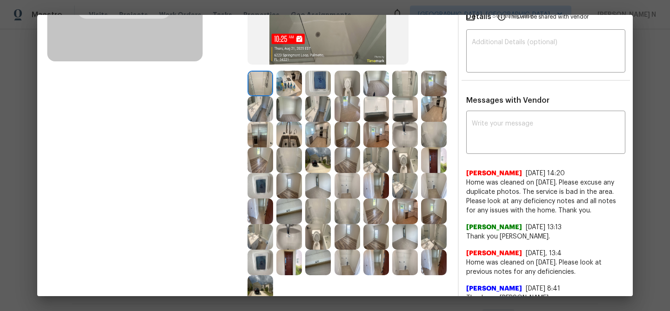
scroll to position [165, 0]
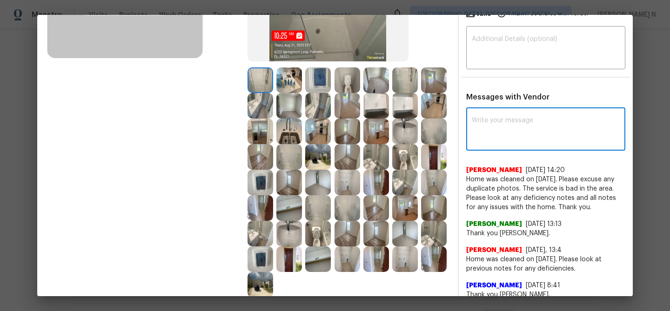
click at [480, 142] on textarea at bounding box center [546, 130] width 148 height 26
paste textarea "Maintenance Audit Team: Hello! Thank you for the feedback after further review …"
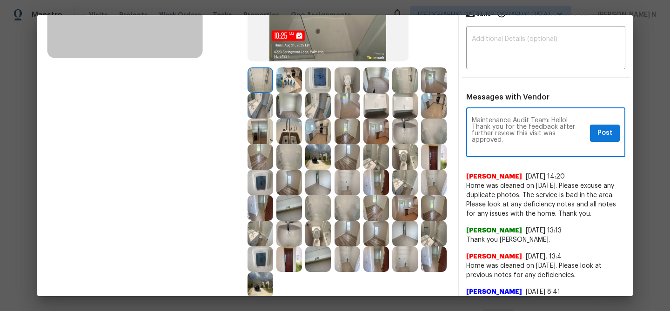
scroll to position [0, 0]
type textarea "Maintenance Audit Team: Hello! Thank you for the feedback after further review …"
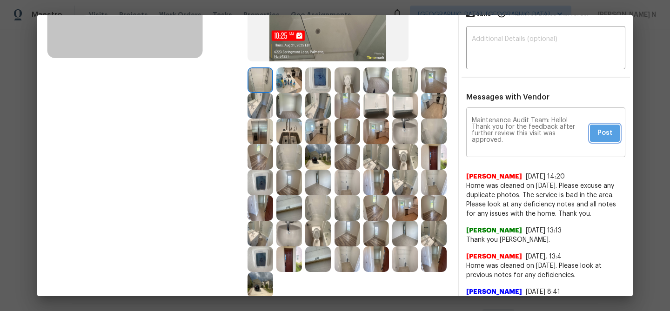
click at [609, 139] on button "Post" at bounding box center [605, 133] width 30 height 17
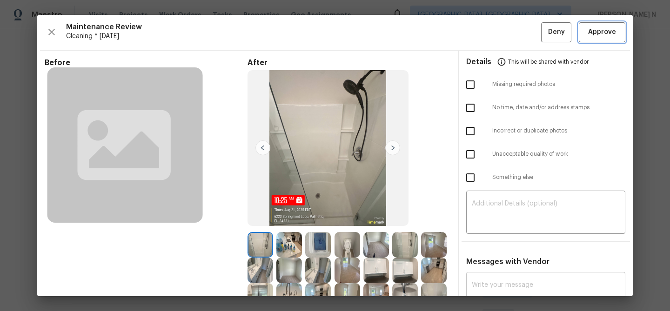
click at [596, 40] on button "Approve" at bounding box center [602, 32] width 47 height 20
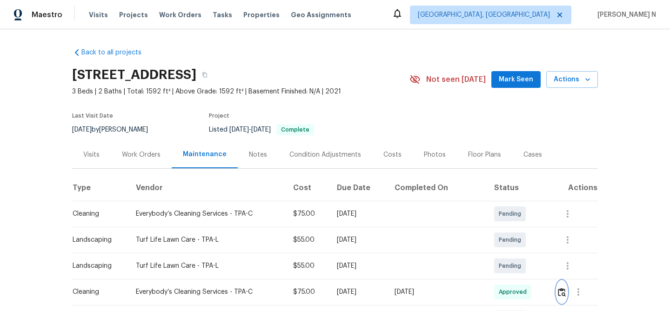
click at [566, 291] on img "button" at bounding box center [562, 292] width 8 height 9
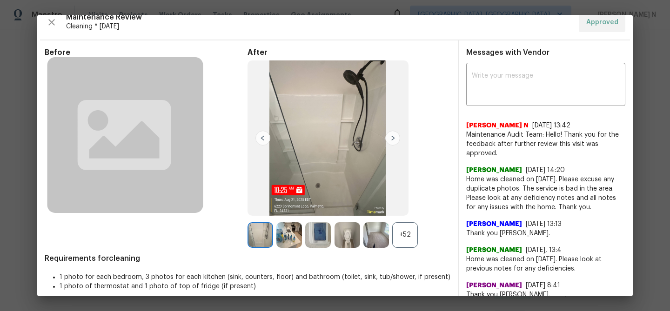
scroll to position [14, 0]
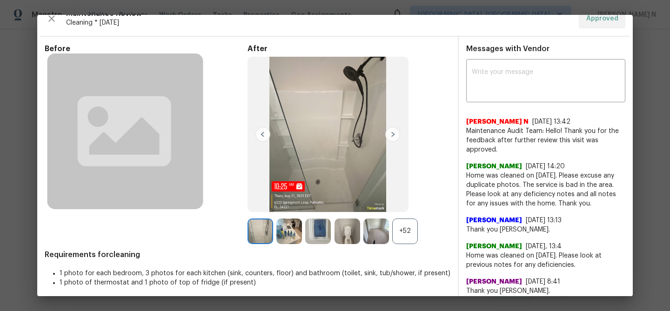
click at [406, 234] on div "+52" at bounding box center [405, 232] width 26 height 26
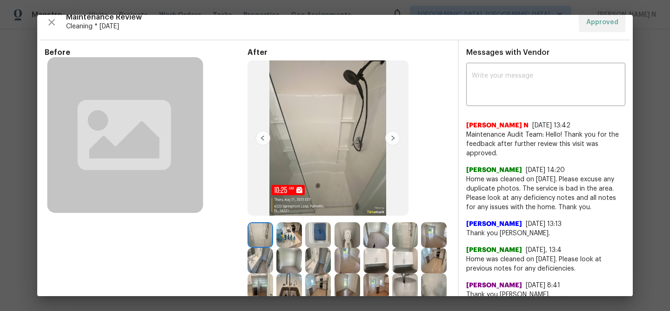
scroll to position [0, 0]
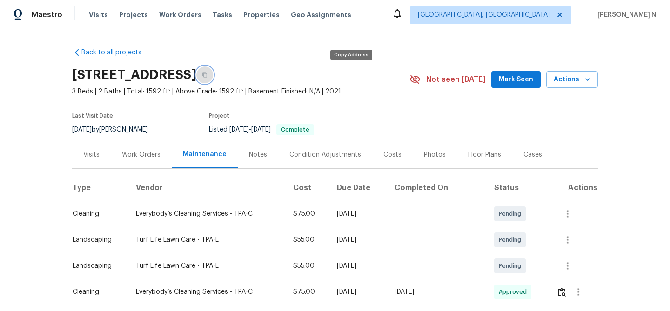
click at [213, 79] on button "button" at bounding box center [204, 75] width 17 height 17
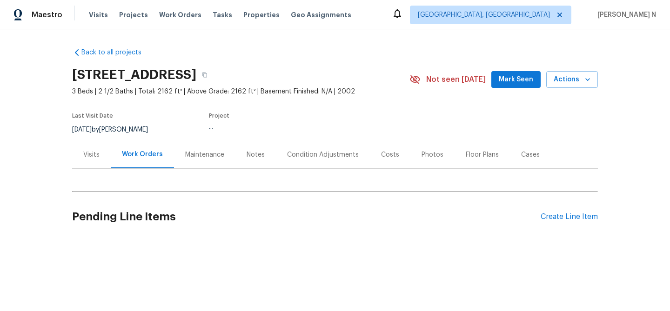
click at [212, 158] on div "Maintenance" at bounding box center [204, 154] width 39 height 9
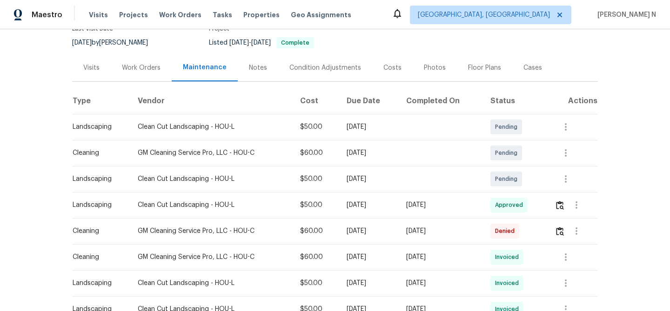
scroll to position [95, 0]
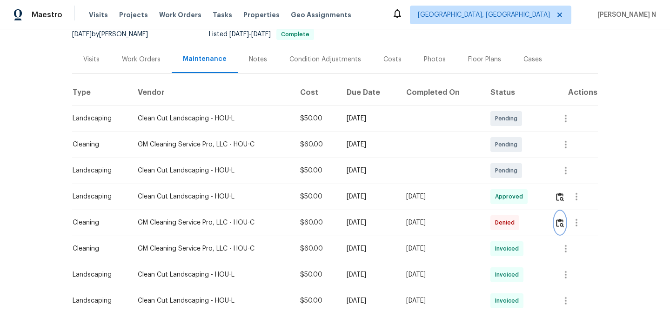
click at [564, 225] on img "button" at bounding box center [560, 223] width 8 height 9
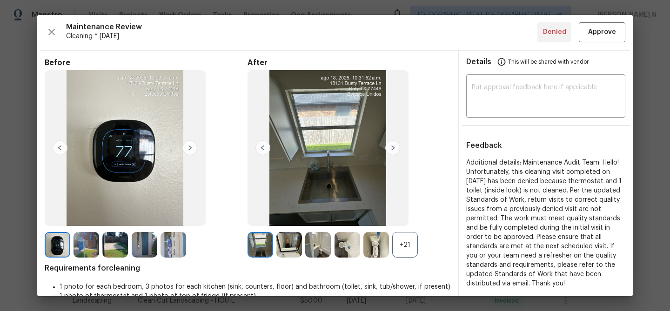
click at [412, 250] on div "+21" at bounding box center [405, 245] width 26 height 26
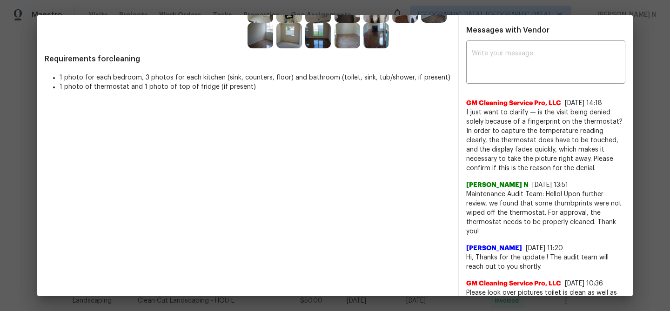
scroll to position [221, 0]
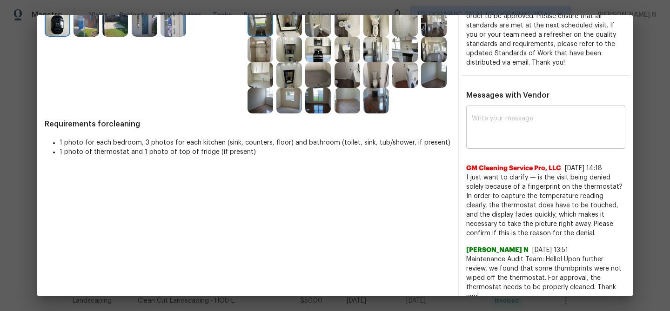
click at [499, 122] on textarea at bounding box center [546, 128] width 148 height 26
paste textarea "Maintenance Audit Team: Hello! Thank you for the feedback after further review …"
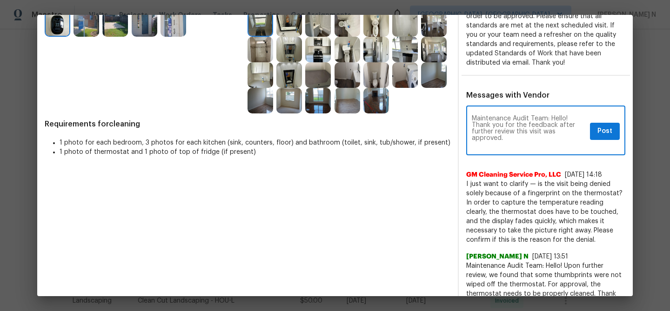
scroll to position [0, 0]
type textarea "Maintenance Audit Team: Hello! Thank you for the feedback after further review …"
click at [605, 124] on button "Post" at bounding box center [605, 131] width 30 height 17
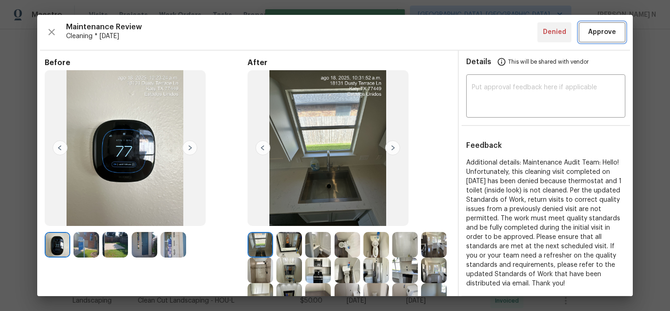
click at [602, 33] on span "Approve" at bounding box center [603, 33] width 28 height 12
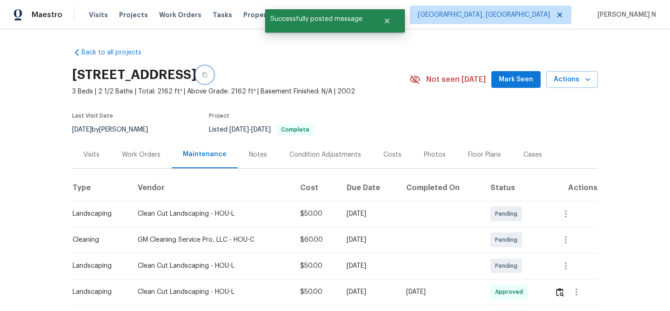
click at [207, 75] on icon "button" at bounding box center [205, 75] width 5 height 5
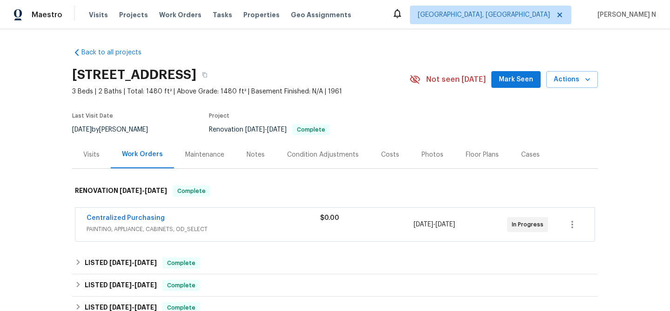
click at [216, 163] on div "Maintenance" at bounding box center [204, 154] width 61 height 27
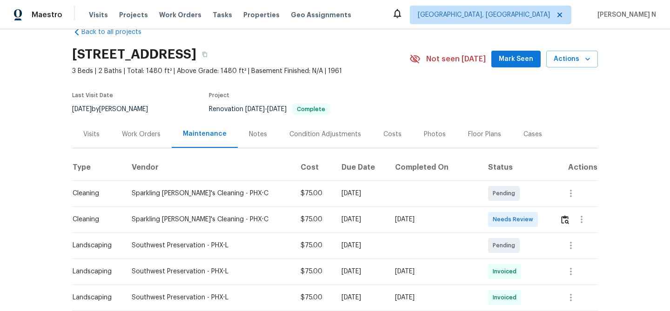
scroll to position [18, 0]
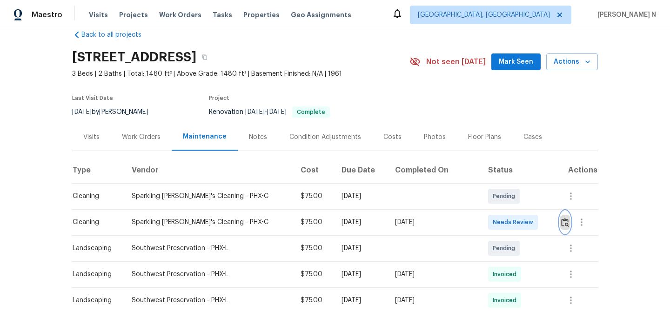
click at [567, 222] on img "button" at bounding box center [566, 222] width 8 height 9
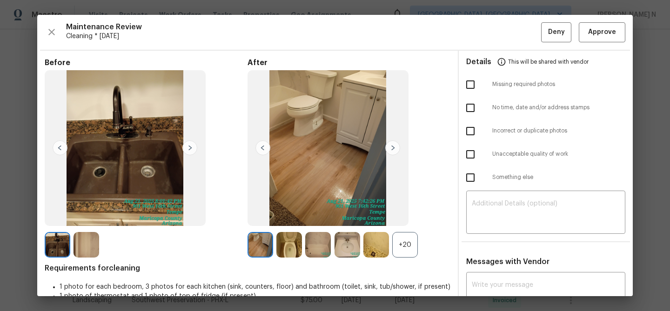
click at [415, 264] on div "Before After +20 Requirements for cleaning 1 photo for each bedroom, 3 photos f…" at bounding box center [248, 207] width 406 height 298
click at [410, 249] on div "+20" at bounding box center [405, 245] width 26 height 26
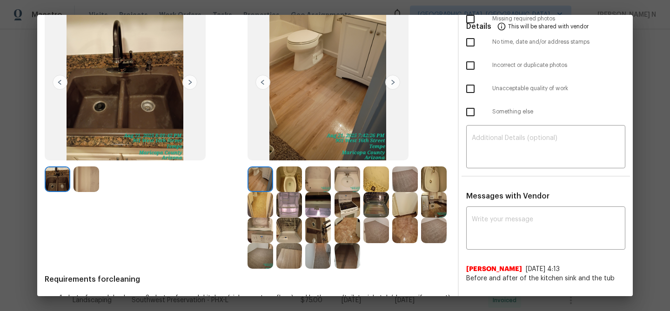
scroll to position [95, 0]
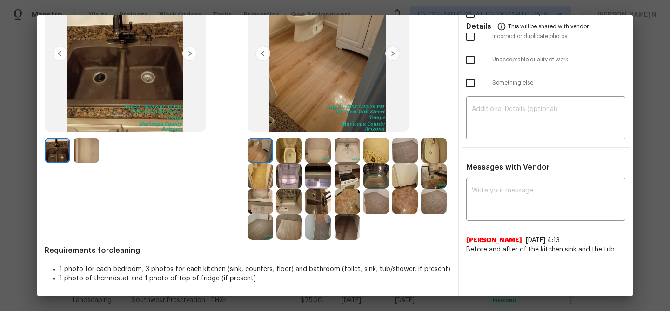
click at [322, 210] on img at bounding box center [318, 202] width 26 height 26
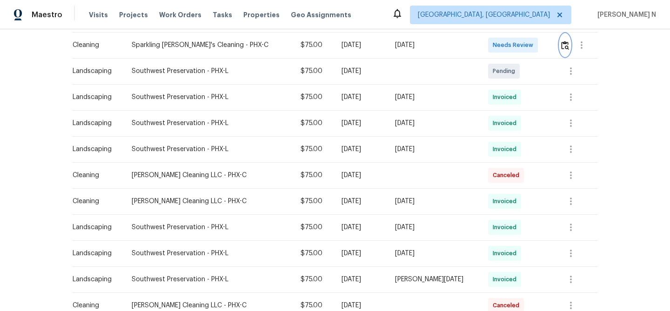
scroll to position [192, 0]
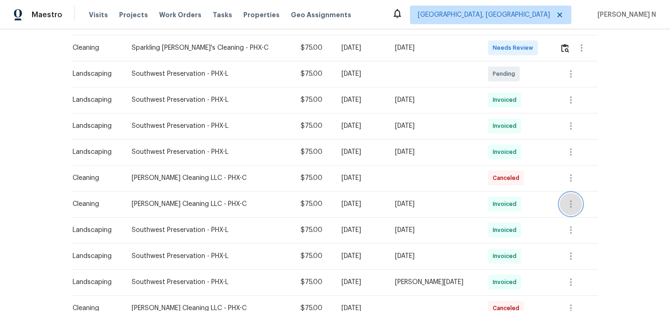
click at [568, 206] on icon "button" at bounding box center [571, 204] width 11 height 11
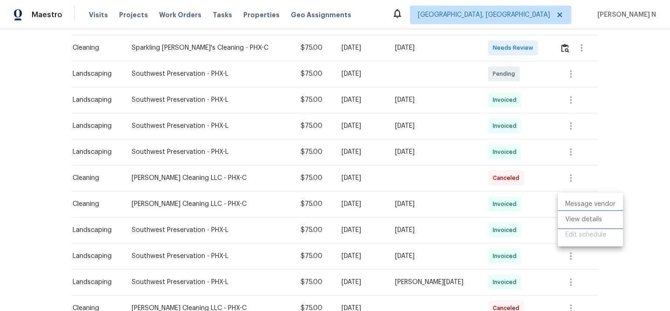
click at [574, 220] on li "View details" at bounding box center [590, 219] width 65 height 15
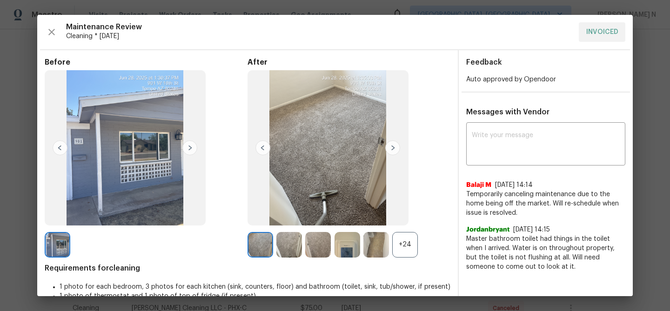
click at [407, 252] on div "+24" at bounding box center [405, 245] width 26 height 26
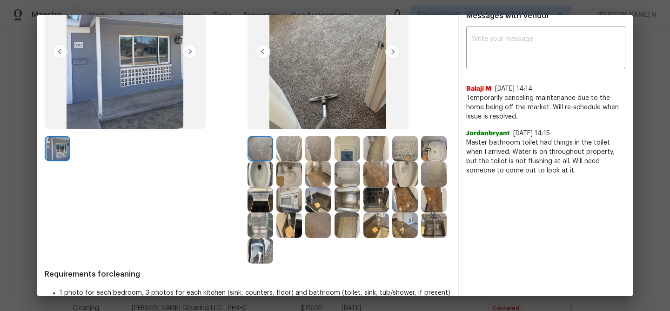
scroll to position [120, 0]
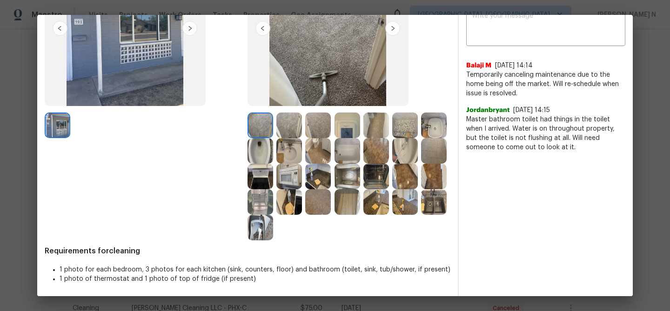
click at [434, 200] on img at bounding box center [434, 202] width 26 height 26
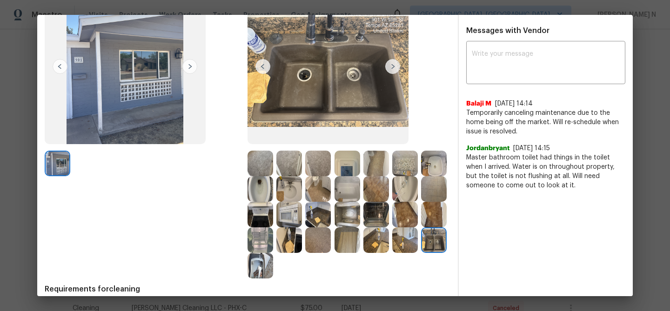
scroll to position [34, 0]
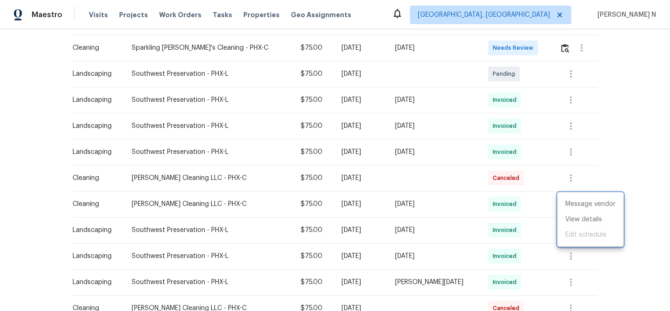
click at [535, 260] on div at bounding box center [335, 155] width 670 height 311
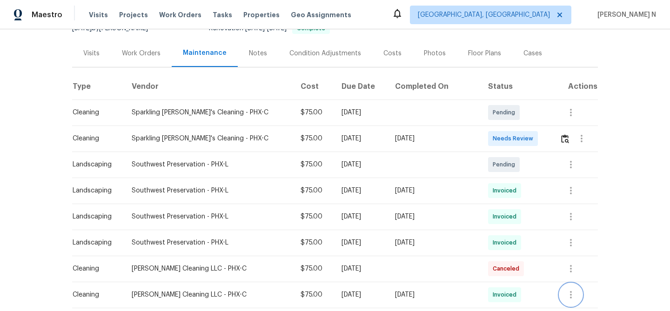
scroll to position [68, 0]
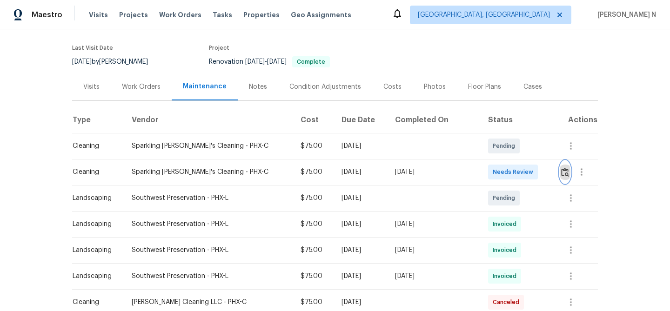
click at [562, 171] on img "button" at bounding box center [566, 172] width 8 height 9
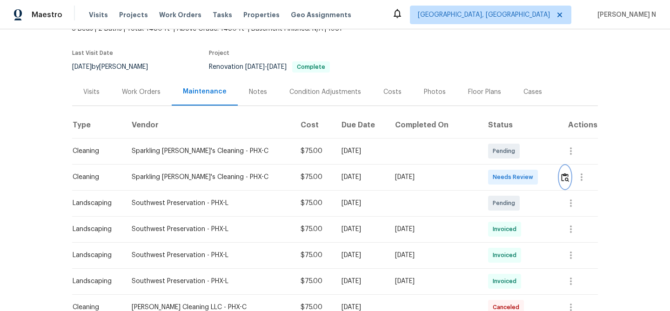
scroll to position [74, 0]
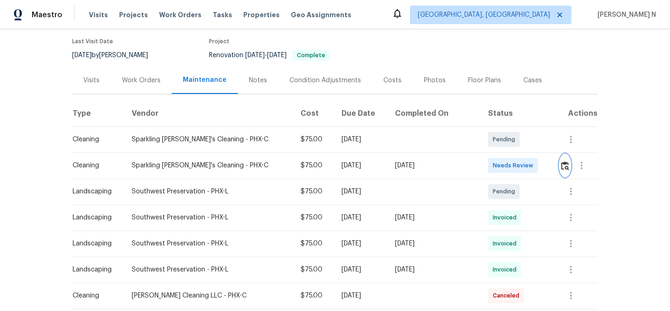
click at [562, 167] on img "button" at bounding box center [566, 166] width 8 height 9
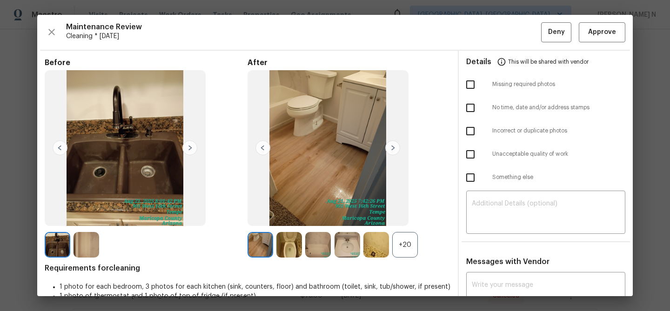
click at [405, 252] on div "+20" at bounding box center [405, 245] width 26 height 26
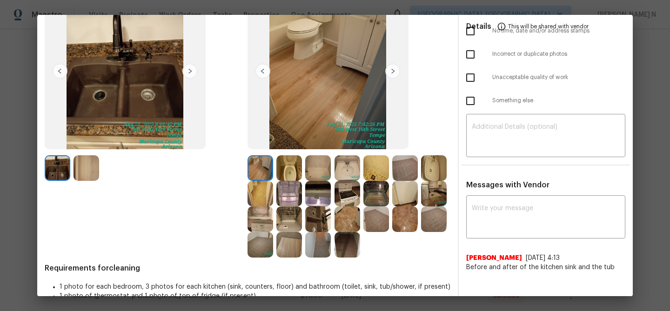
scroll to position [95, 0]
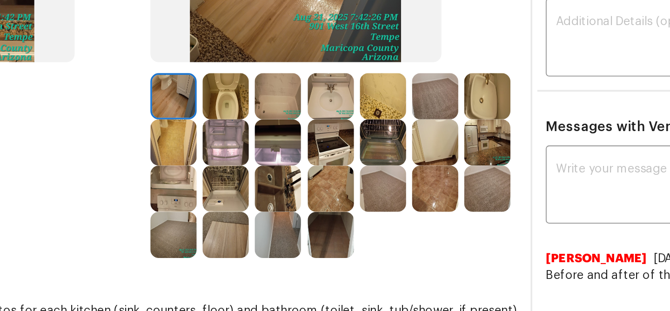
click at [319, 156] on img at bounding box center [318, 151] width 26 height 26
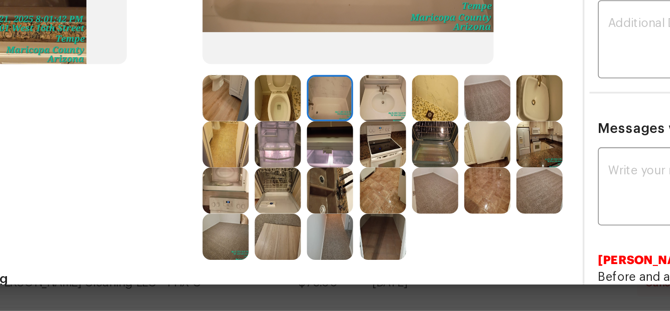
scroll to position [52, 0]
click at [378, 190] on img at bounding box center [377, 194] width 26 height 26
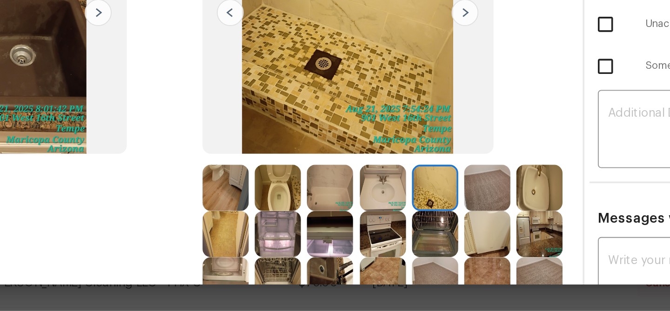
scroll to position [0, 0]
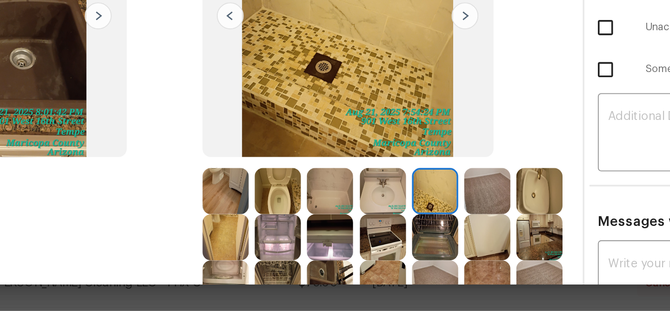
click at [265, 241] on img at bounding box center [261, 245] width 26 height 26
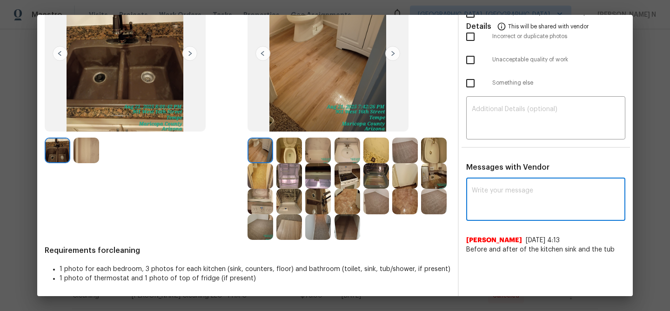
click at [485, 202] on textarea at bounding box center [546, 201] width 148 height 26
paste textarea "Maintenance Audit Team: Hello!"
paste textarea "Maintenance Audit Team: Hello! Unfortunately, this [Insert Maintenance Type] vi…"
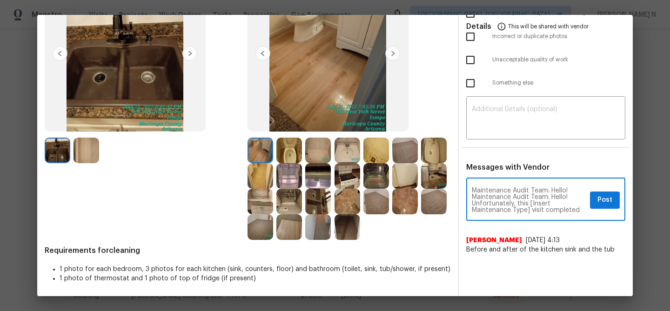
scroll to position [104, 0]
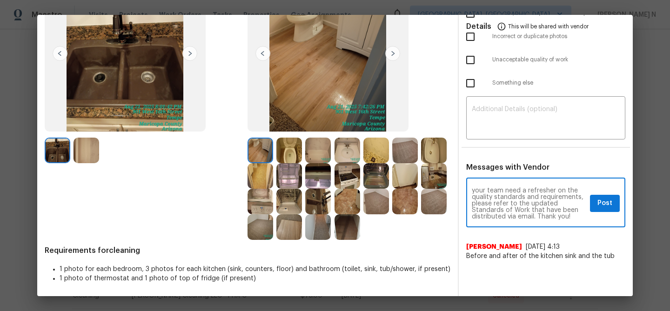
paste textarea
drag, startPoint x: 531, startPoint y: 196, endPoint x: 530, endPoint y: 209, distance: 13.0
click at [530, 209] on textarea "Maintenance Audit Team: Hello! Unfortunately, this [Insert Maintenance Type] vi…" at bounding box center [529, 204] width 115 height 33
click at [529, 195] on textarea "Maintenance Audit Team: Hello! Unfortunately, this [Insert Maintenance Type] vi…" at bounding box center [529, 204] width 115 height 33
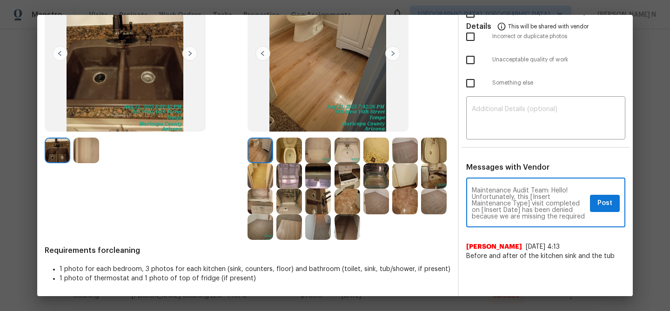
drag, startPoint x: 529, startPoint y: 197, endPoint x: 530, endPoint y: 205, distance: 8.4
click at [530, 205] on textarea "Maintenance Audit Team: Hello! Unfortunately, this [Insert Maintenance Type] vi…" at bounding box center [529, 204] width 115 height 33
click at [518, 203] on textarea "Maintenance Audit Team: Hello! Unfortunately, this cleaning visit completed on …" at bounding box center [529, 204] width 115 height 33
drag, startPoint x: 516, startPoint y: 203, endPoint x: 554, endPoint y: 203, distance: 37.7
click at [554, 203] on textarea "Maintenance Audit Team: Hello! Unfortunately, this cleaning visit completed on …" at bounding box center [529, 204] width 115 height 33
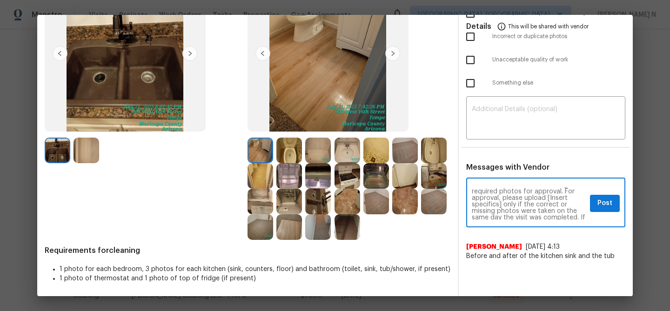
scroll to position [26, 0]
drag, startPoint x: 547, startPoint y: 197, endPoint x: 501, endPoint y: 205, distance: 46.4
click at [501, 205] on textarea "Maintenance Audit Team: Hello! Unfortunately, this cleaning visit completed on …" at bounding box center [529, 204] width 115 height 33
type textarea "Maintenance Audit Team: Hello! Unfortunately, this cleaning visit completed on …"
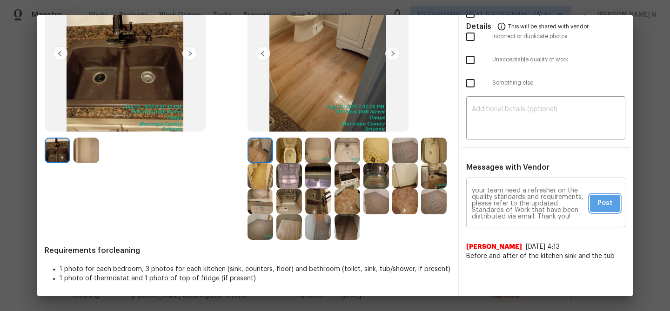
click at [605, 201] on span "Post" at bounding box center [605, 204] width 15 height 12
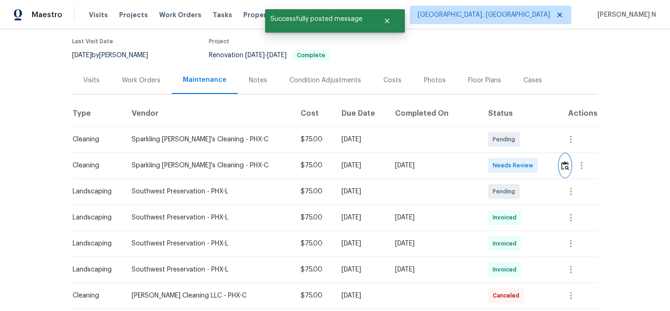
scroll to position [0, 0]
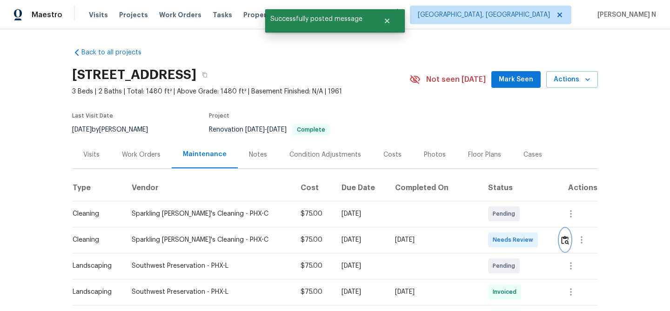
click at [562, 234] on button "button" at bounding box center [565, 240] width 11 height 22
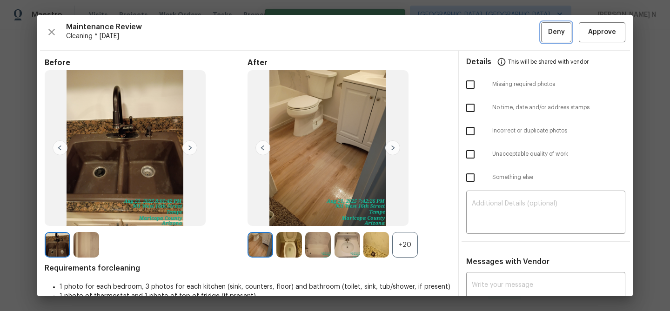
click at [562, 34] on span "Deny" at bounding box center [556, 33] width 17 height 12
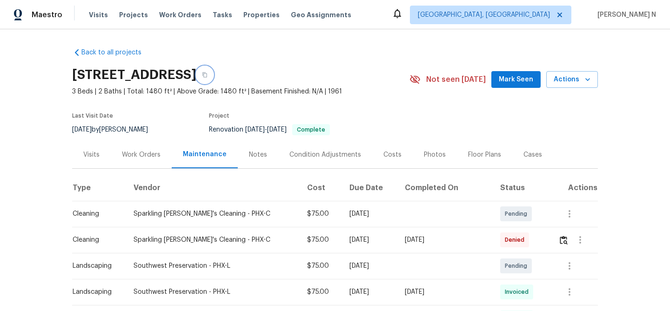
click at [213, 77] on button "button" at bounding box center [204, 75] width 17 height 17
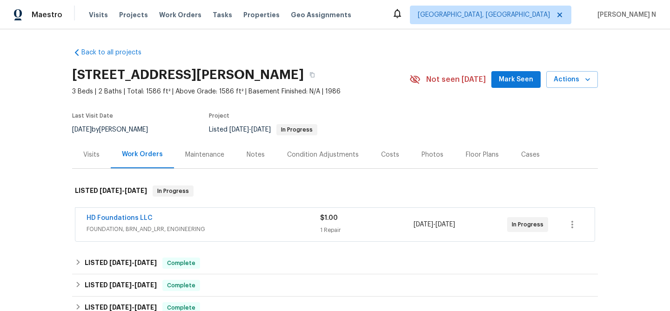
click at [198, 157] on div "Maintenance" at bounding box center [204, 154] width 39 height 9
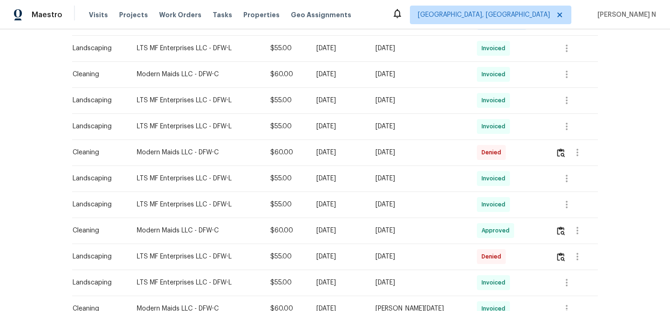
scroll to position [318, 0]
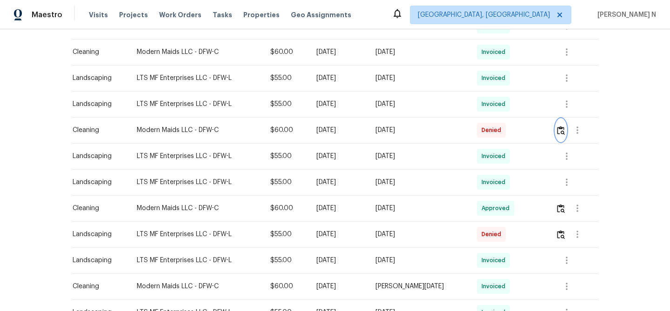
click at [564, 129] on img "button" at bounding box center [561, 130] width 8 height 9
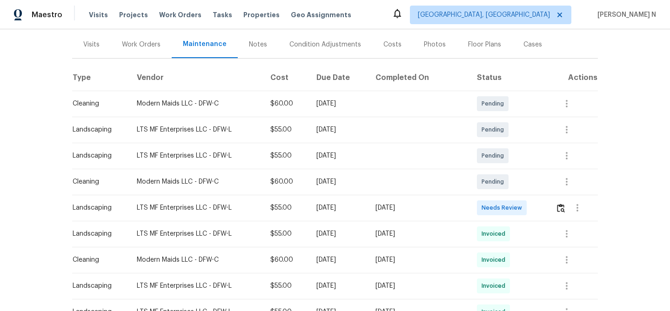
scroll to position [111, 0]
click at [570, 261] on icon "button" at bounding box center [567, 259] width 11 height 11
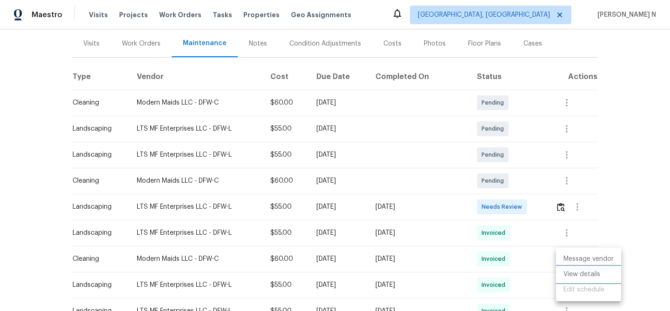
click at [579, 273] on li "View details" at bounding box center [588, 274] width 65 height 15
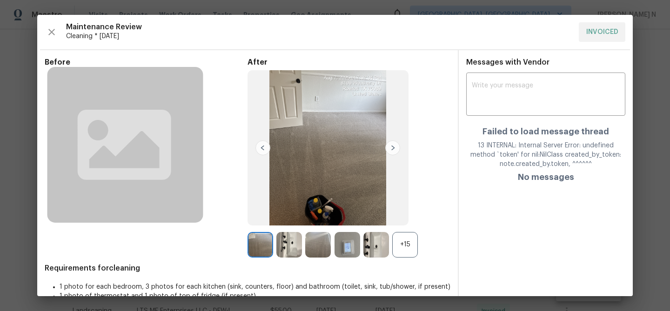
scroll to position [17, 0]
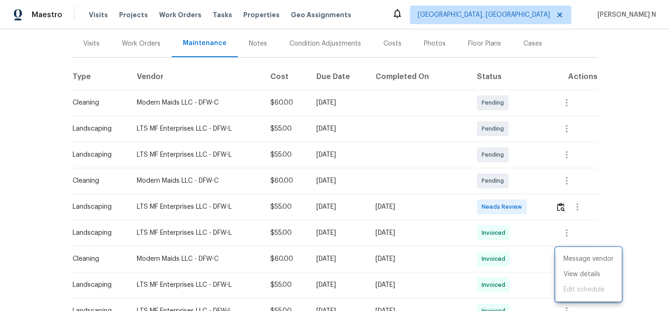
click at [636, 224] on div at bounding box center [335, 155] width 670 height 311
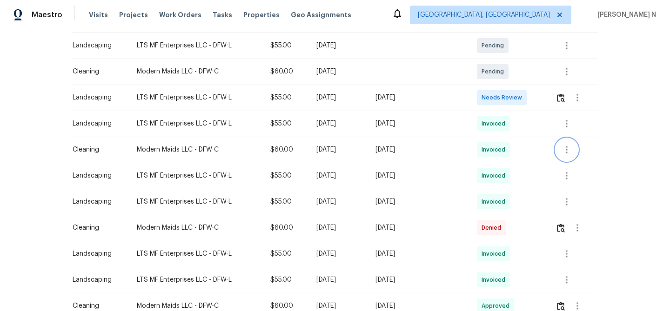
scroll to position [223, 0]
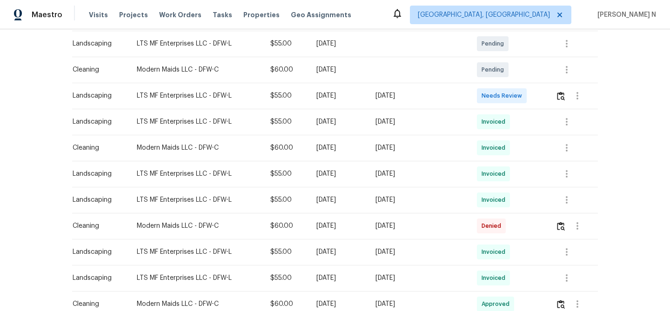
click at [566, 235] on div at bounding box center [577, 226] width 42 height 22
click at [563, 228] on img "button" at bounding box center [561, 226] width 8 height 9
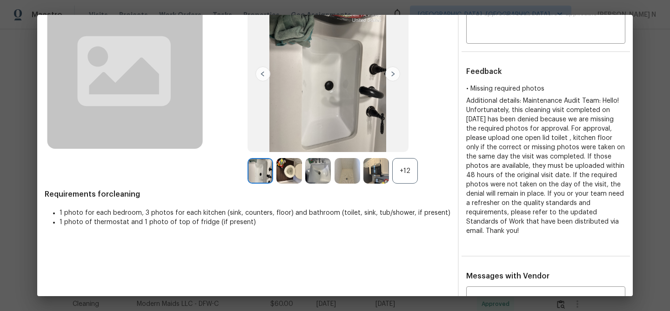
scroll to position [96, 0]
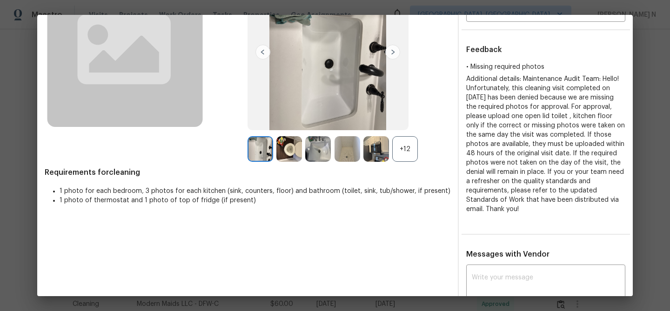
click at [403, 150] on div "+12" at bounding box center [405, 149] width 26 height 26
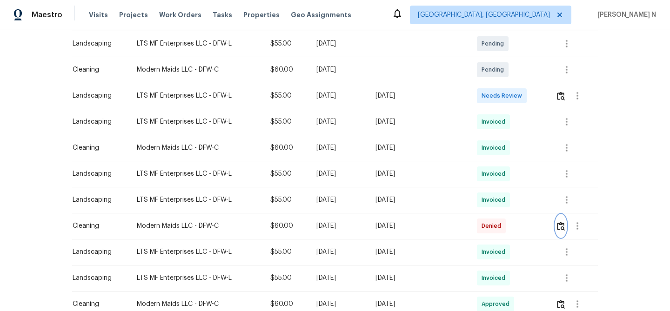
scroll to position [0, 0]
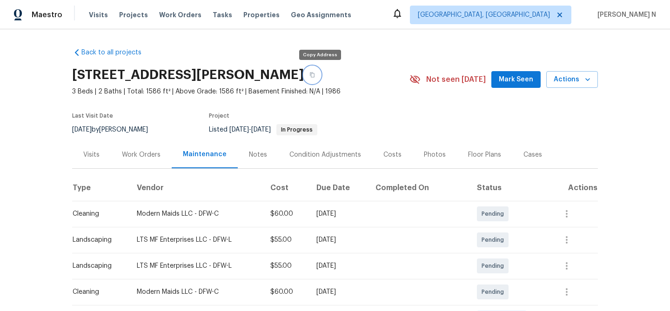
click at [321, 80] on button "button" at bounding box center [312, 75] width 17 height 17
